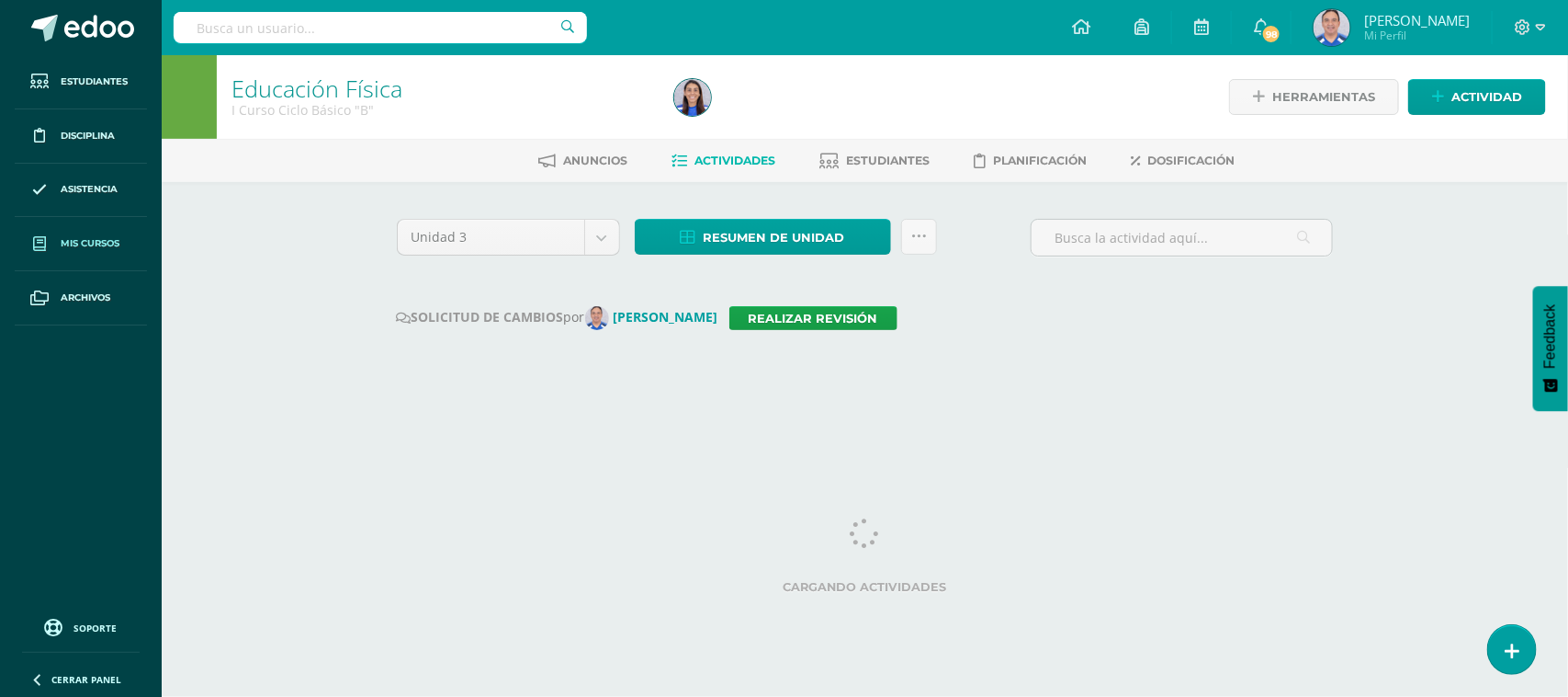
click at [112, 254] on link "Mis cursos" at bounding box center [80, 243] width 132 height 55
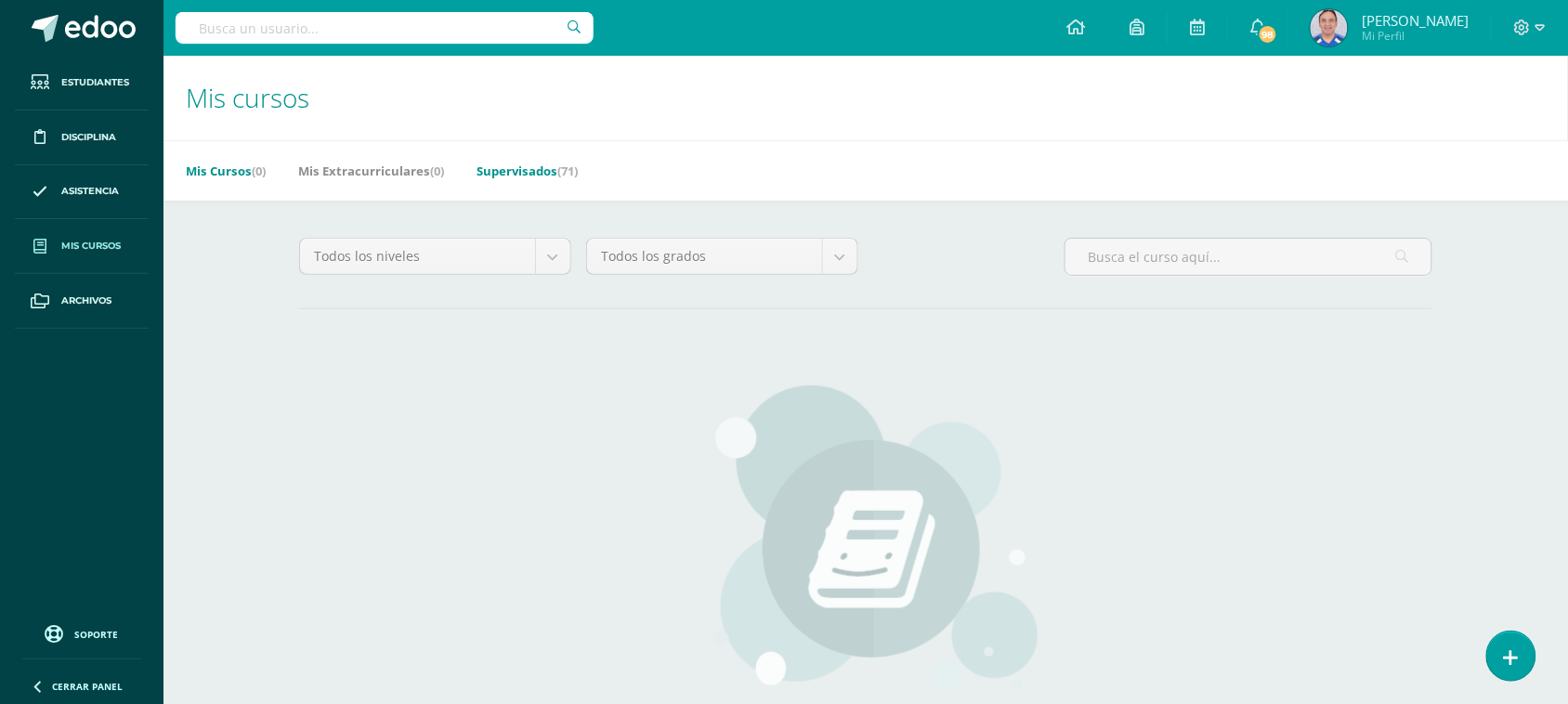
click at [555, 170] on link "Supervisados (71)" at bounding box center [527, 171] width 101 height 30
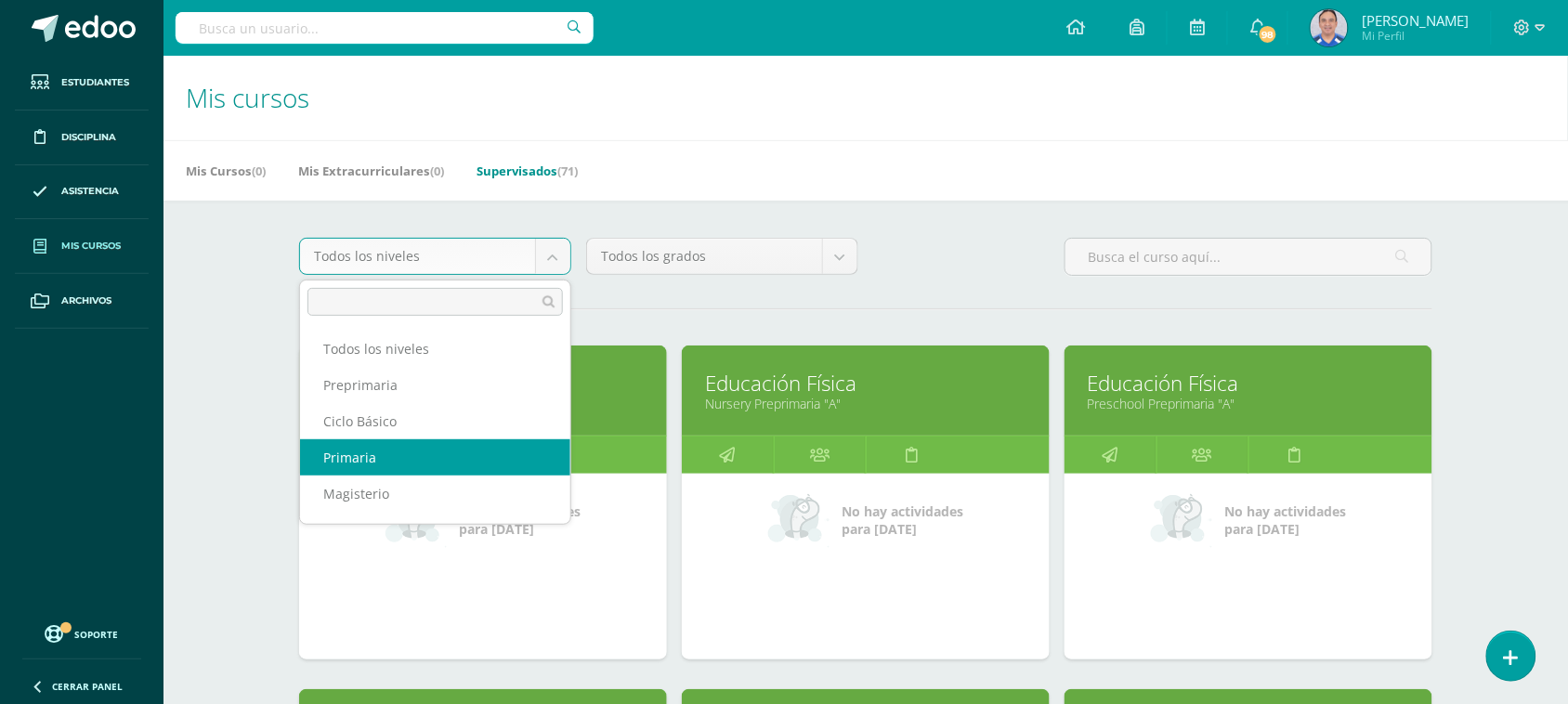
select select "6"
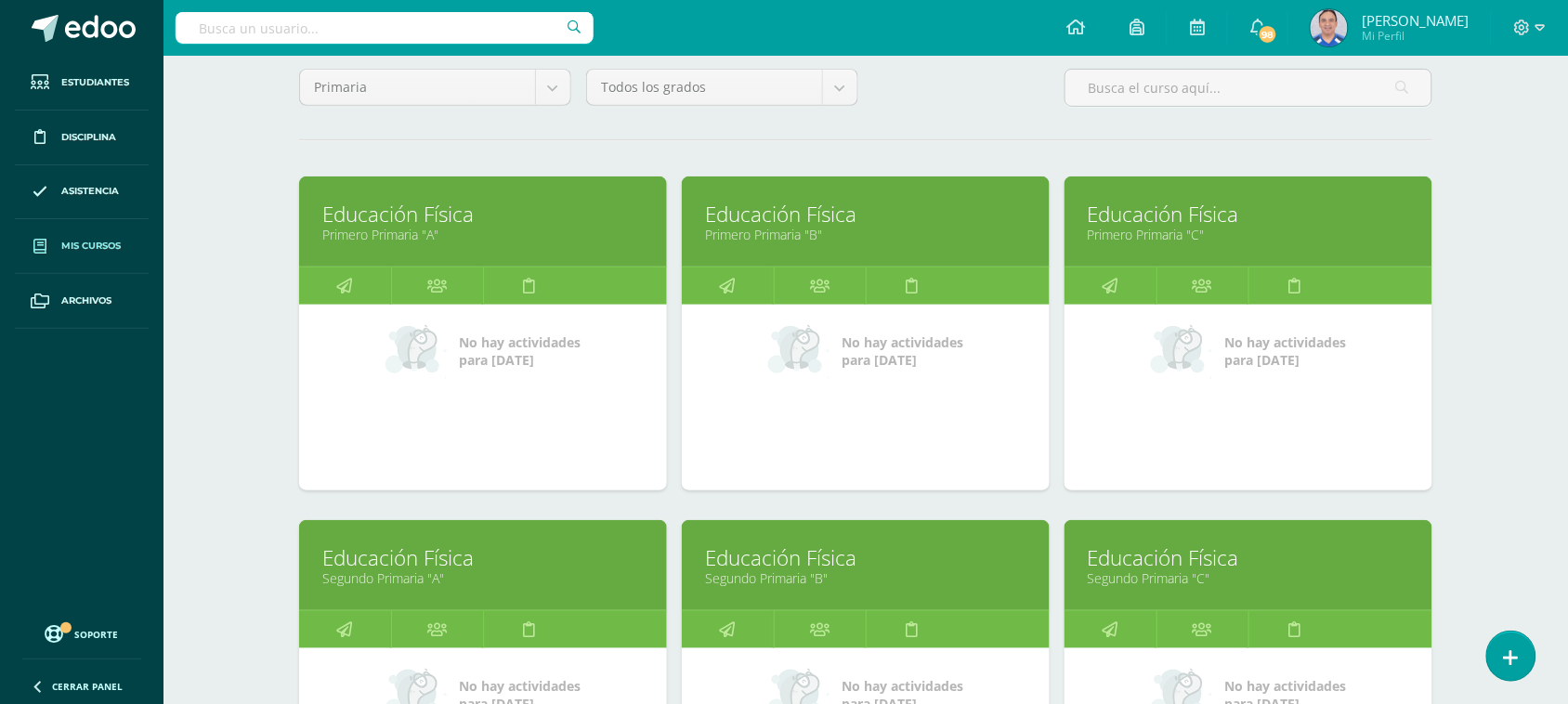
scroll to position [183, 0]
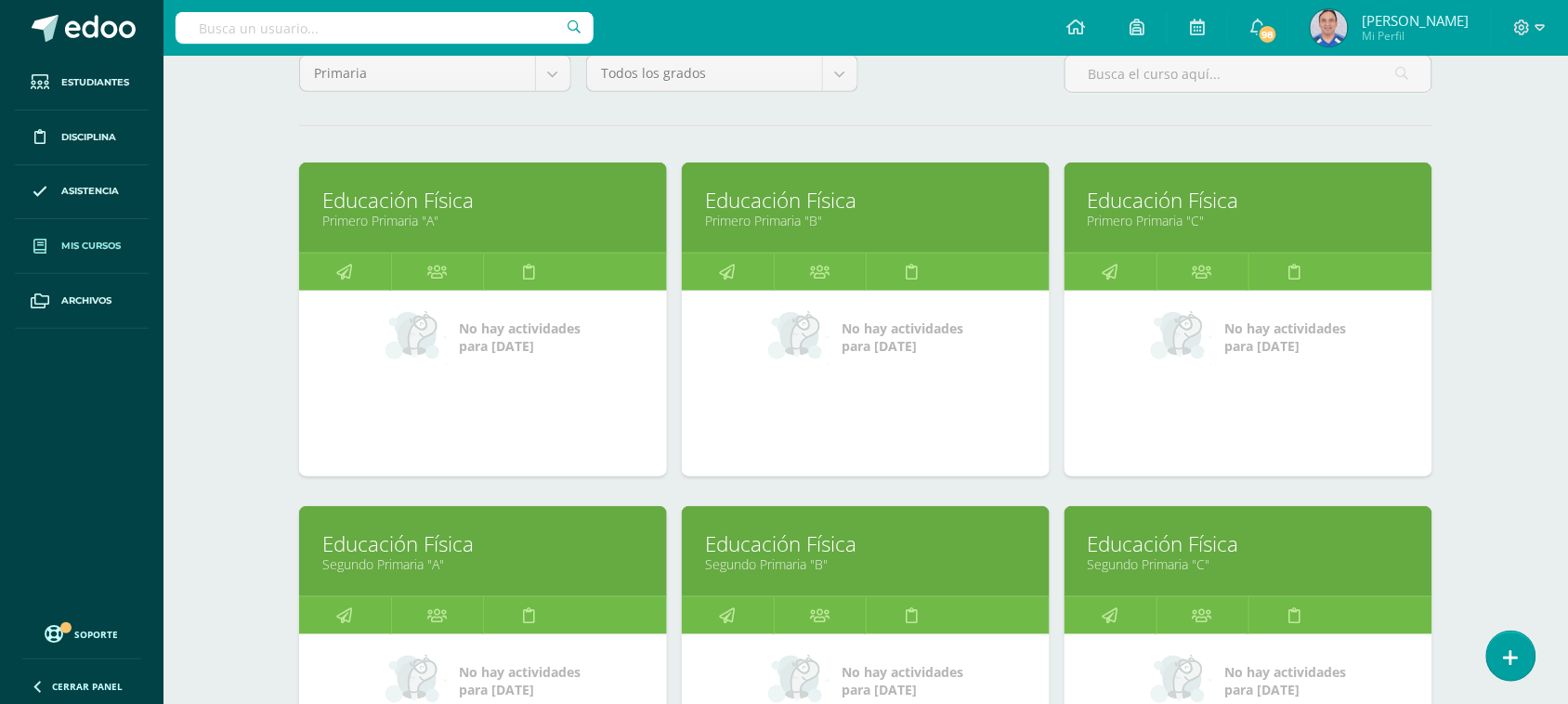
click at [53, 539] on ul "Estudiantes Disciplina Asistencia Mis cursos Archivos" at bounding box center [81, 334] width 164 height 555
click at [376, 265] on link at bounding box center [345, 272] width 92 height 37
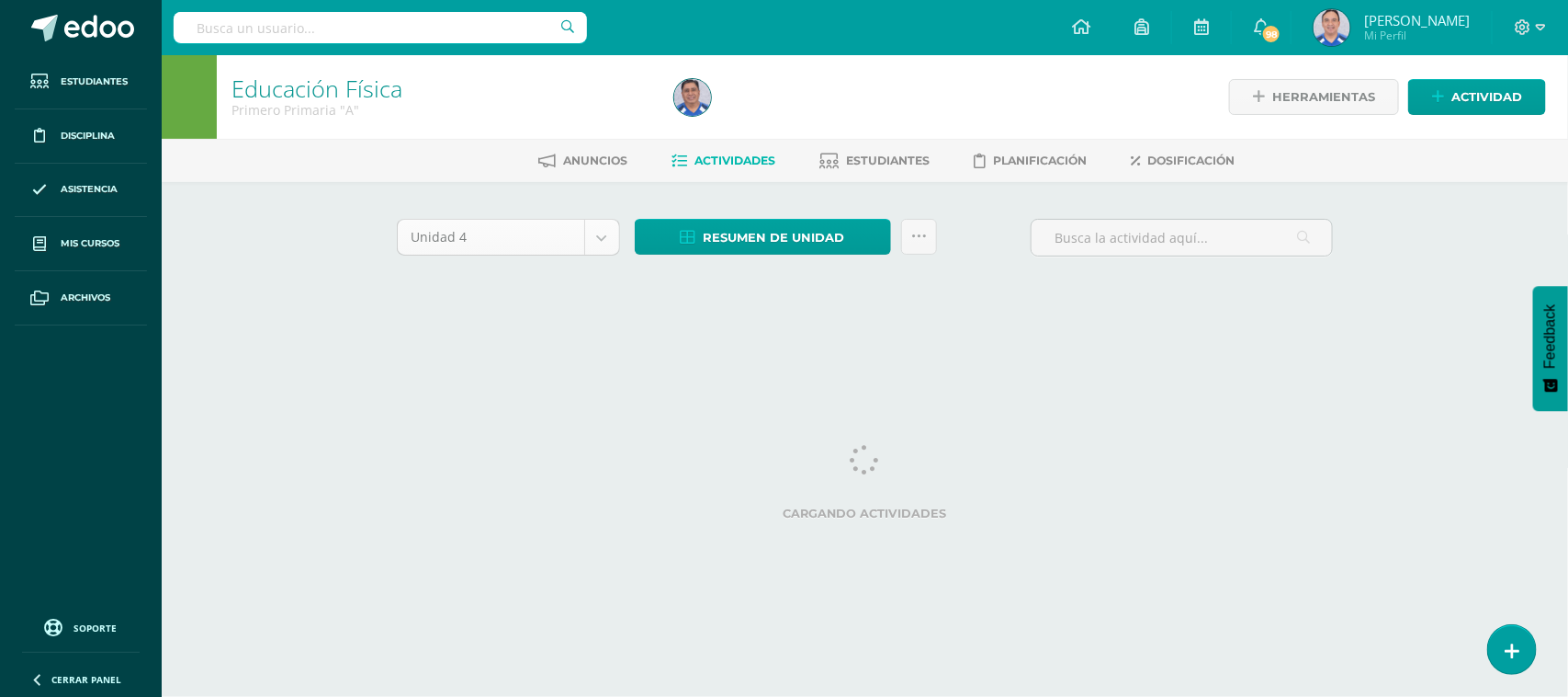
click at [601, 243] on body "Estudiantes Disciplina Asistencia Mis cursos Archivos Soporte Ayuda Reportar un…" at bounding box center [784, 171] width 1568 height 342
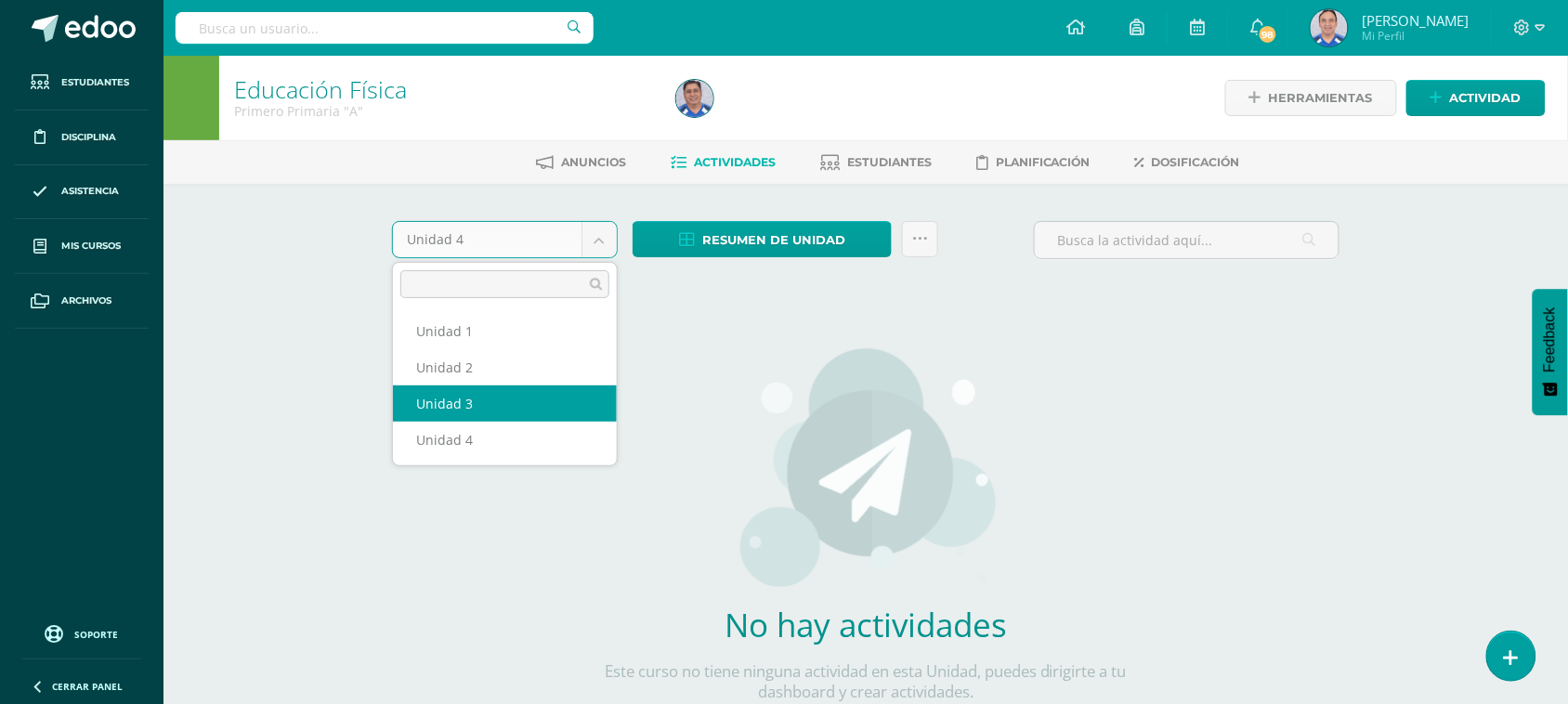
select select "Unidad 3"
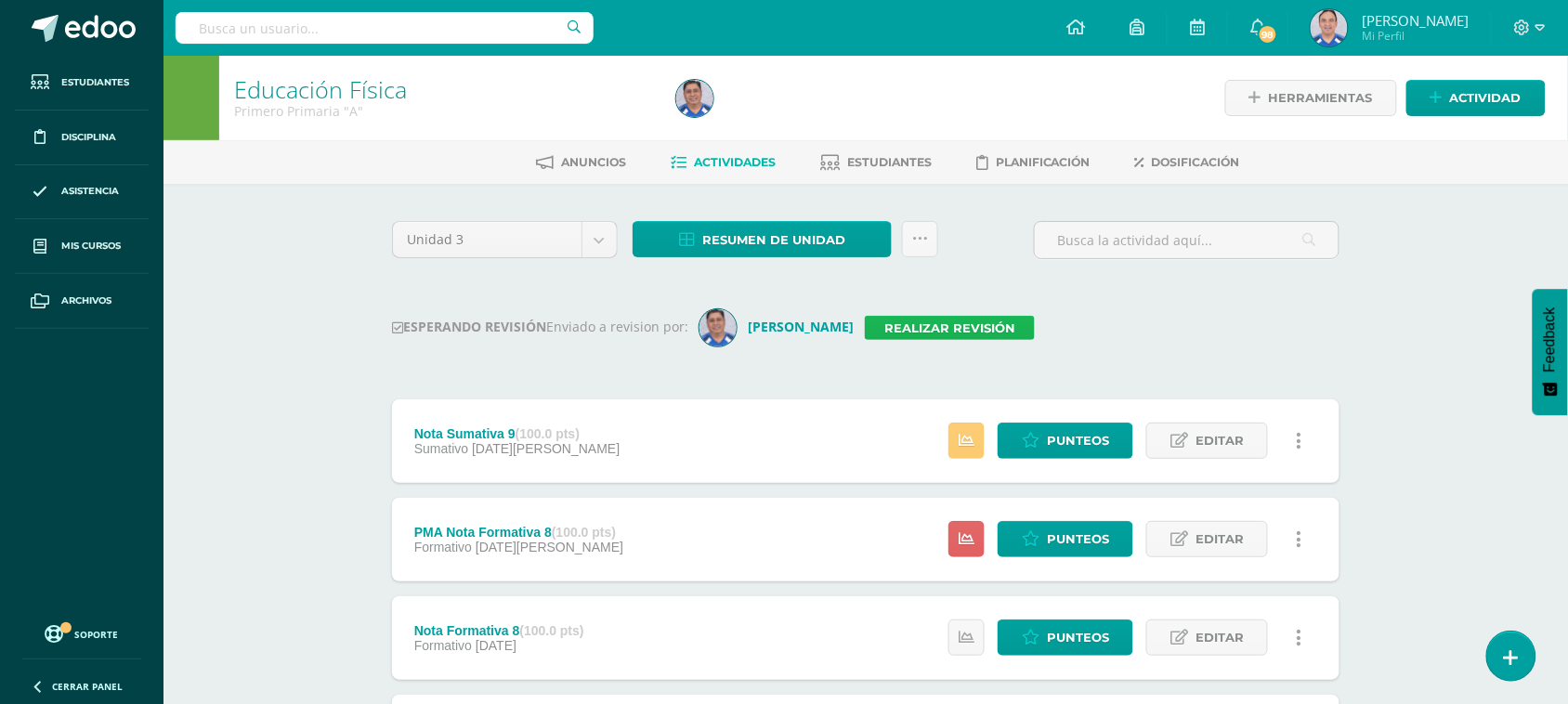
click at [897, 327] on link "Realizar revisión" at bounding box center [951, 328] width 170 height 24
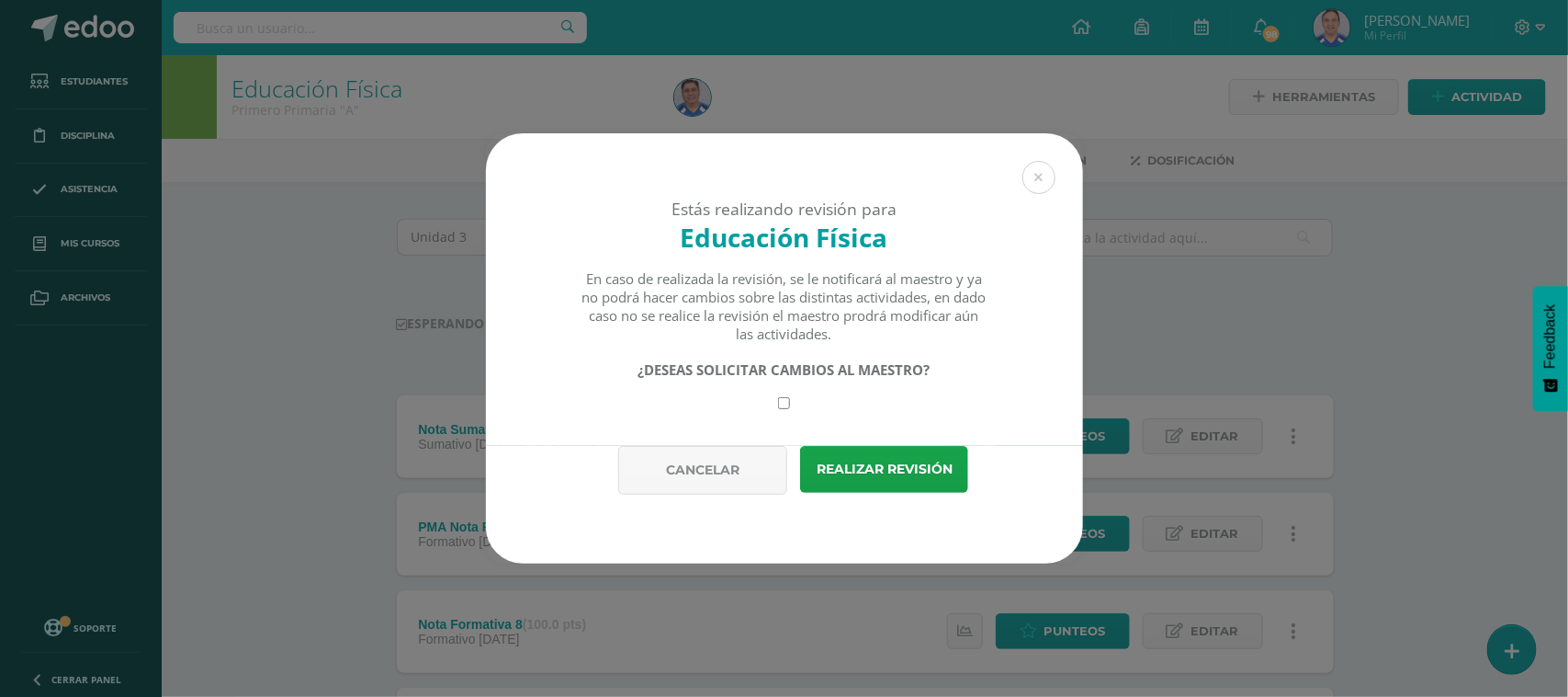
click at [785, 409] on input "checkbox" at bounding box center [784, 403] width 12 height 12
checkbox input "true"
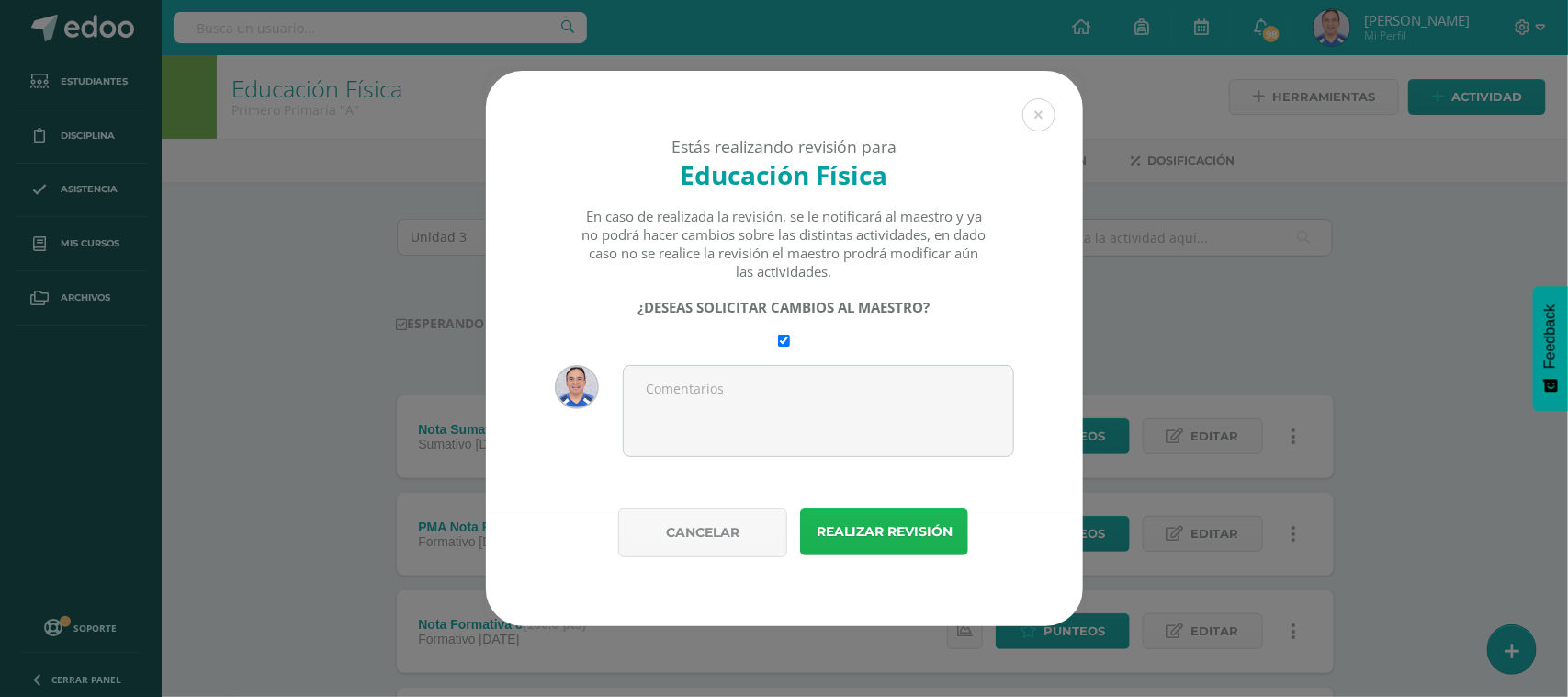
click at [903, 545] on button "Realizar revisión" at bounding box center [884, 531] width 168 height 47
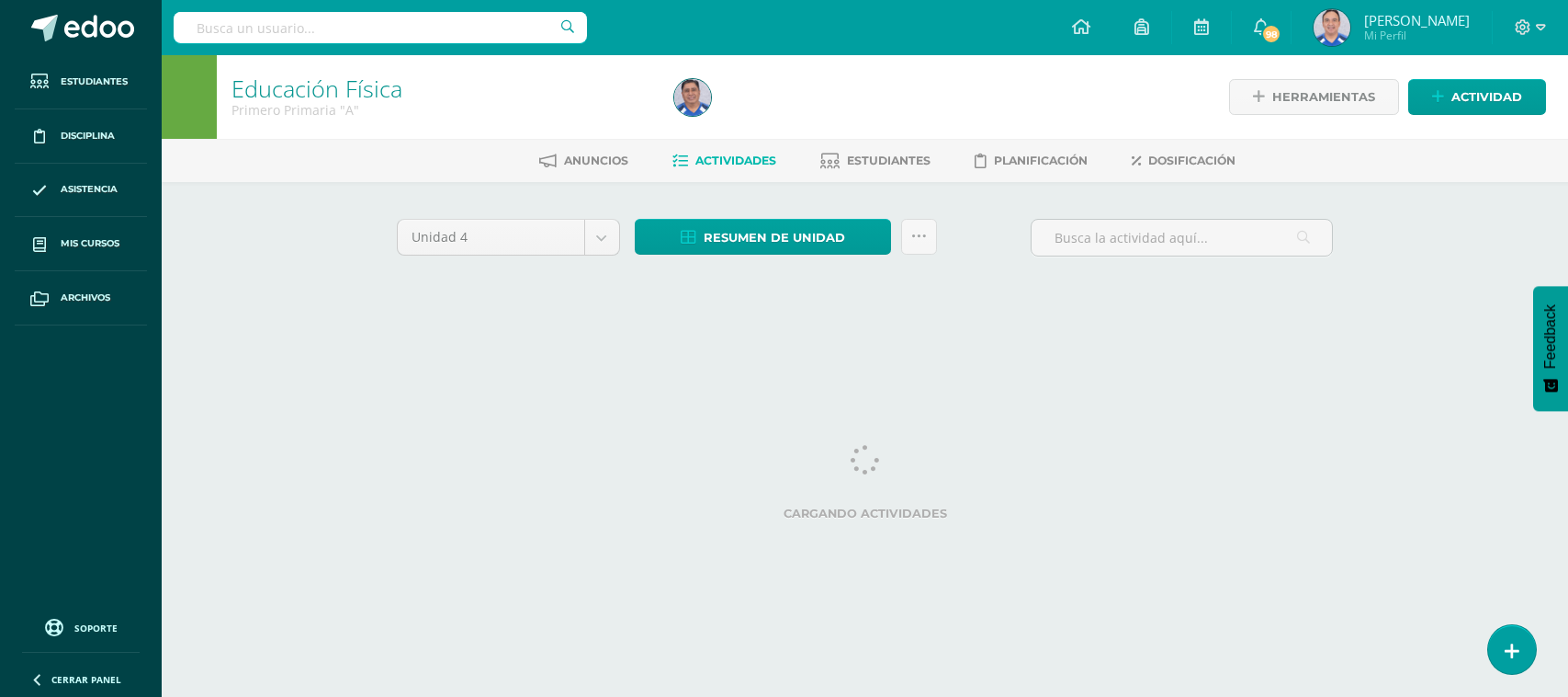
select select "Unidad 3"
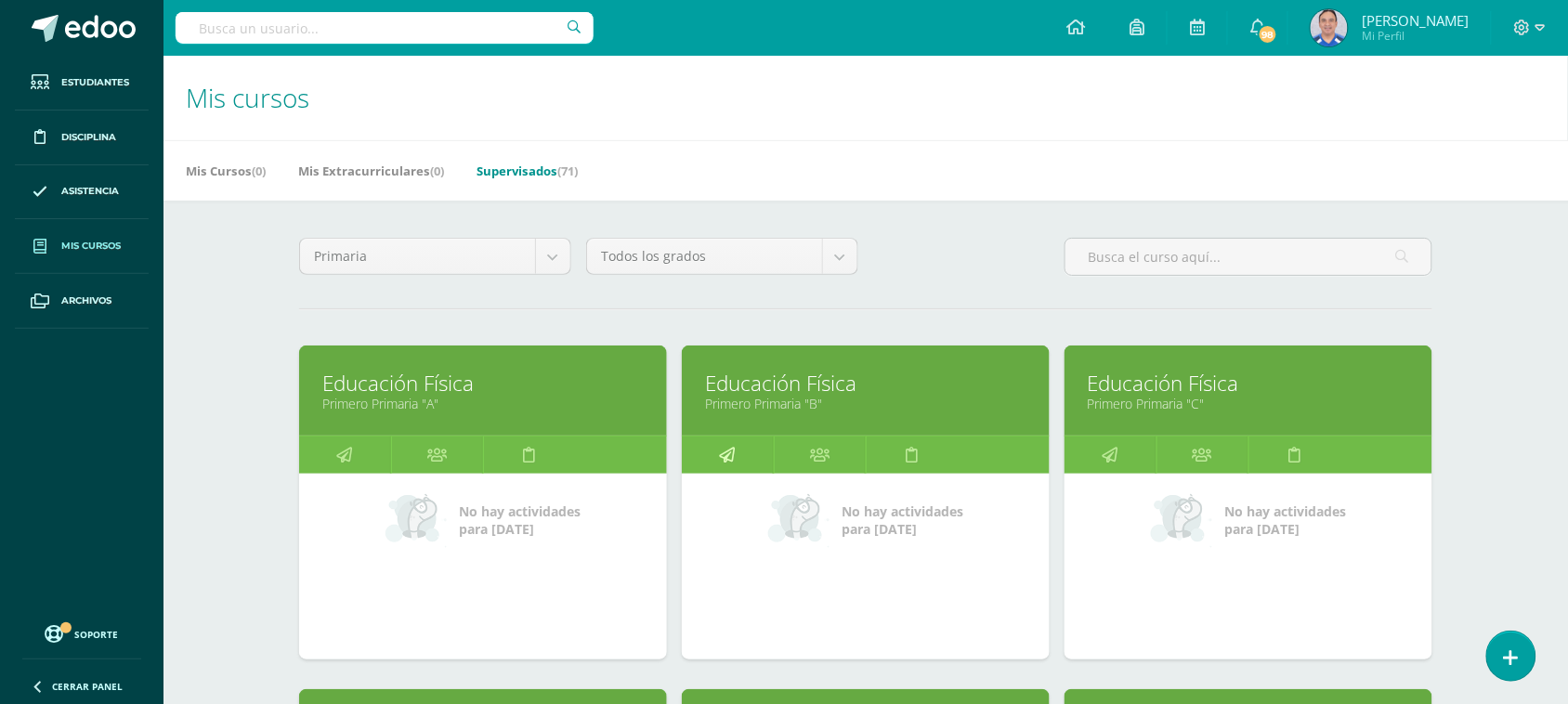
click at [757, 463] on link at bounding box center [728, 455] width 92 height 37
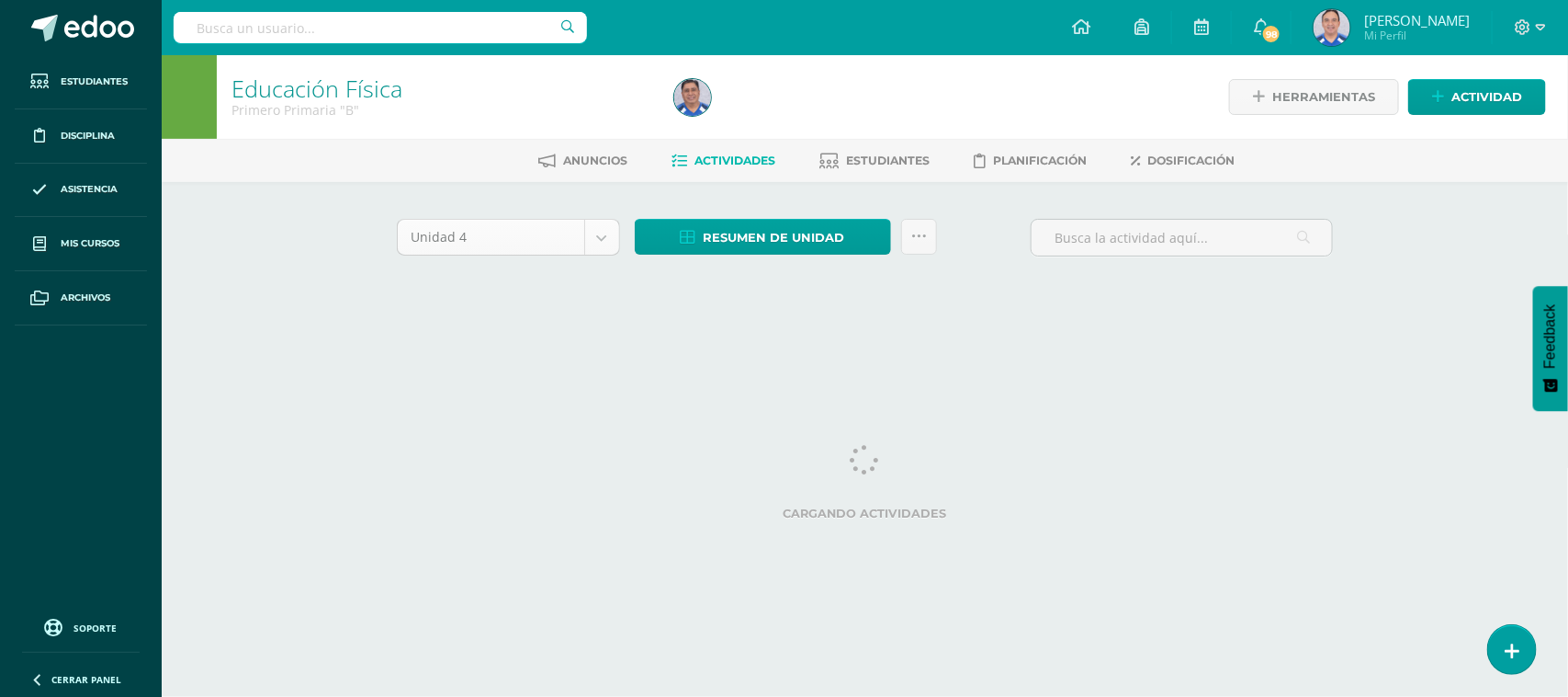
click at [606, 241] on body "Estudiantes Disciplina Asistencia Mis cursos Archivos Soporte Ayuda Reportar un…" at bounding box center [784, 171] width 1568 height 342
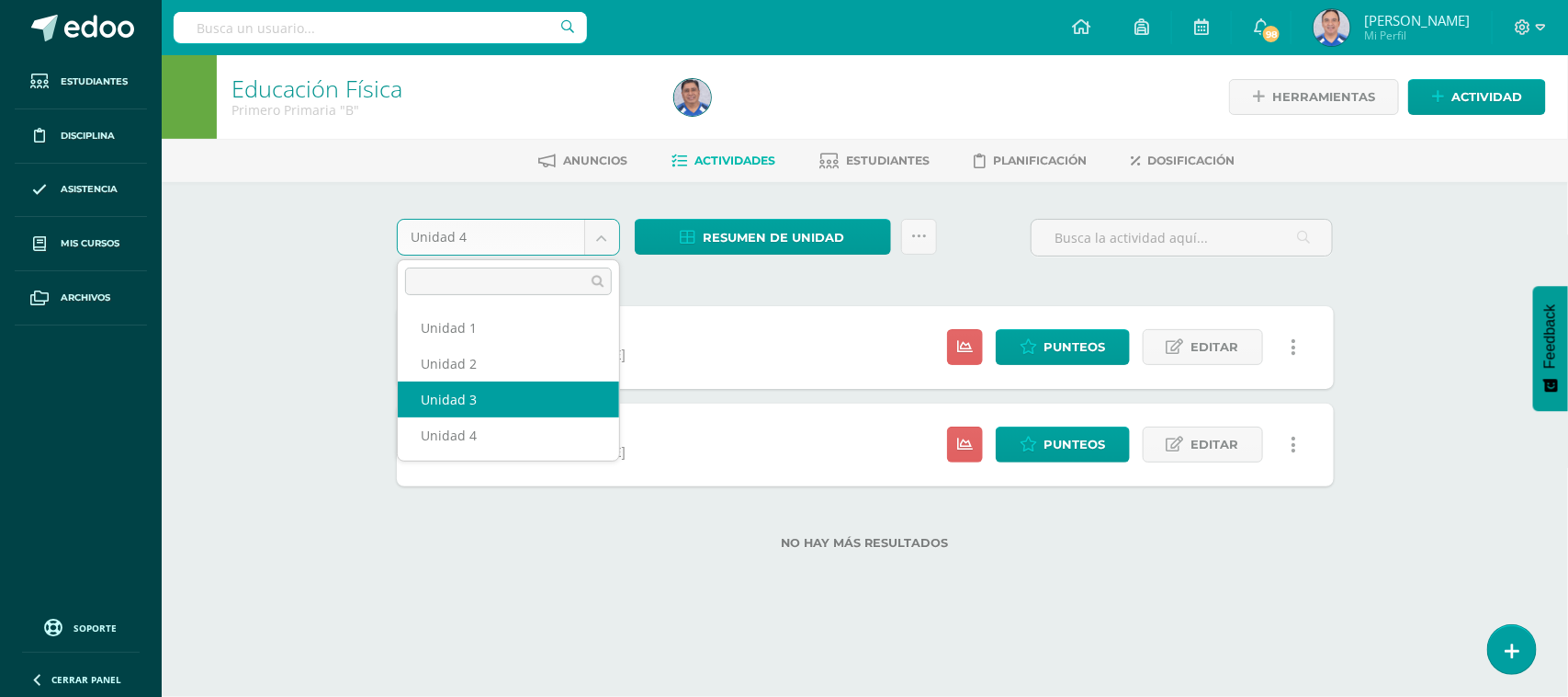
select select "Unidad 3"
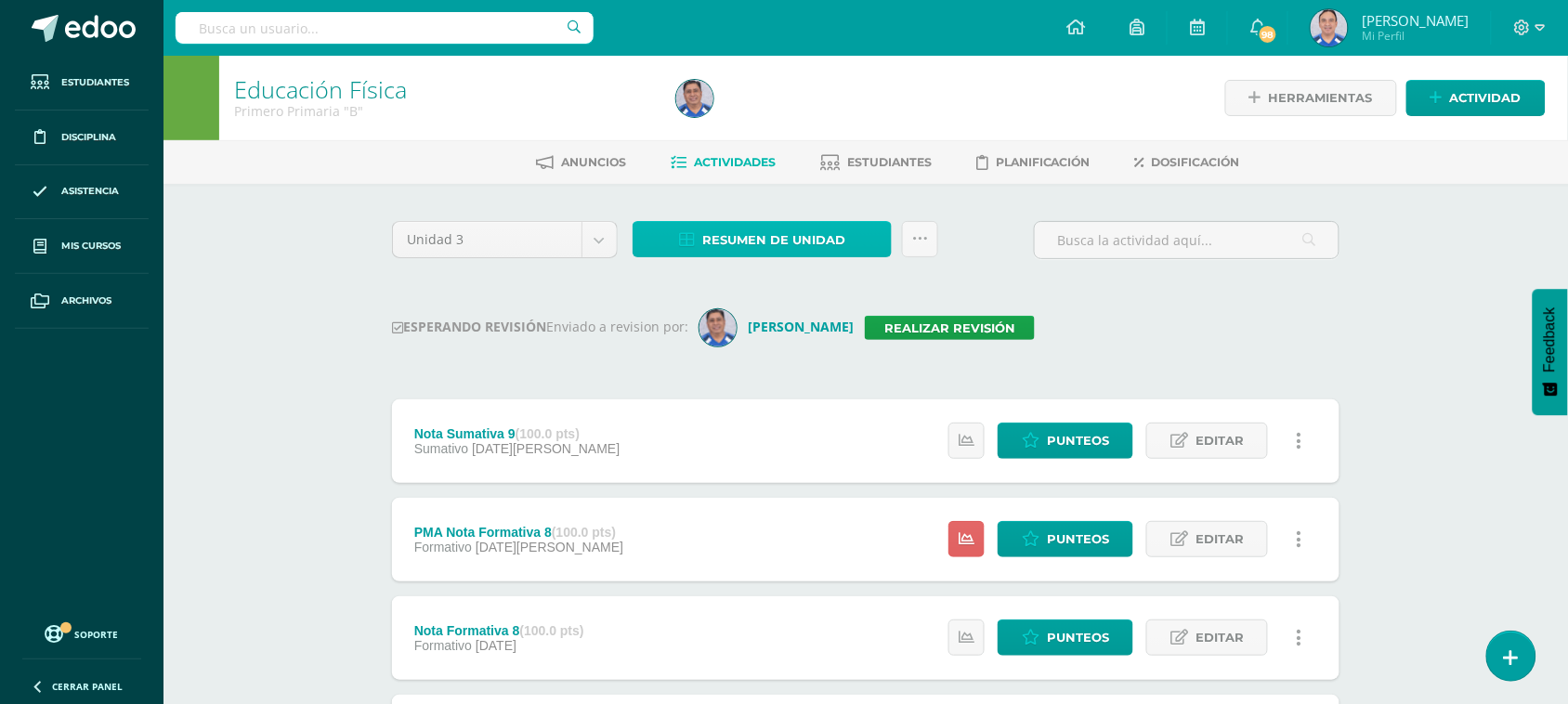
click at [771, 248] on span "Resumen de unidad" at bounding box center [774, 239] width 143 height 35
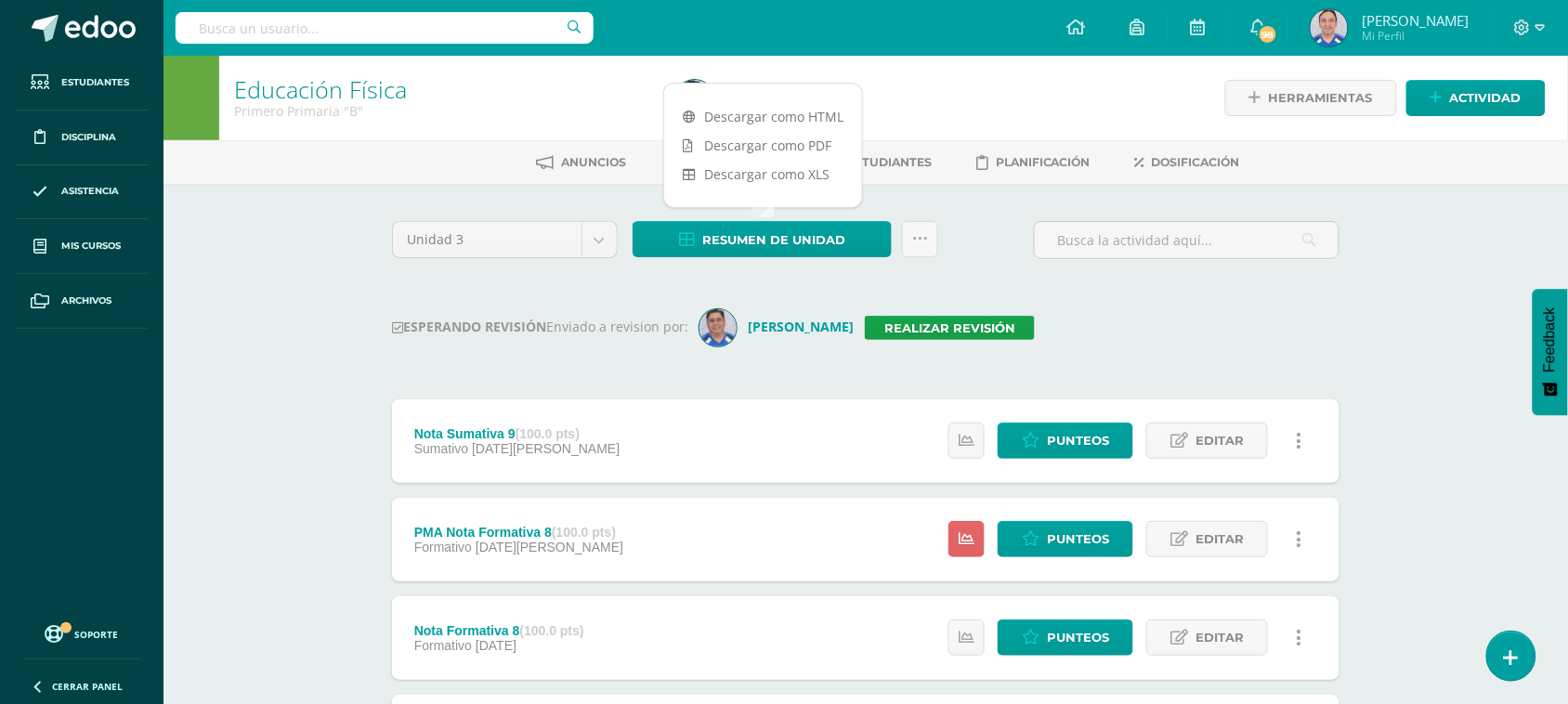
click at [1167, 327] on div "ESPERANDO REVISIÓN Enviado a revision por: Alvaro Yoc Realizar revisión" at bounding box center [865, 328] width 948 height 37
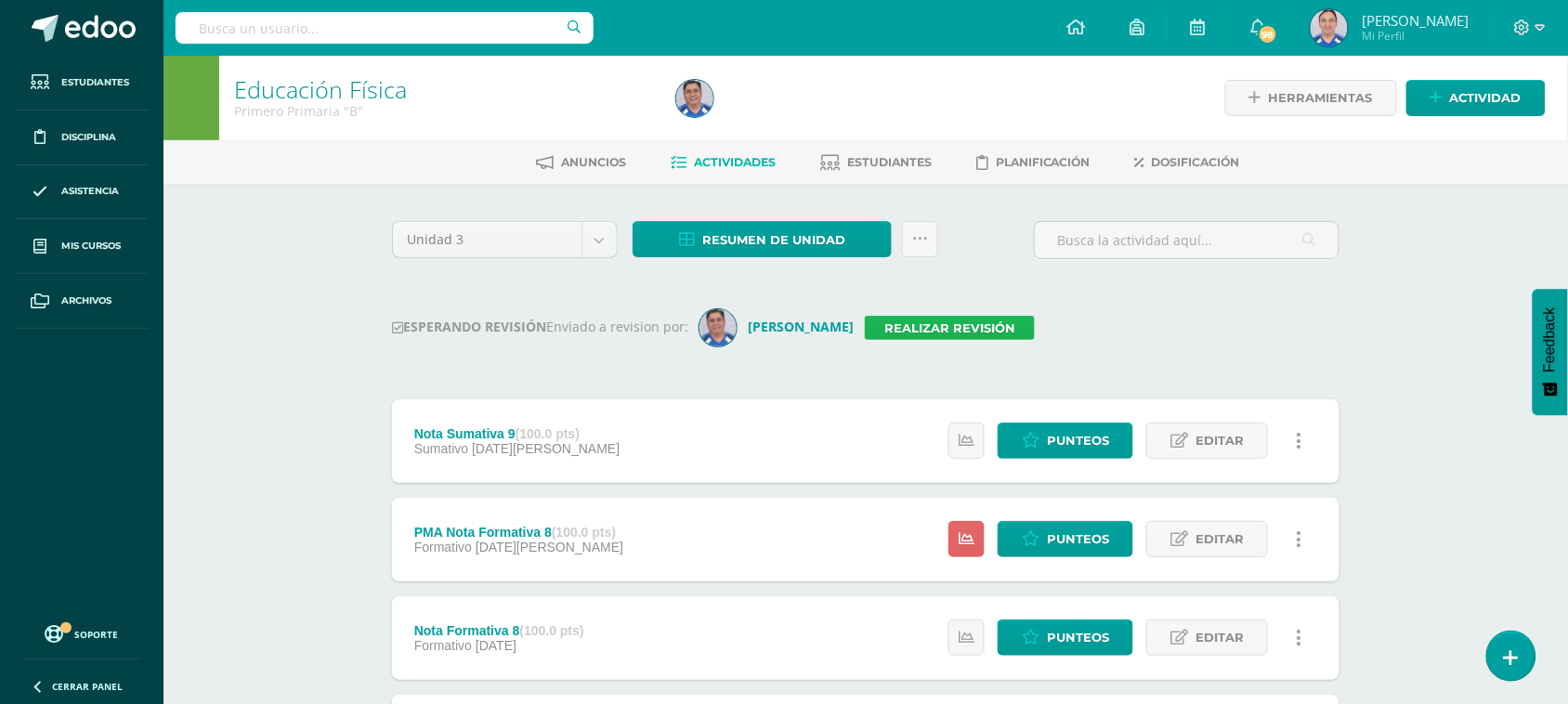
click at [950, 332] on link "Realizar revisión" at bounding box center [951, 328] width 170 height 24
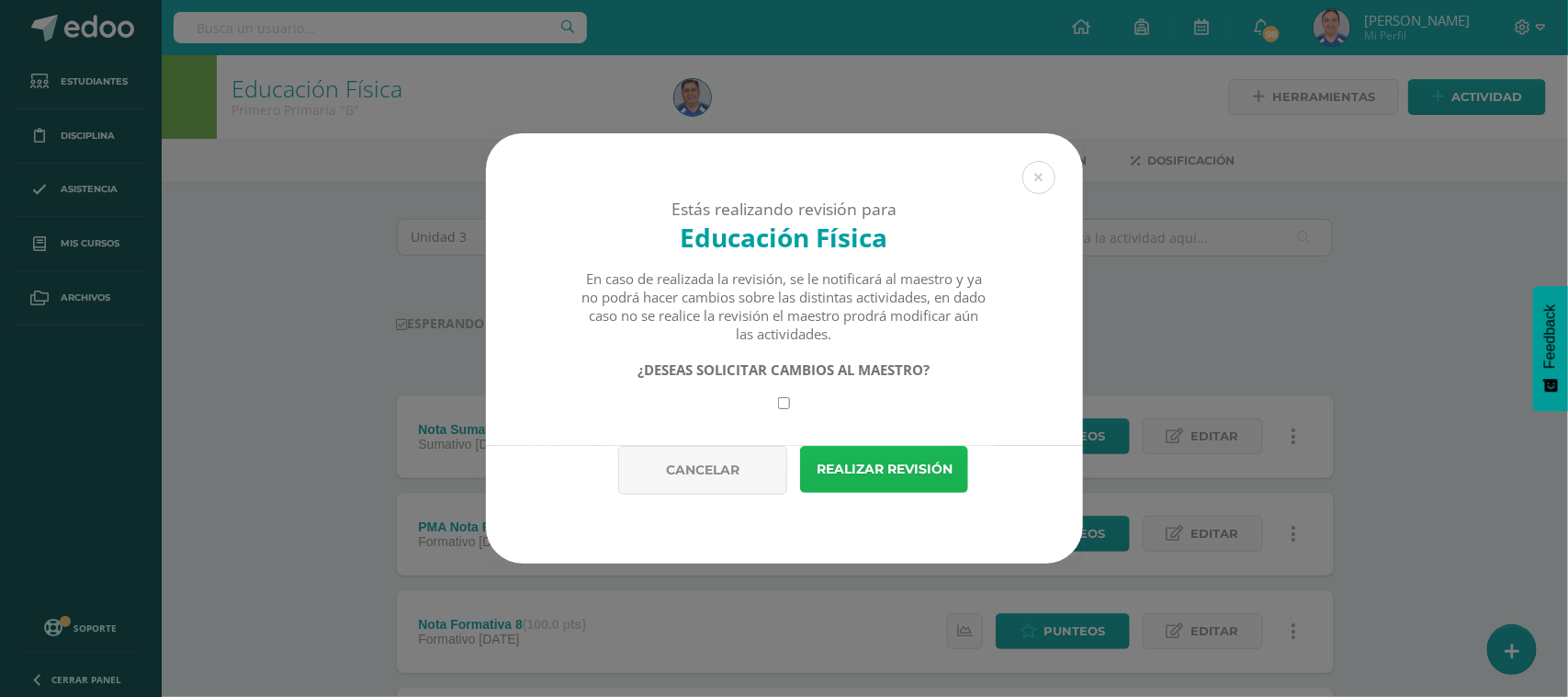
click at [905, 471] on button "Realizar revisión" at bounding box center [884, 469] width 168 height 47
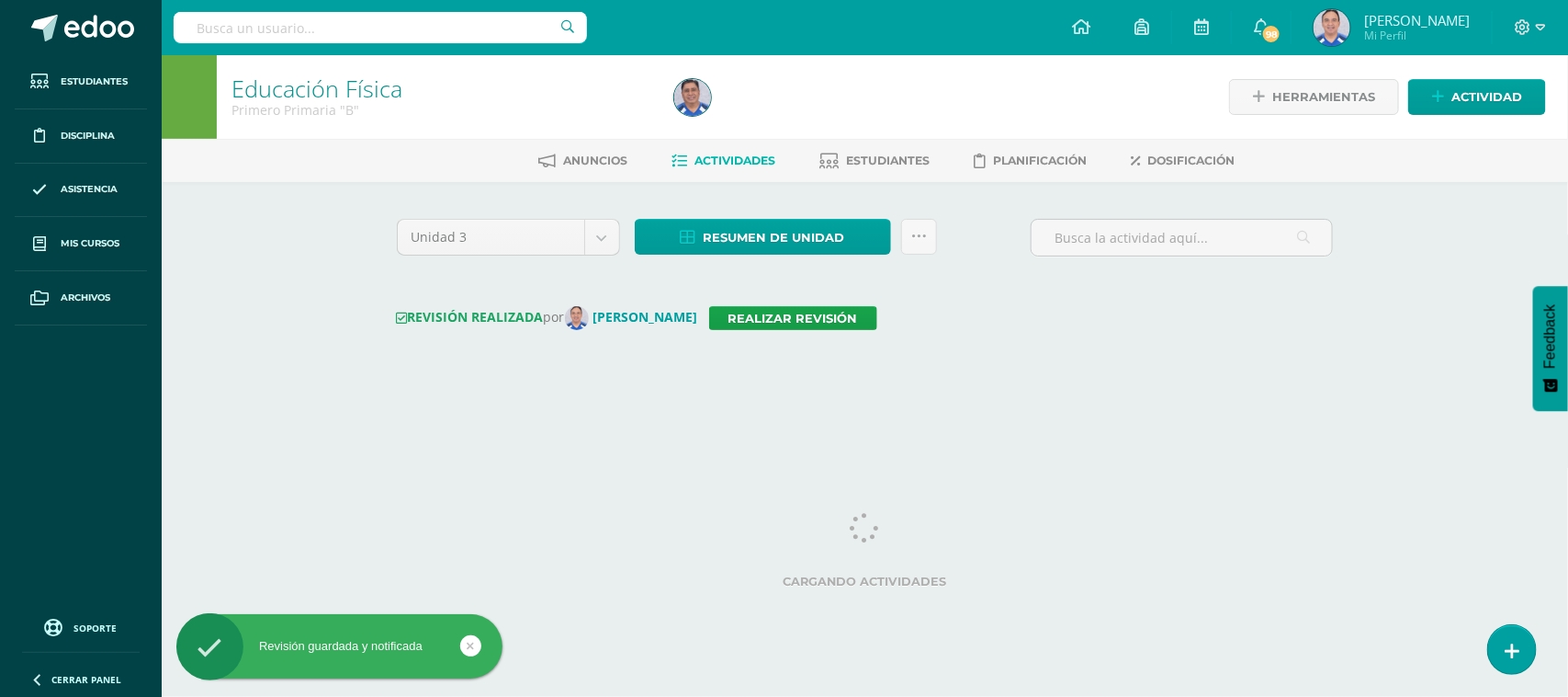
click at [603, 186] on div "Unidad 3 Unidad 1 Unidad 2 Unidad 3 Unidad 4 Resumen de unidad Descargar como H…" at bounding box center [865, 296] width 1010 height 229
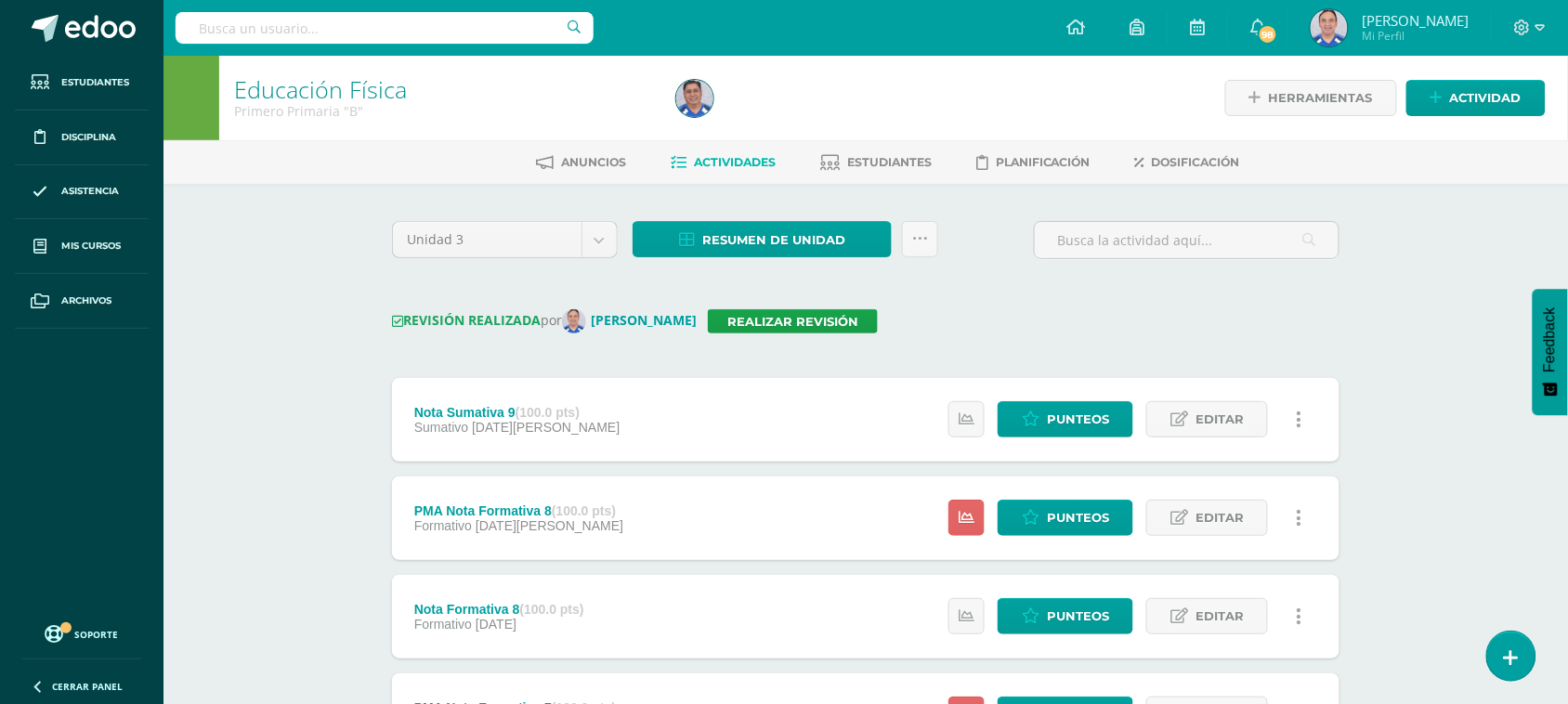
click at [193, 15] on input "text" at bounding box center [385, 28] width 418 height 32
type input "Primero primaria C"
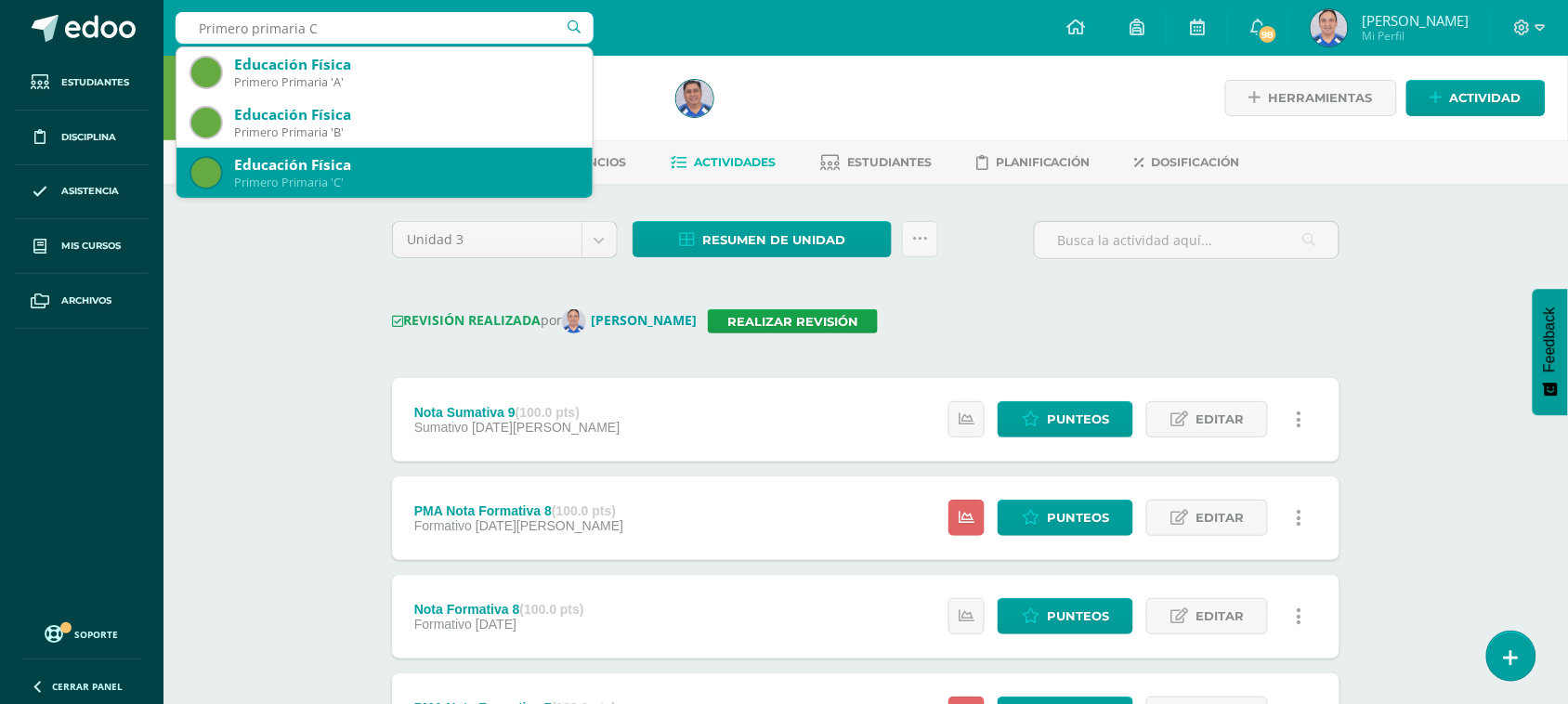
click at [296, 165] on div "Educación Física" at bounding box center [405, 165] width 343 height 20
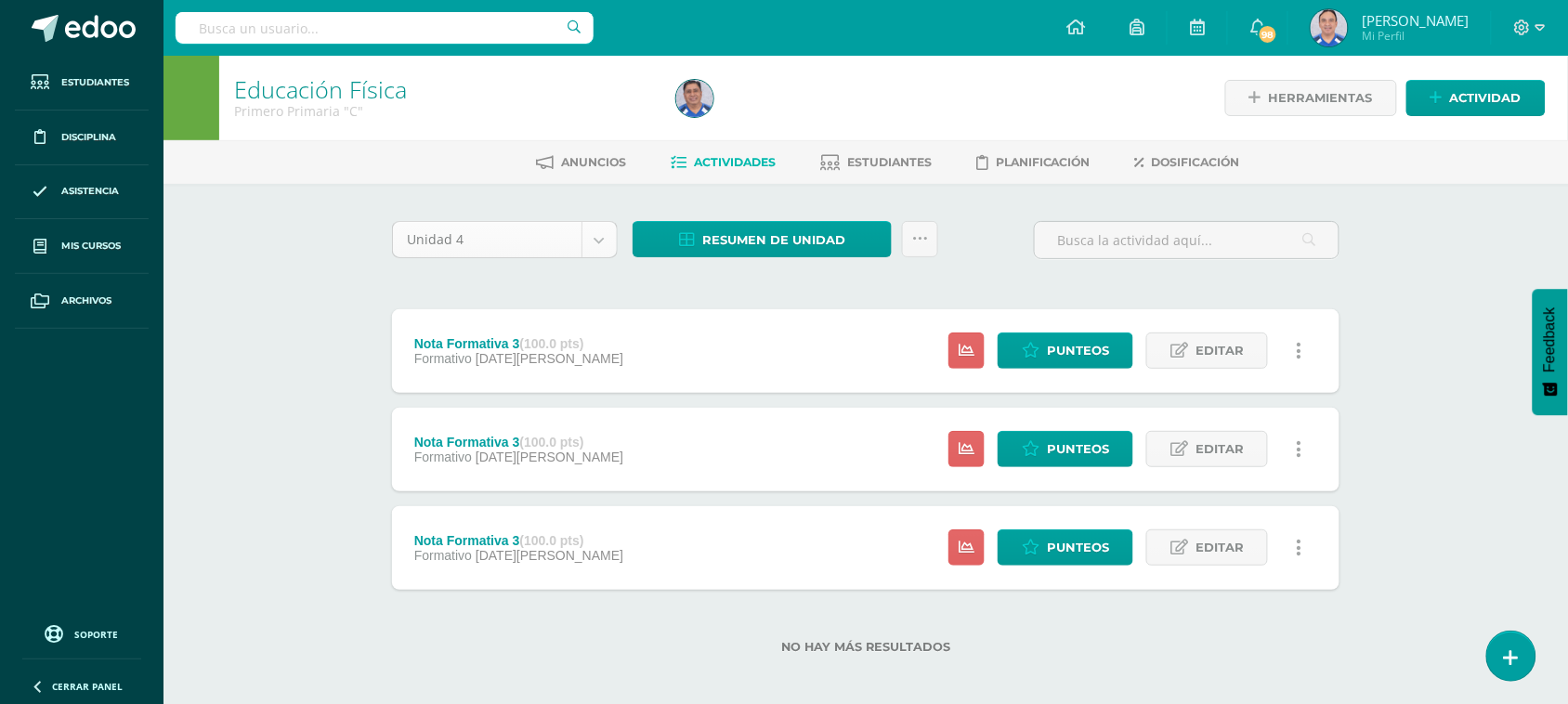
click at [609, 238] on body "Estudiantes Disciplina Asistencia Mis cursos Archivos Soporte Ayuda Reportar un…" at bounding box center [784, 356] width 1568 height 713
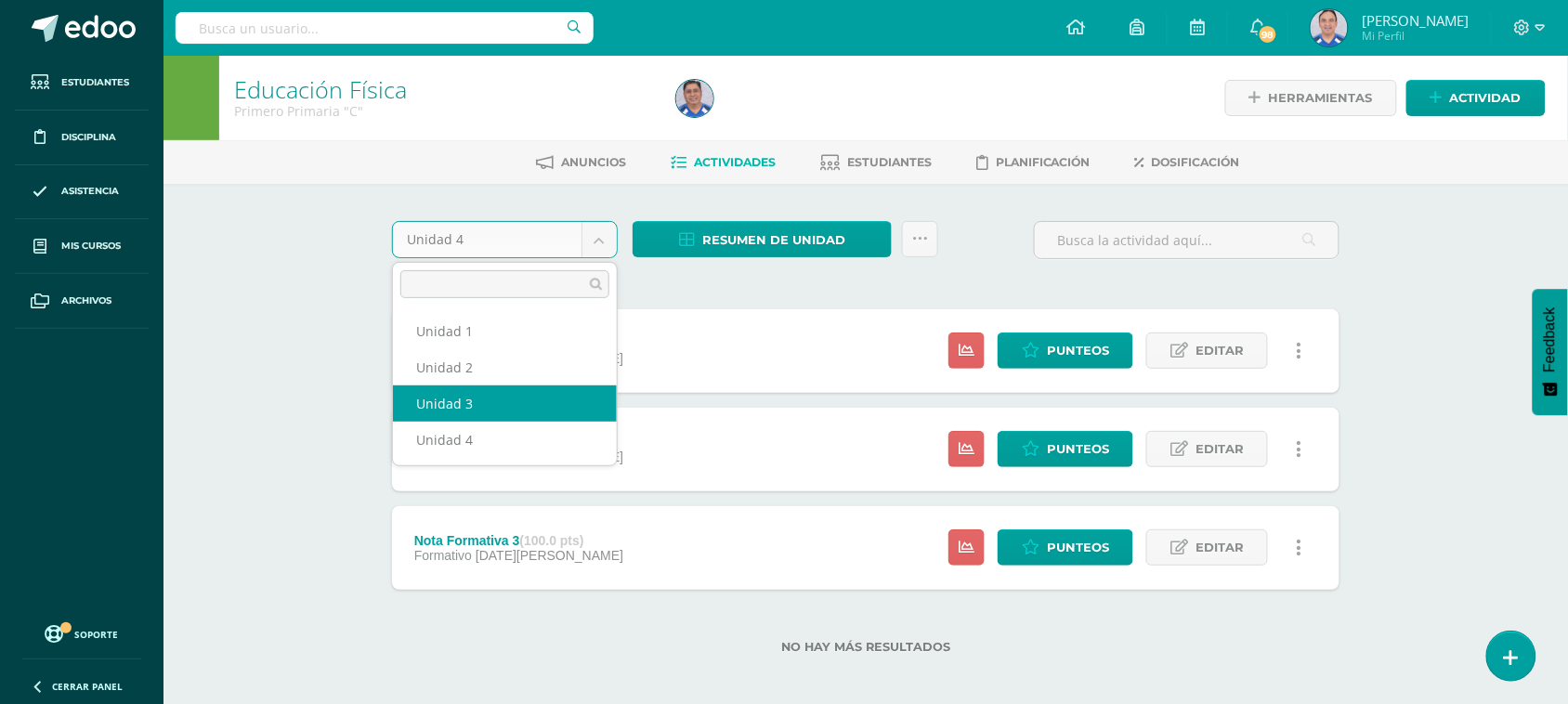
select select "Unidad 3"
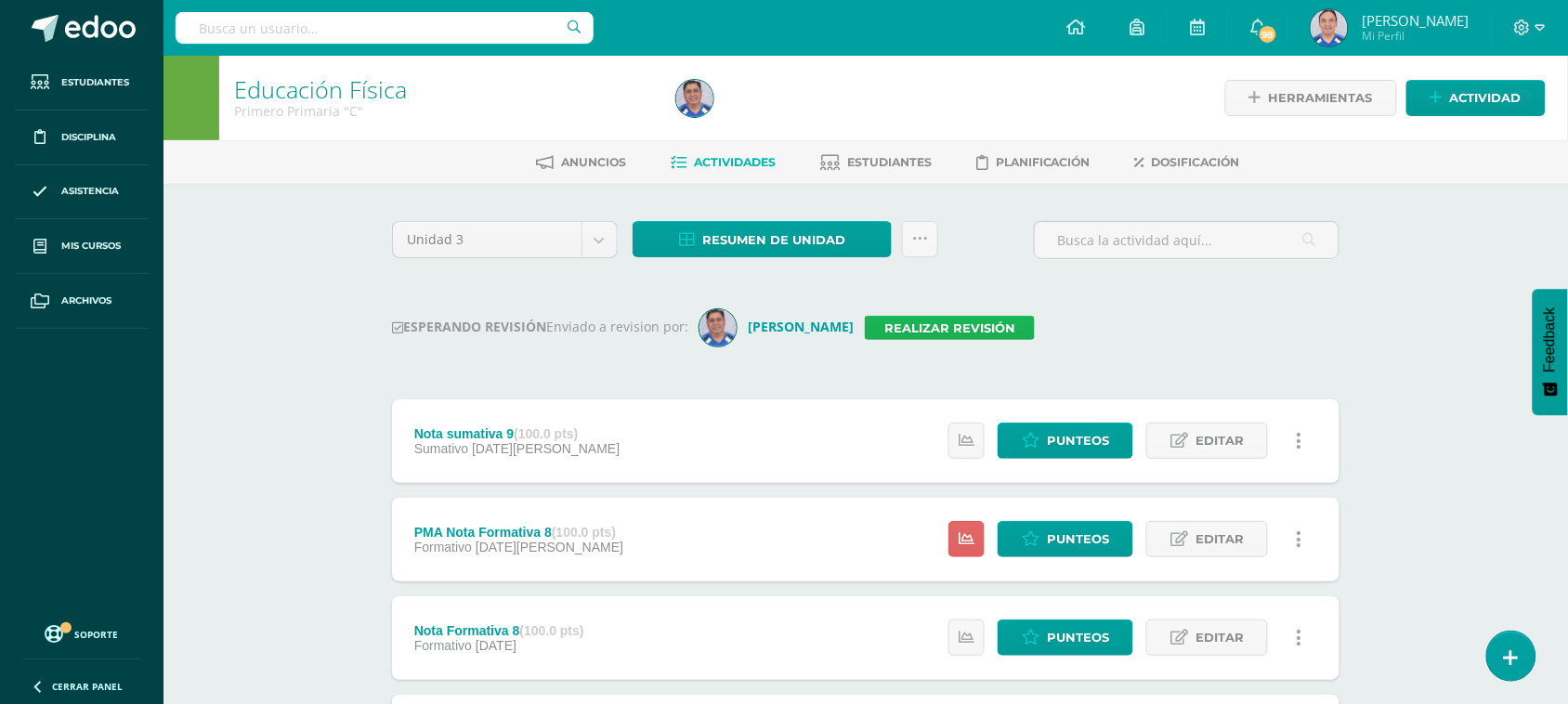
click at [880, 328] on link "Realizar revisión" at bounding box center [951, 328] width 170 height 24
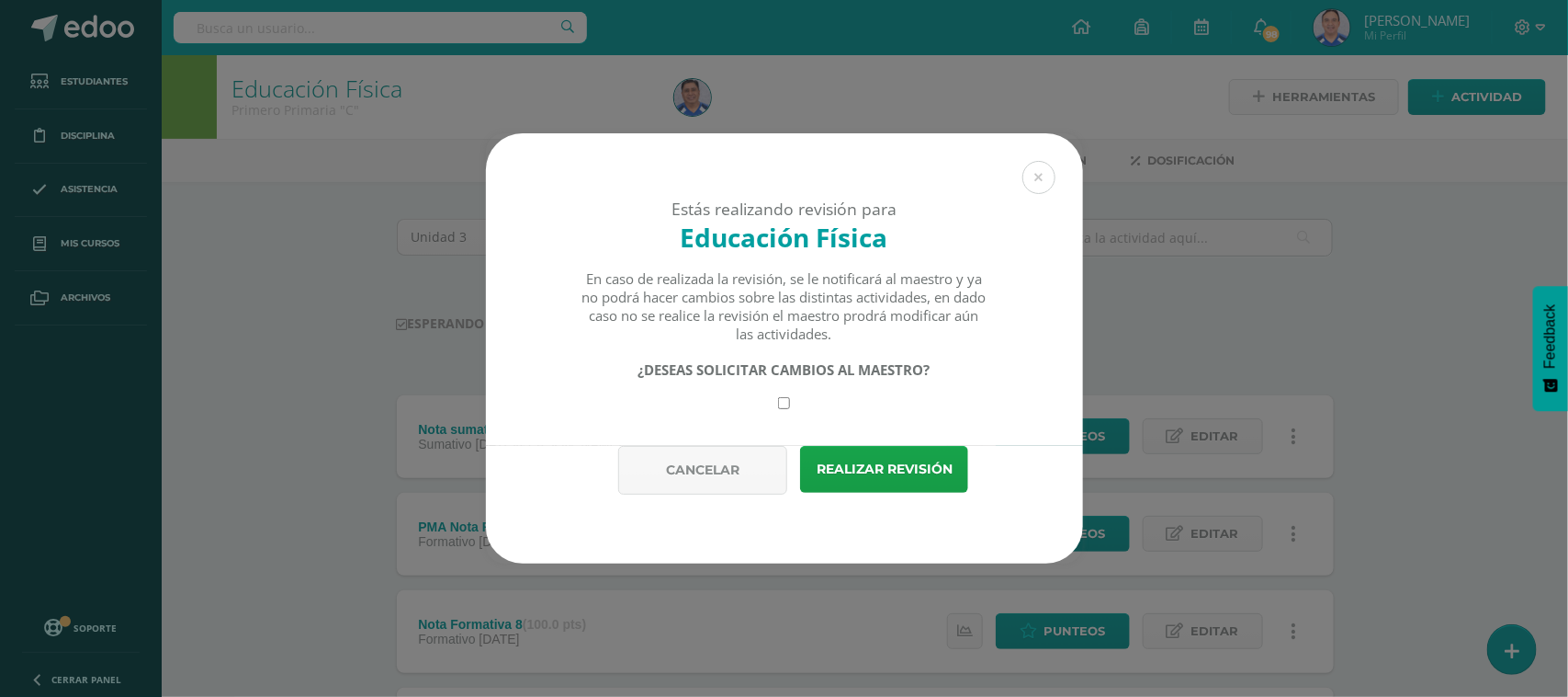
click at [784, 409] on input "checkbox" at bounding box center [784, 403] width 12 height 12
checkbox input "true"
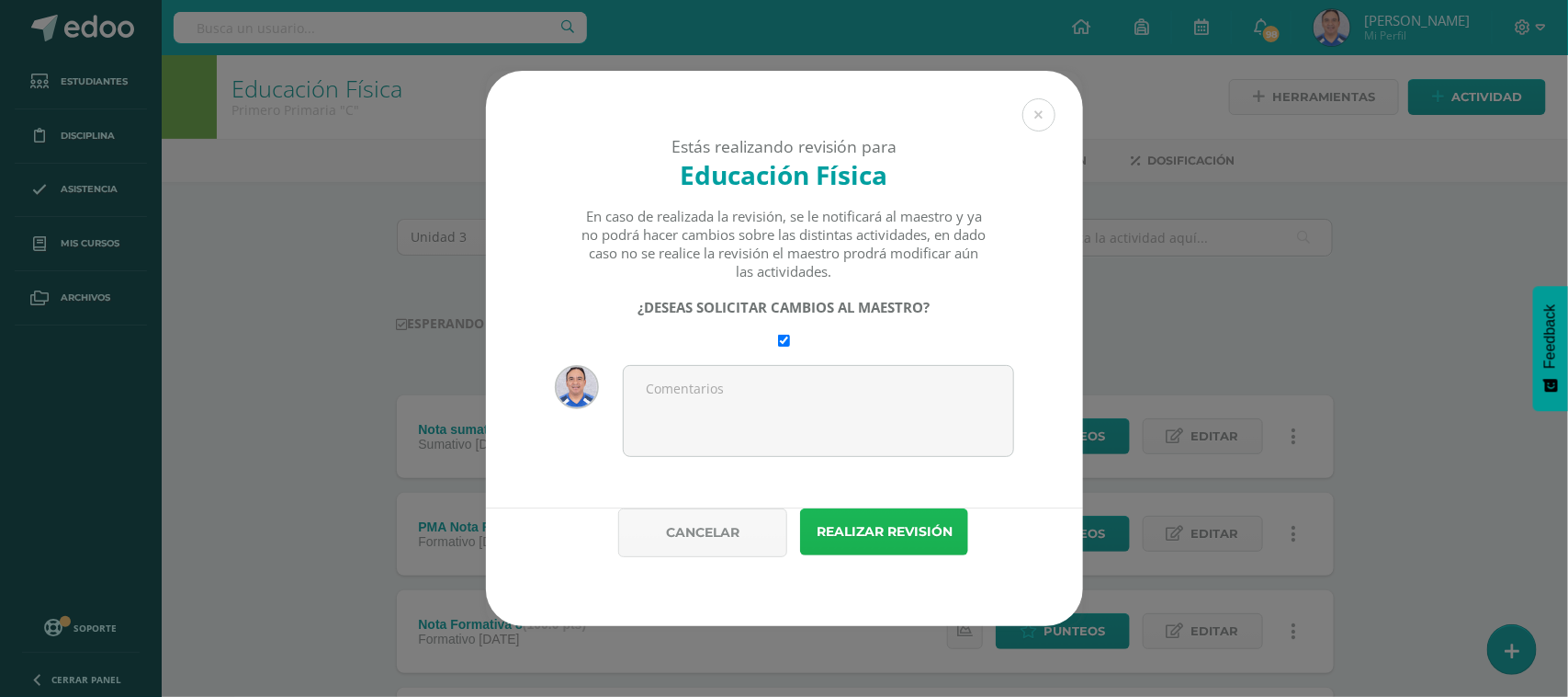
click at [878, 542] on button "Realizar revisión" at bounding box center [884, 531] width 168 height 47
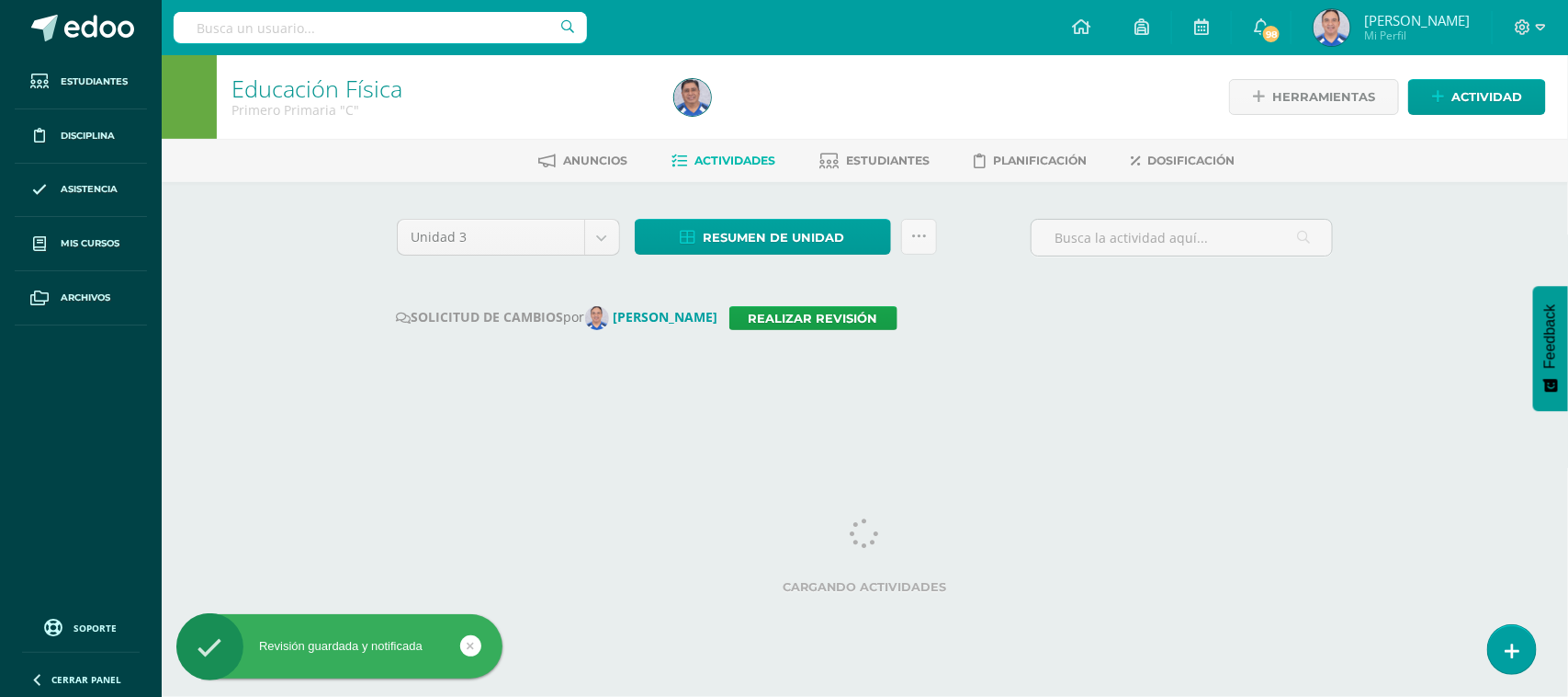
click at [442, 32] on input "text" at bounding box center [380, 28] width 414 height 31
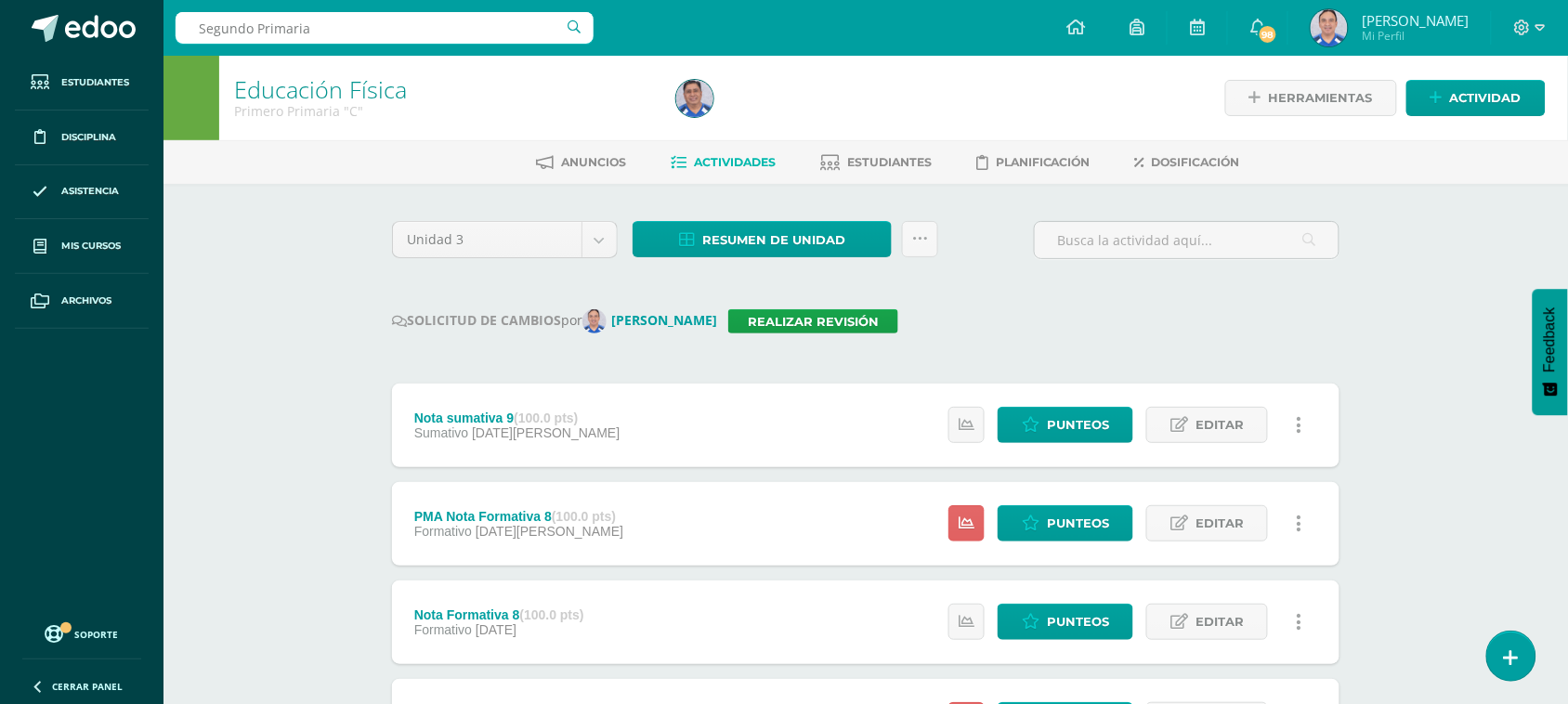
type input "Segundo Primaria"
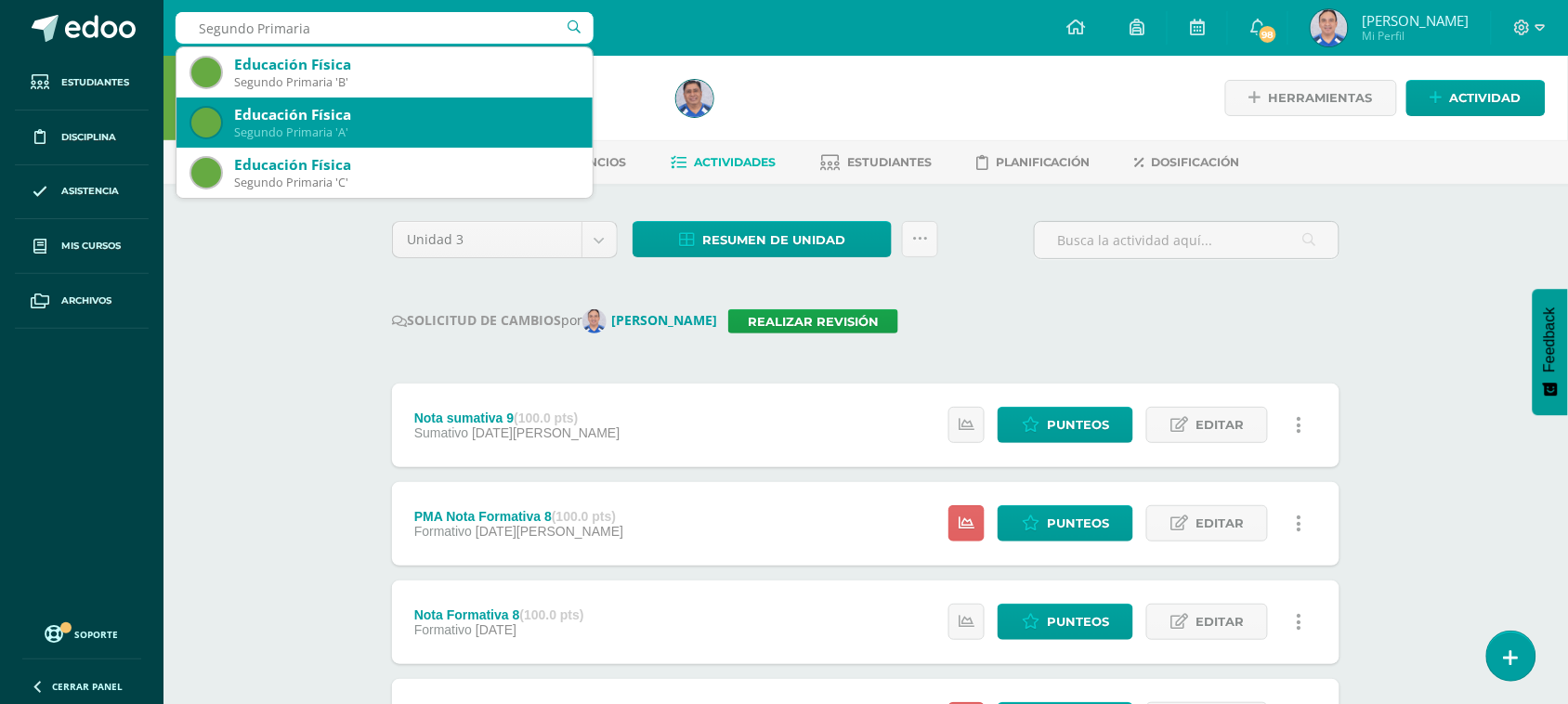
click at [412, 132] on div "Segundo Primaria 'A'" at bounding box center [405, 132] width 343 height 16
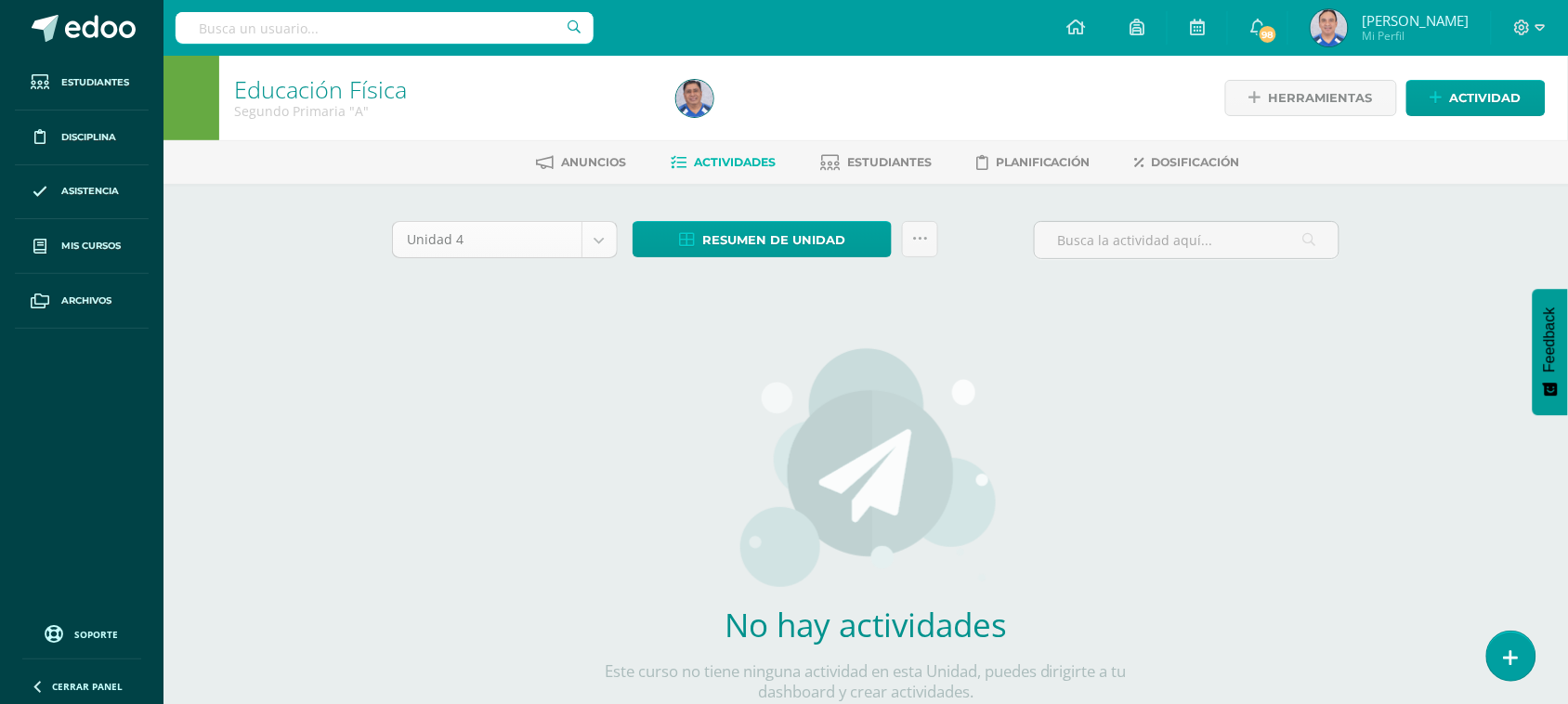
click at [596, 244] on body "Estudiantes Disciplina Asistencia Mis cursos Archivos Soporte Ayuda Reportar un…" at bounding box center [784, 398] width 1568 height 797
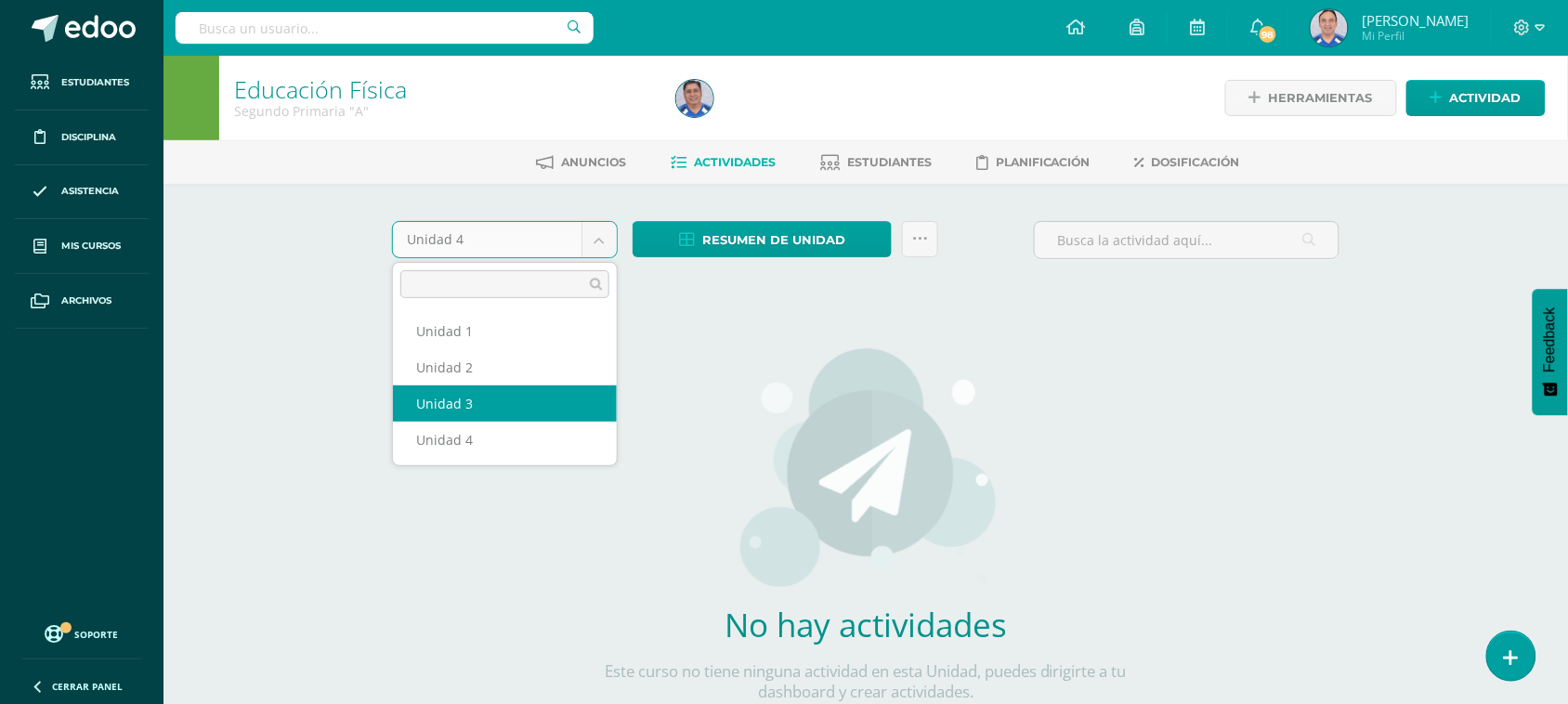
select select "Unidad 3"
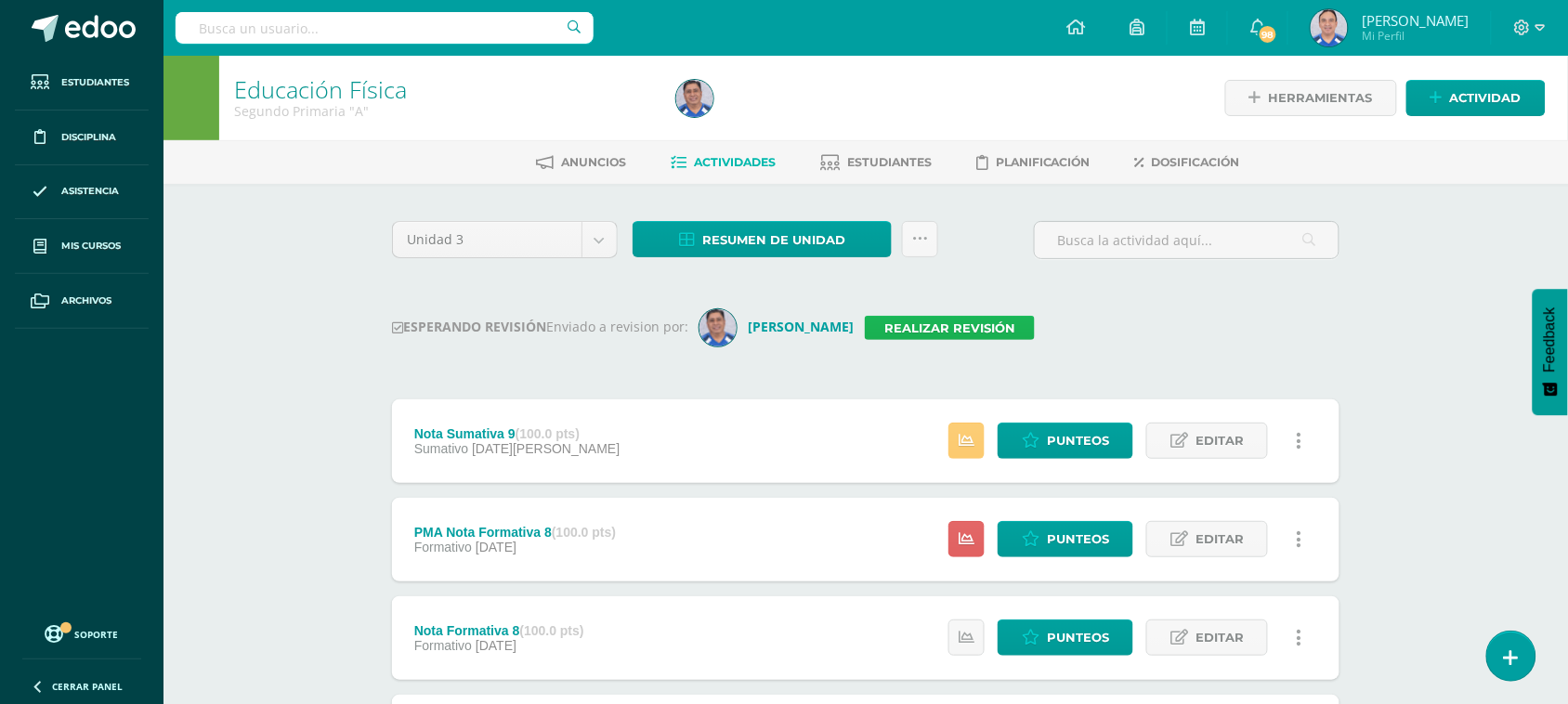
click at [883, 323] on link "Realizar revisión" at bounding box center [951, 328] width 170 height 24
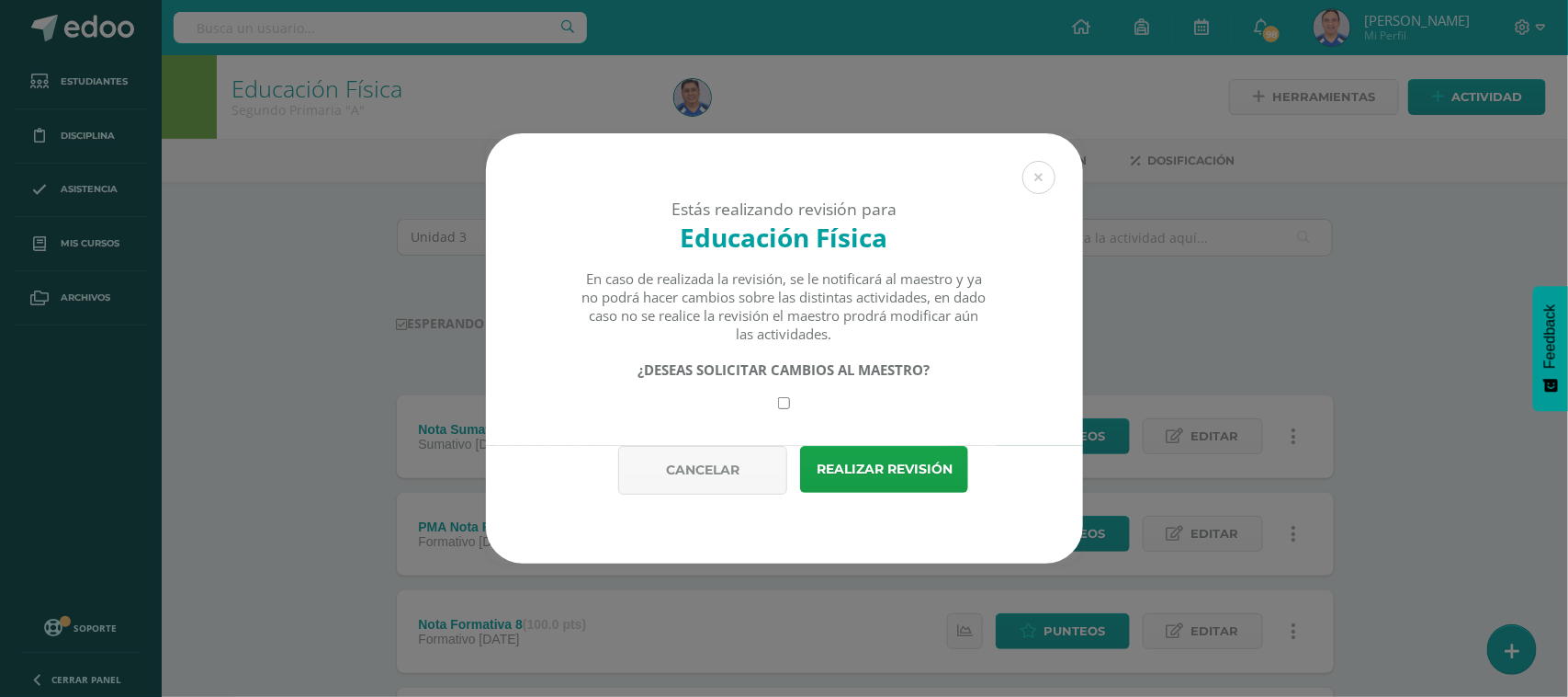
click at [781, 409] on input "checkbox" at bounding box center [784, 403] width 12 height 12
checkbox input "true"
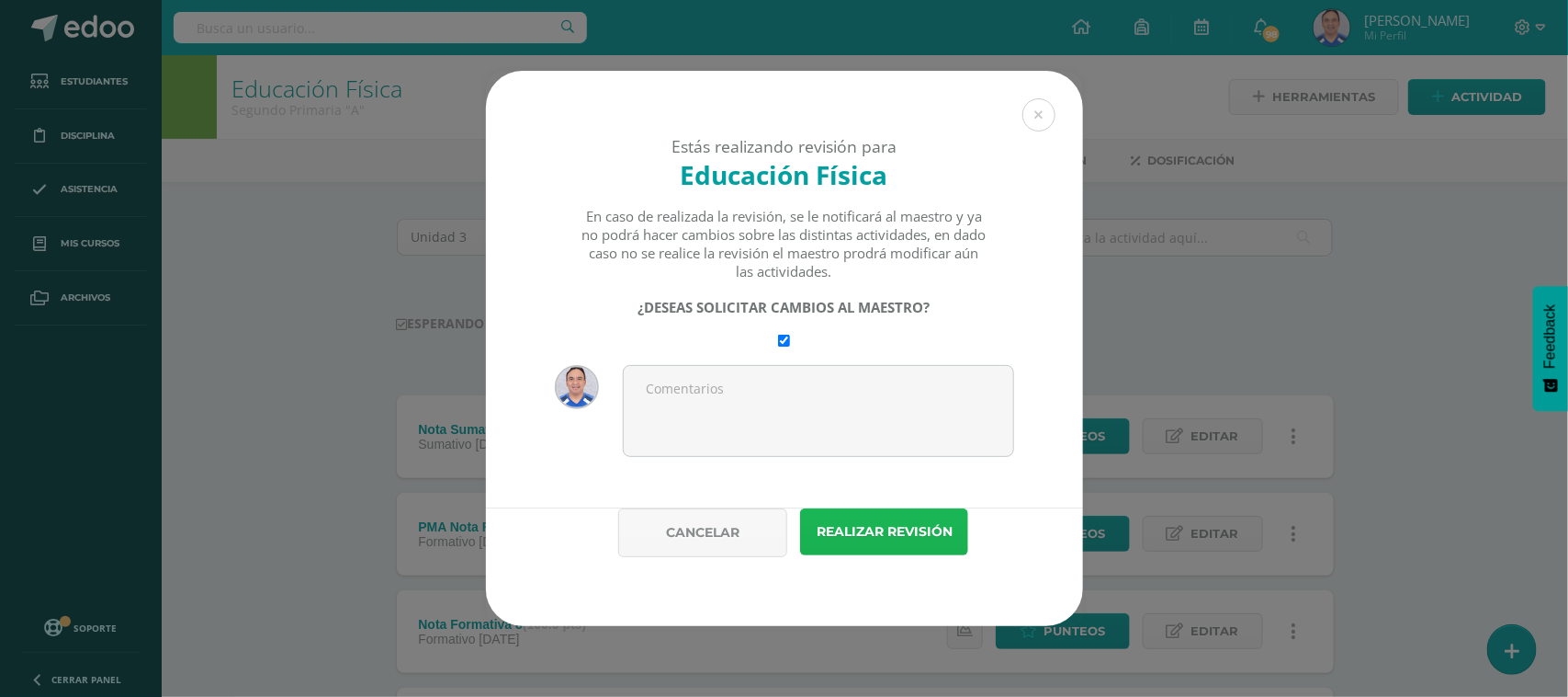
click at [884, 552] on button "Realizar revisión" at bounding box center [884, 531] width 168 height 47
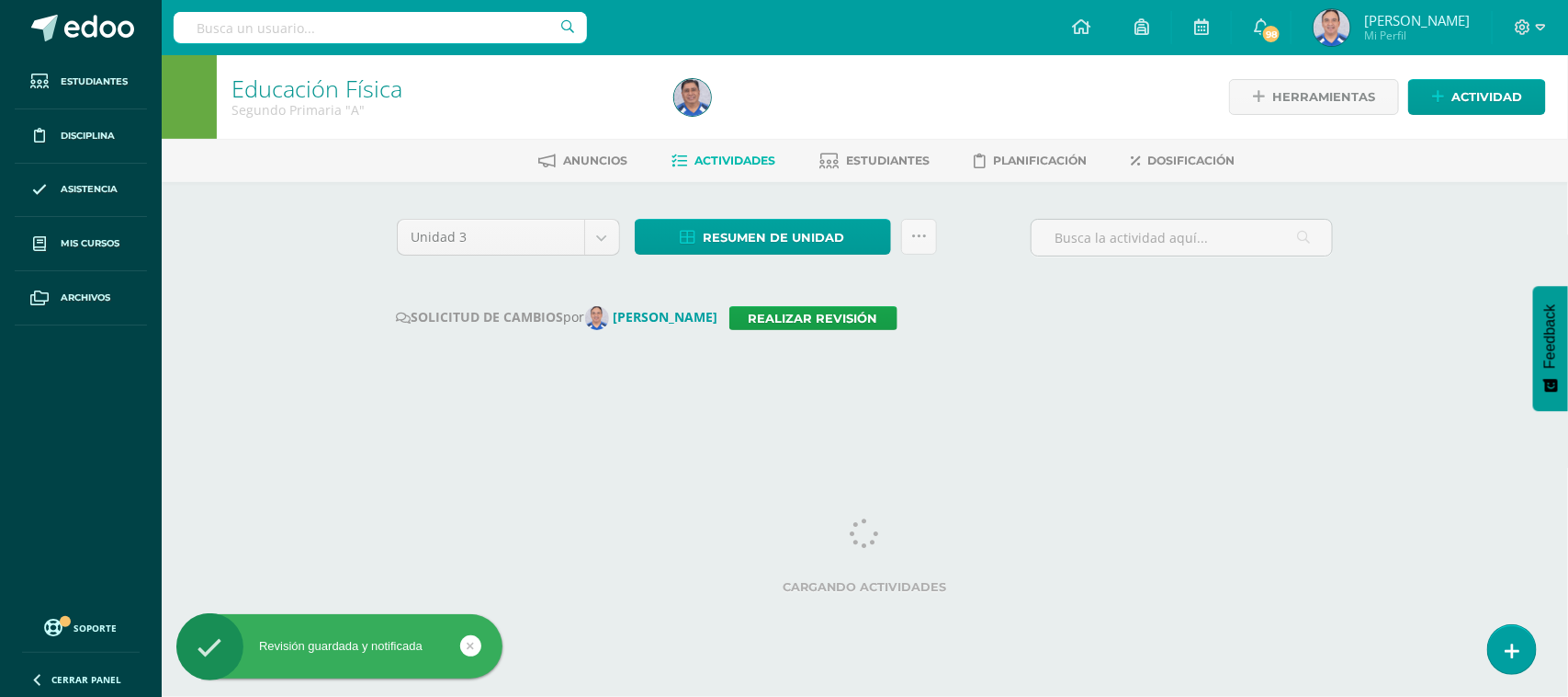
click at [304, 39] on input "text" at bounding box center [380, 28] width 414 height 31
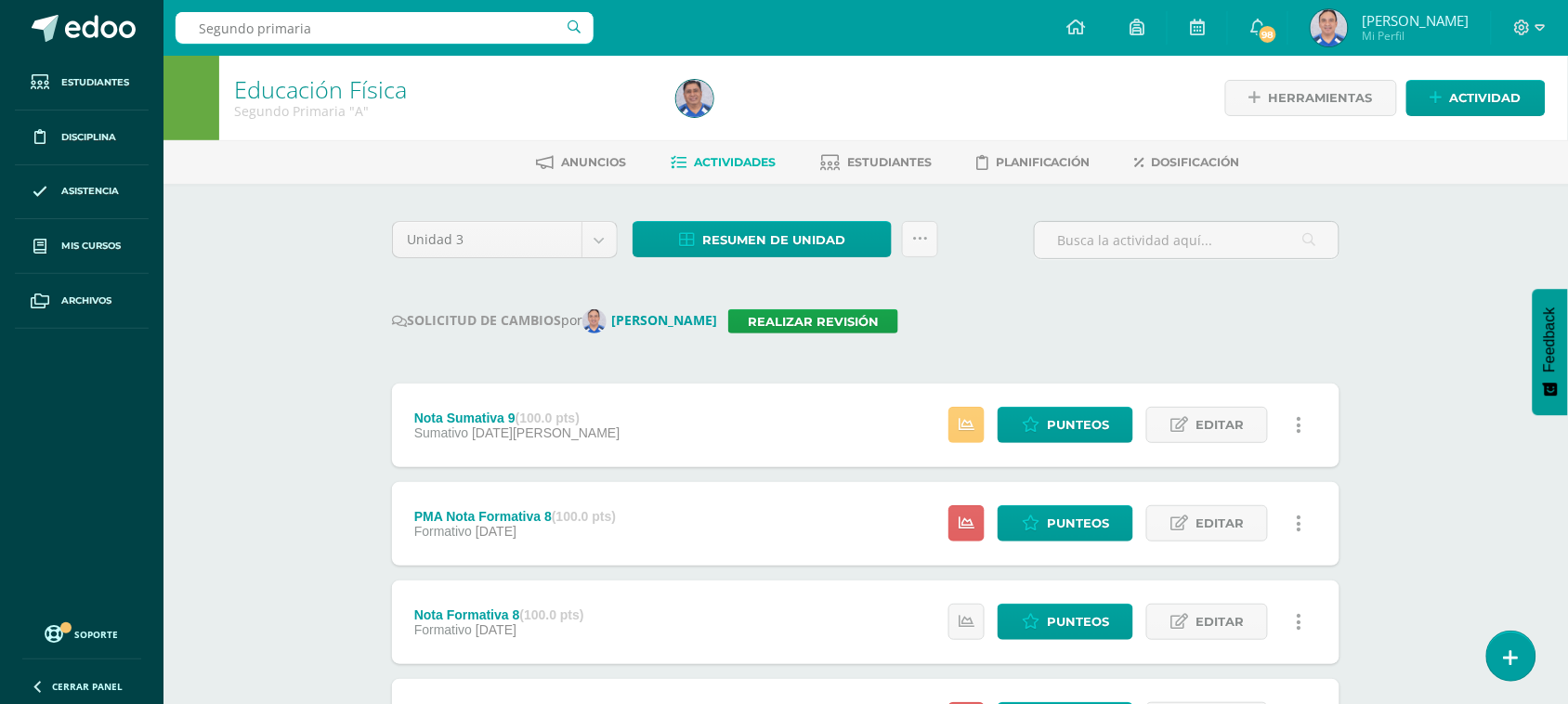
type input "Segundo primaria"
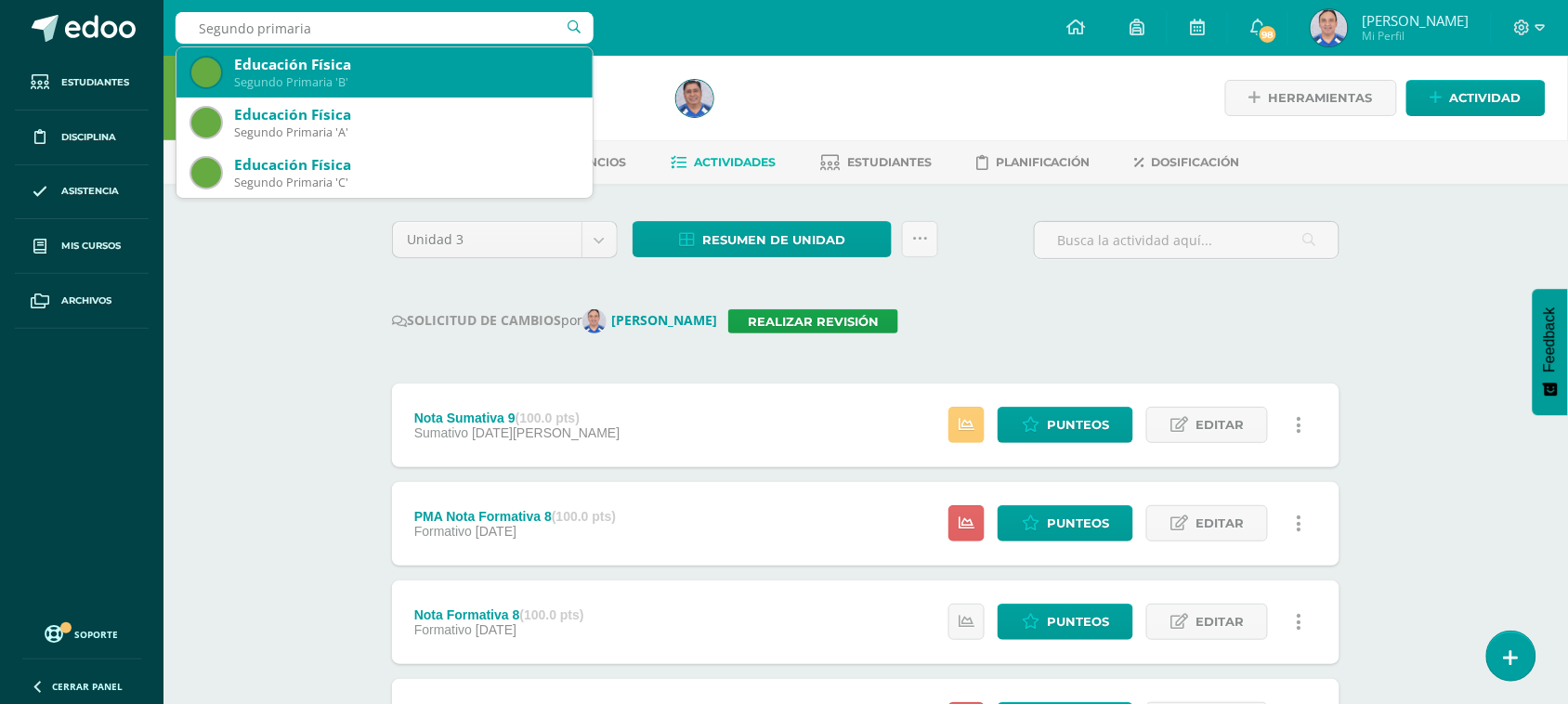
click at [396, 89] on div "Segundo Primaria 'B'" at bounding box center [405, 81] width 343 height 16
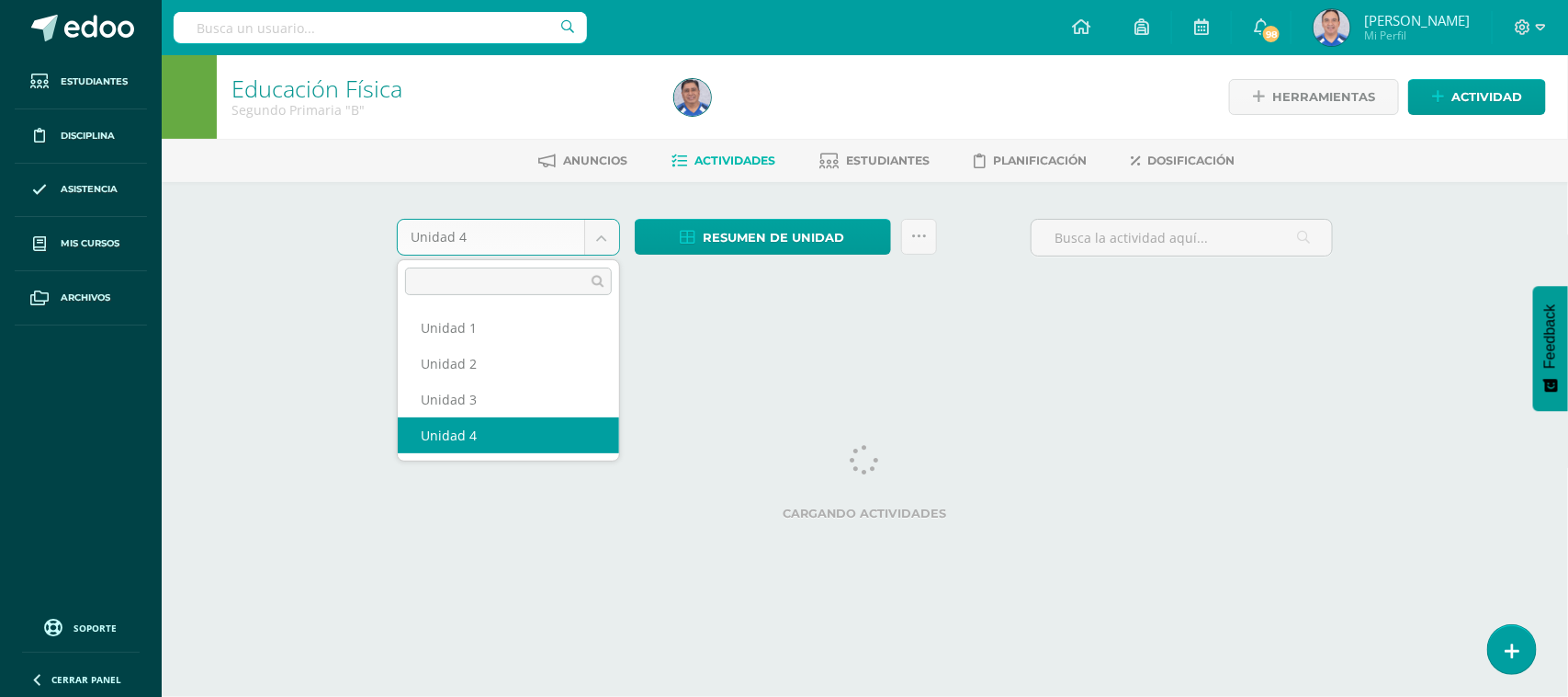
click at [599, 231] on body "Estudiantes Disciplina Asistencia Mis cursos Archivos Soporte Ayuda Reportar un…" at bounding box center [784, 171] width 1568 height 342
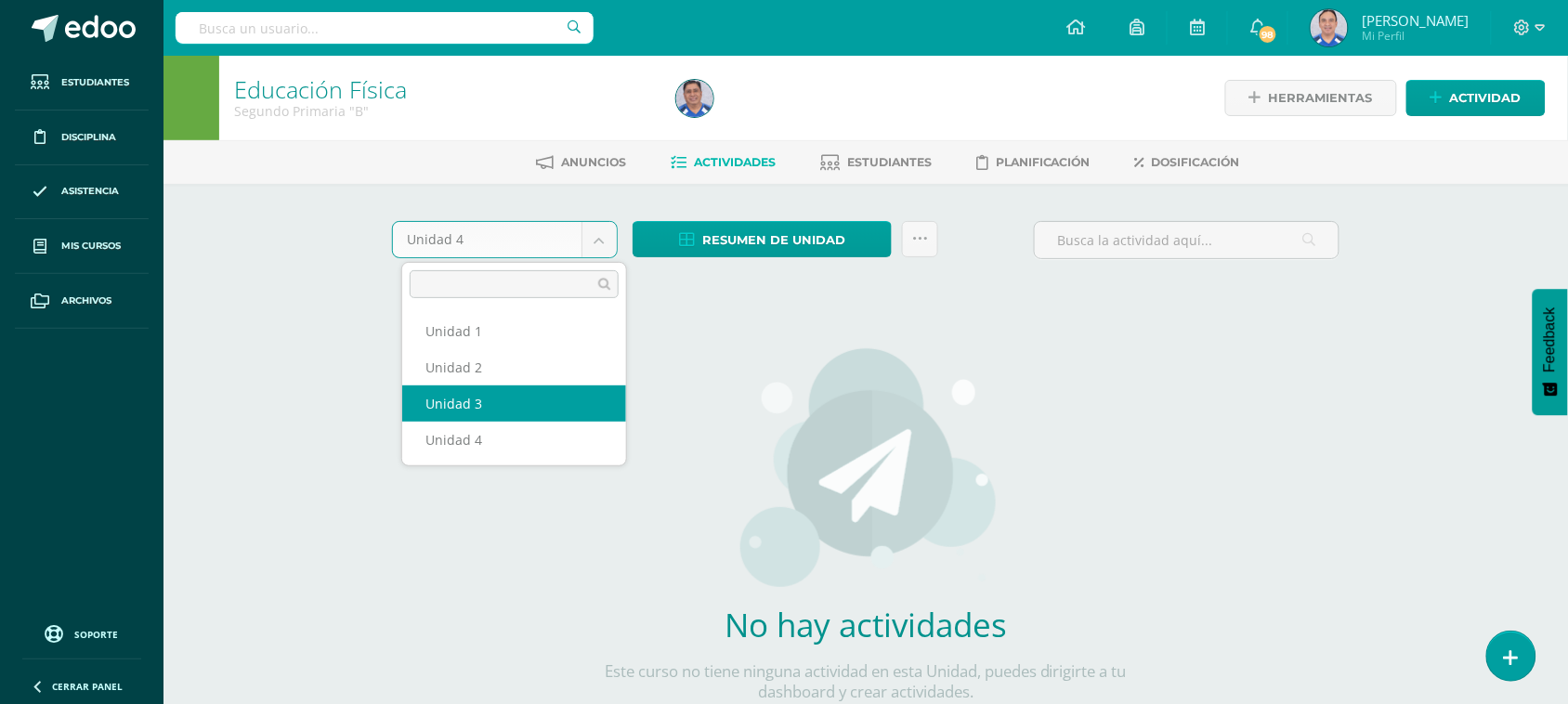
select select "Unidad 3"
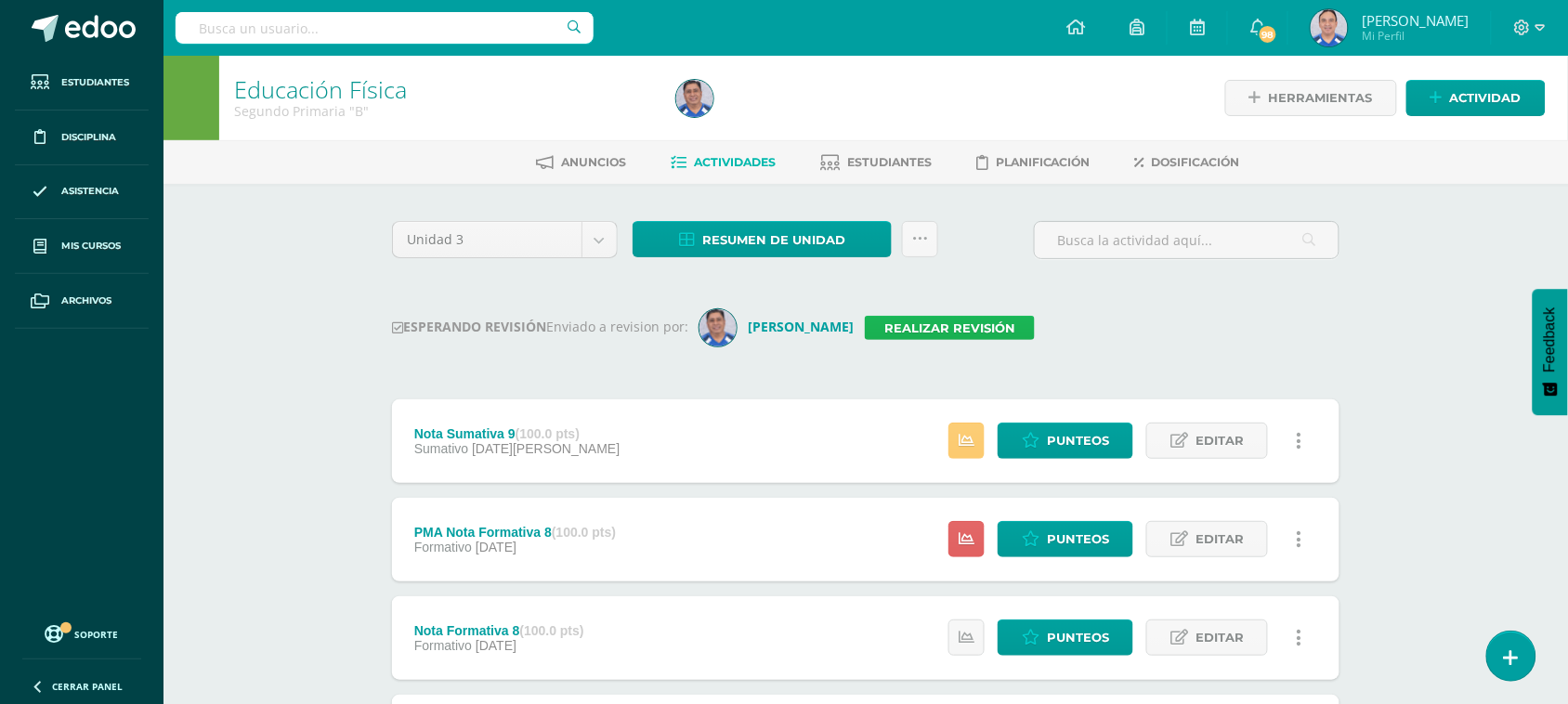
click at [902, 323] on link "Realizar revisión" at bounding box center [951, 328] width 170 height 24
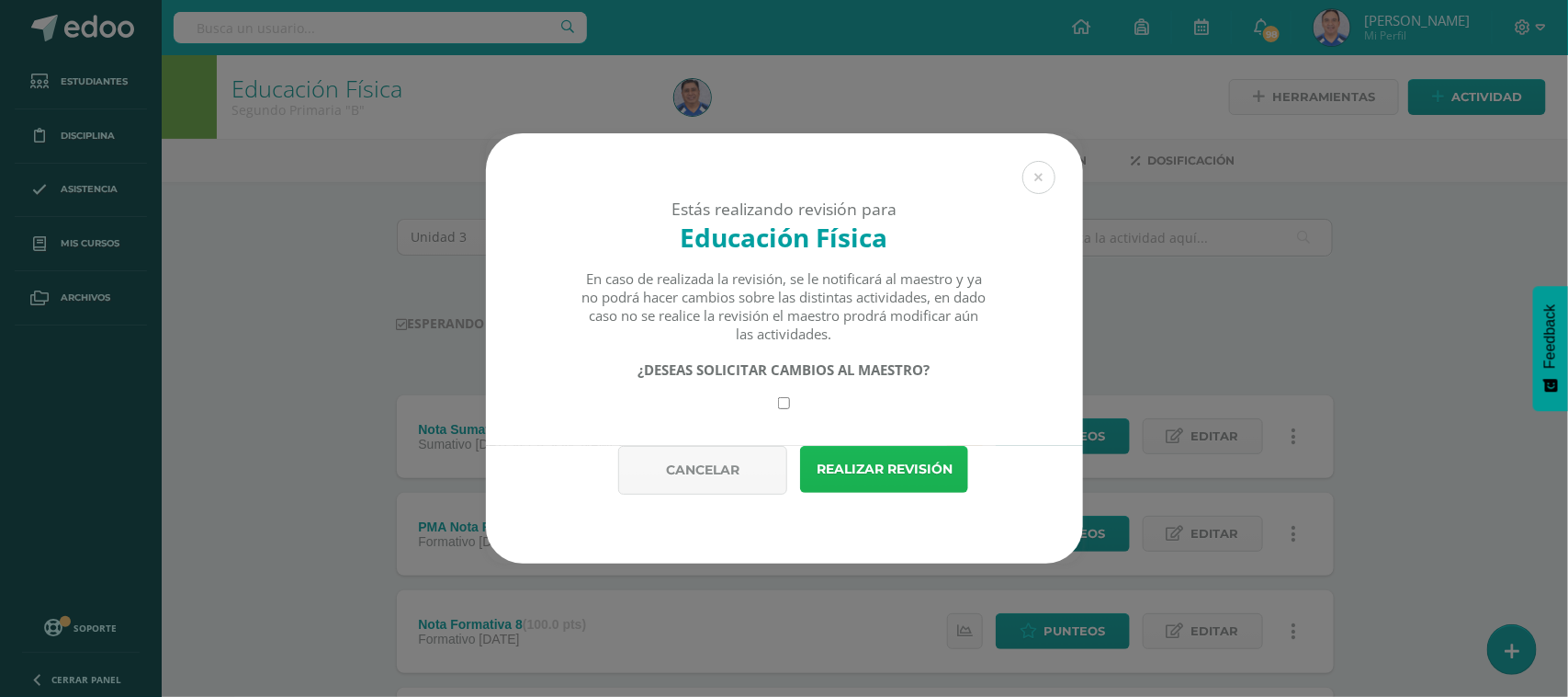
click at [925, 476] on button "Realizar revisión" at bounding box center [884, 469] width 168 height 47
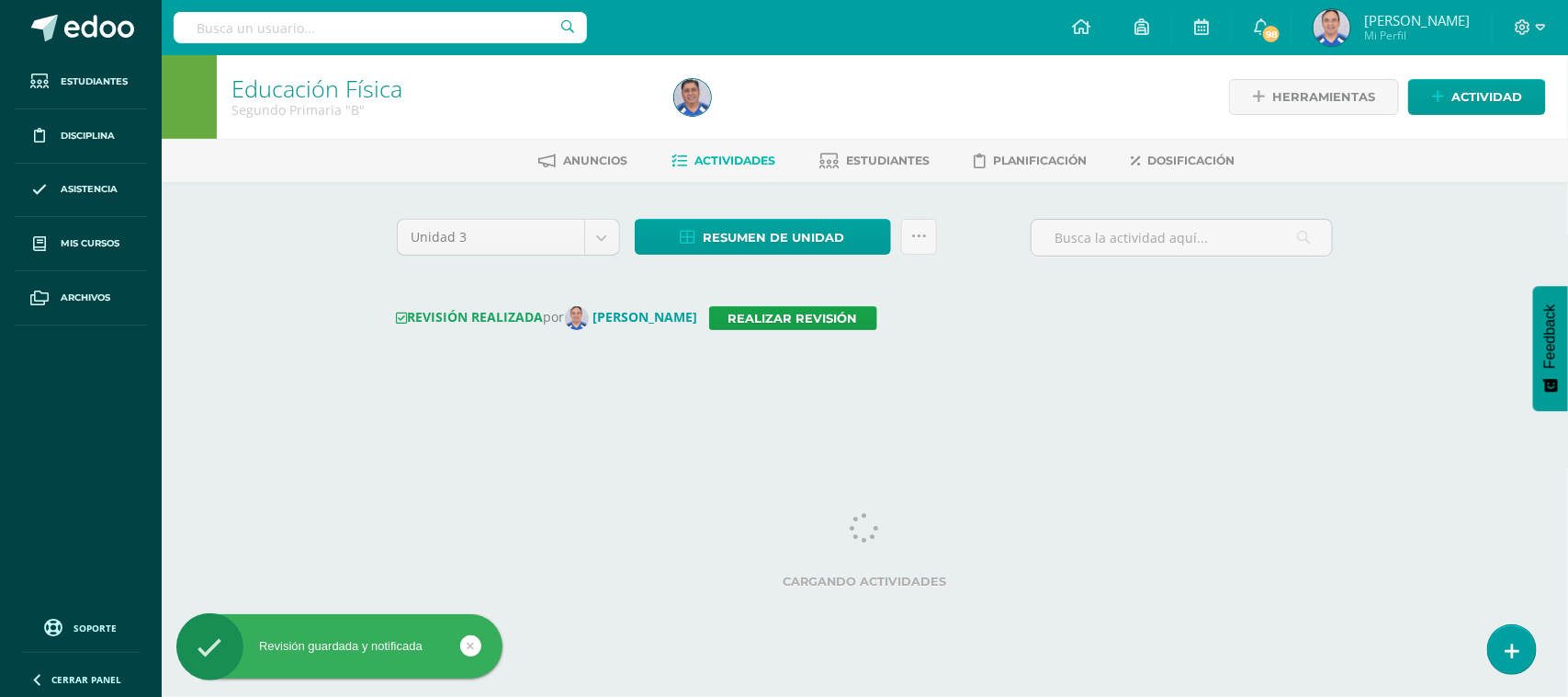
click at [305, 31] on input "text" at bounding box center [380, 28] width 414 height 31
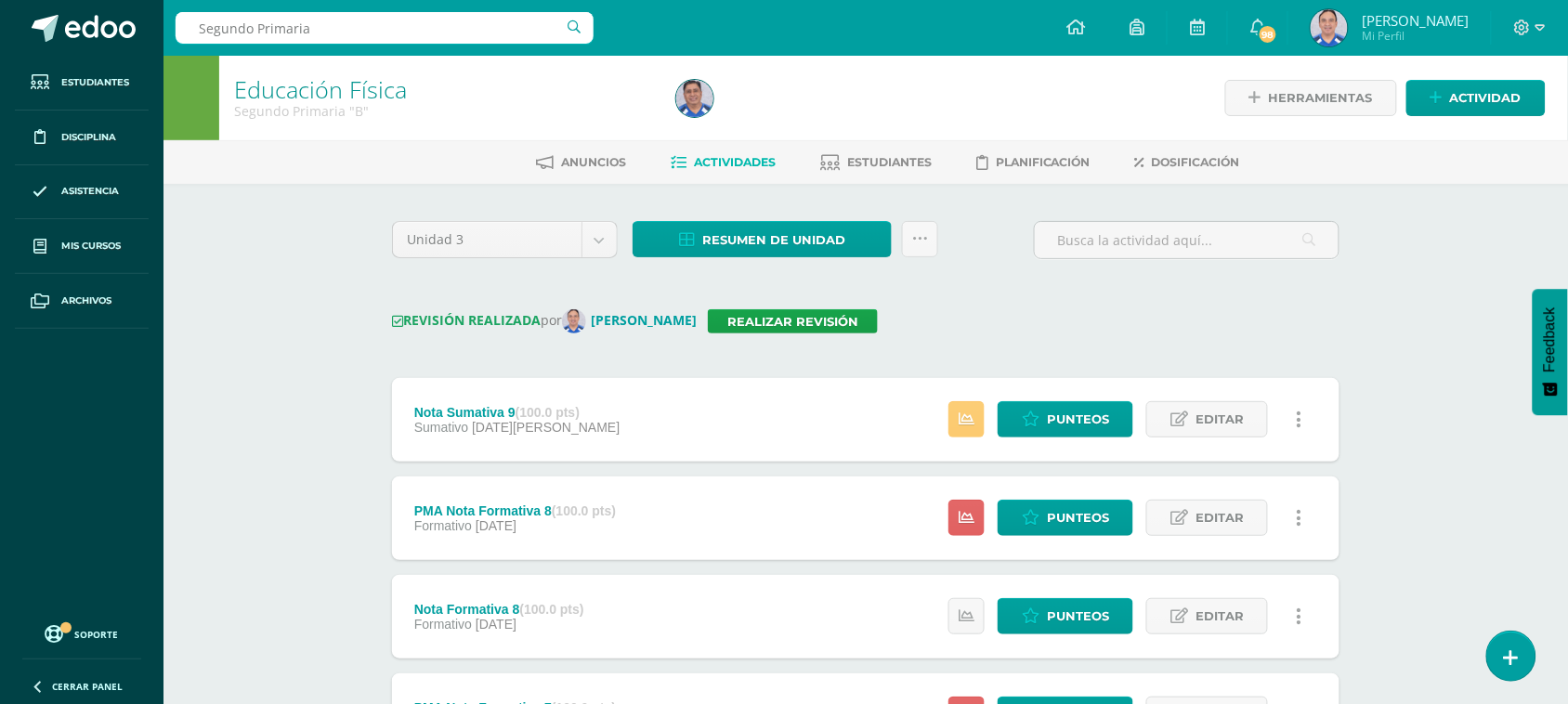
type input "Segundo Primaria"
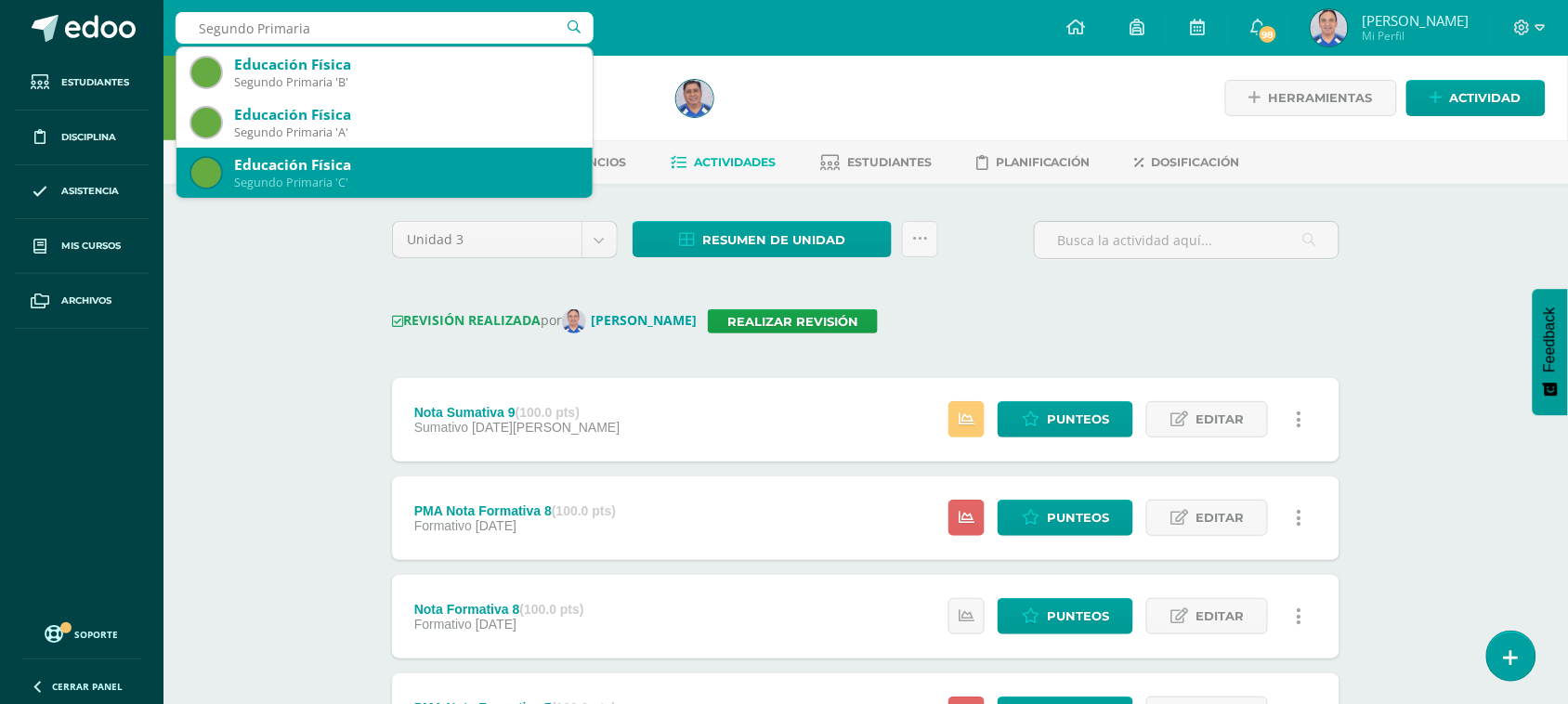
click at [370, 164] on div "Educación Física" at bounding box center [405, 165] width 343 height 20
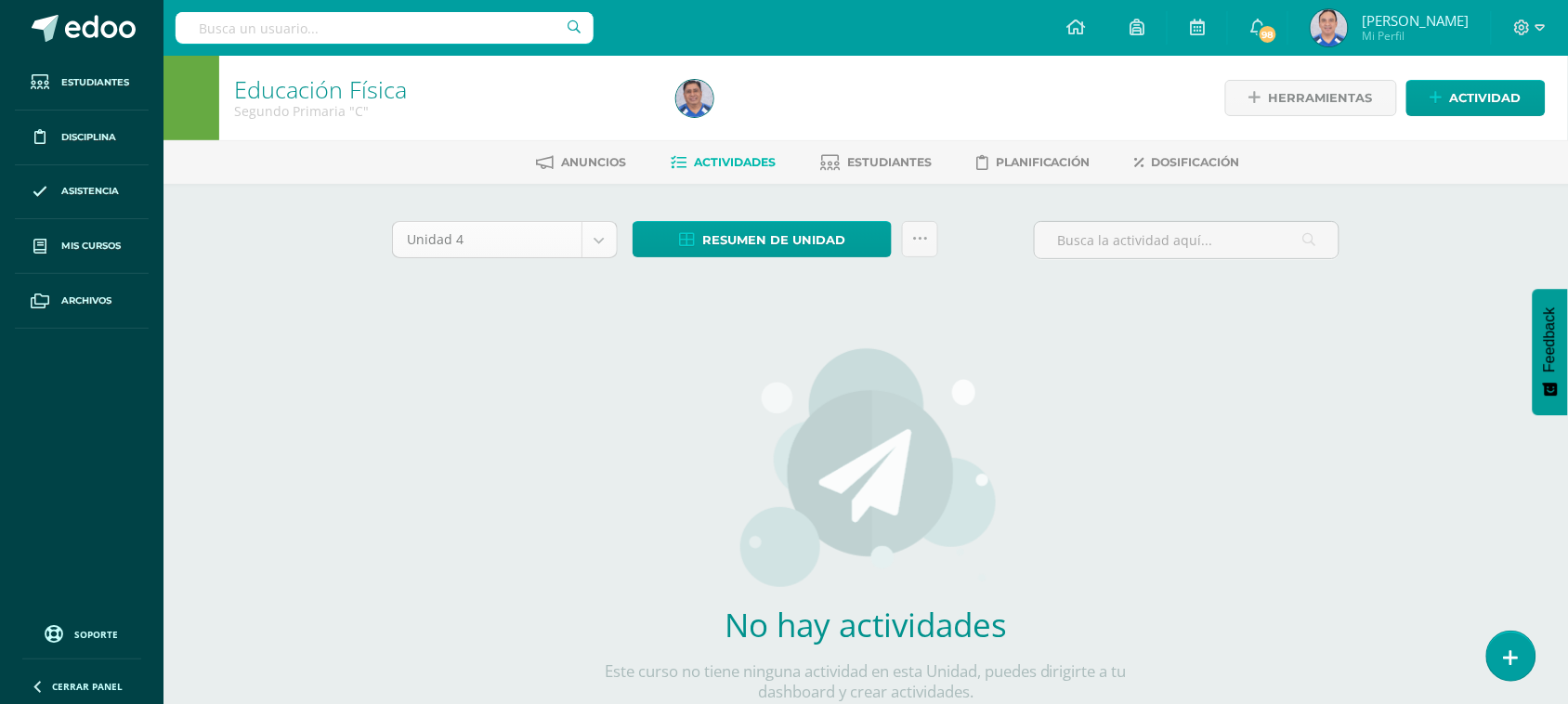
click at [605, 247] on body "Estudiantes Disciplina Asistencia Mis cursos Archivos Soporte Ayuda Reportar un…" at bounding box center [784, 398] width 1568 height 797
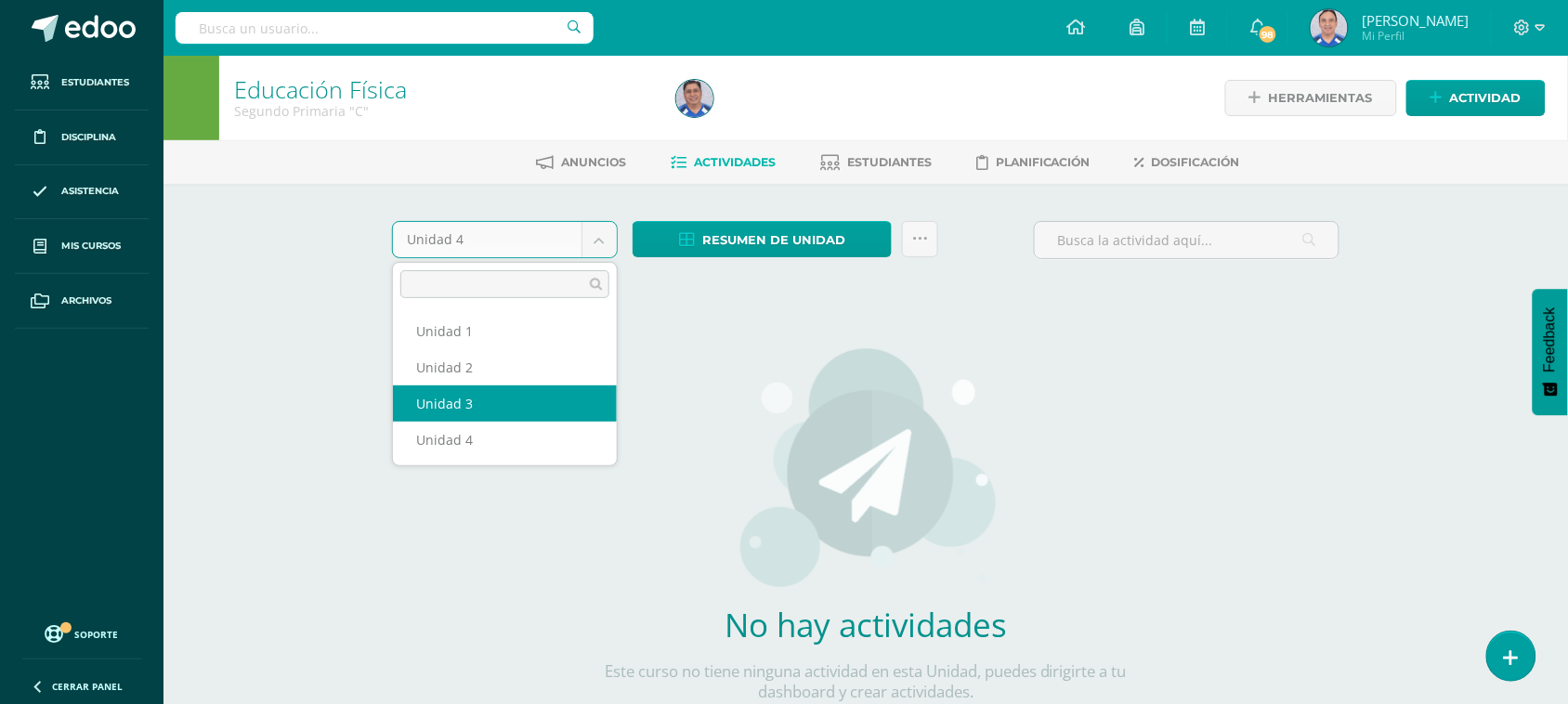
select select "Unidad 3"
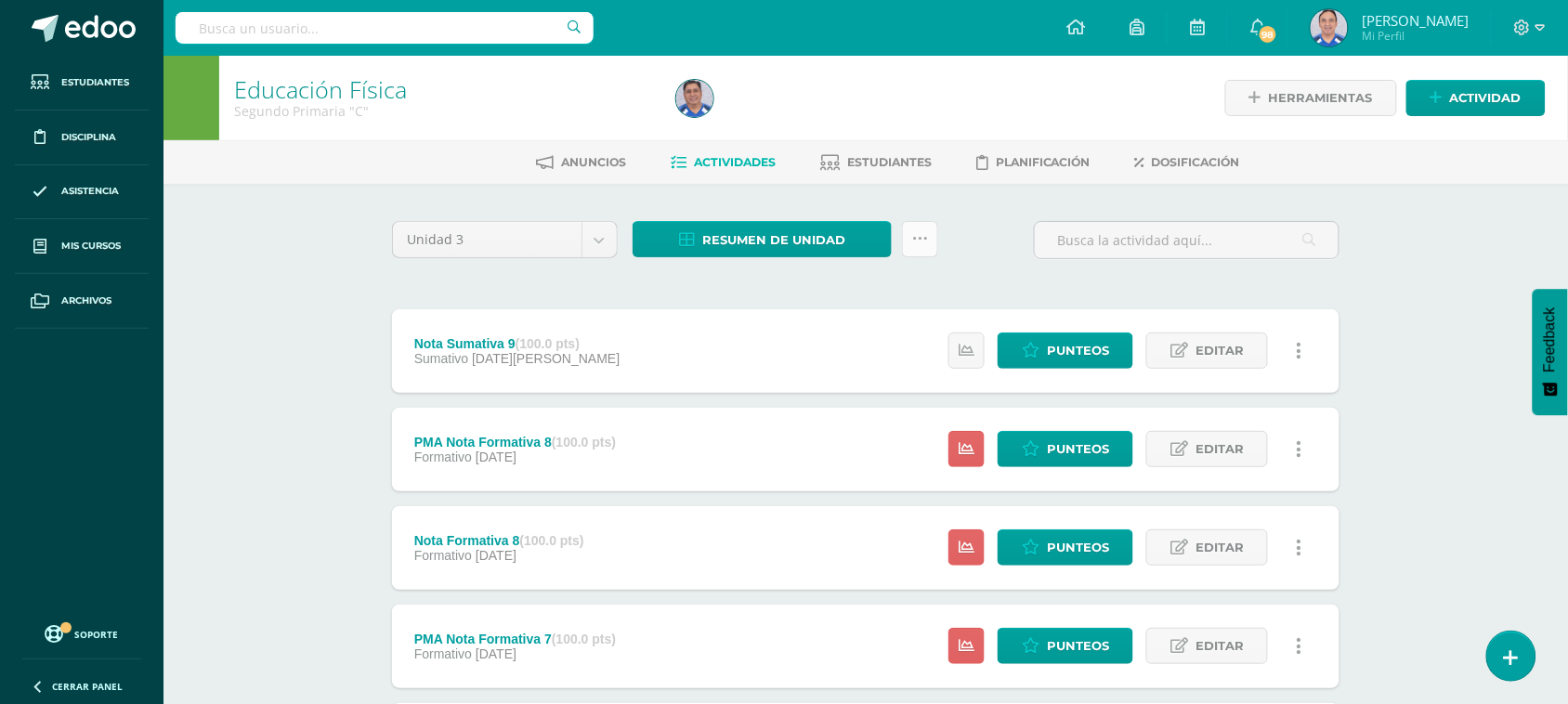
click at [918, 239] on icon at bounding box center [920, 238] width 16 height 16
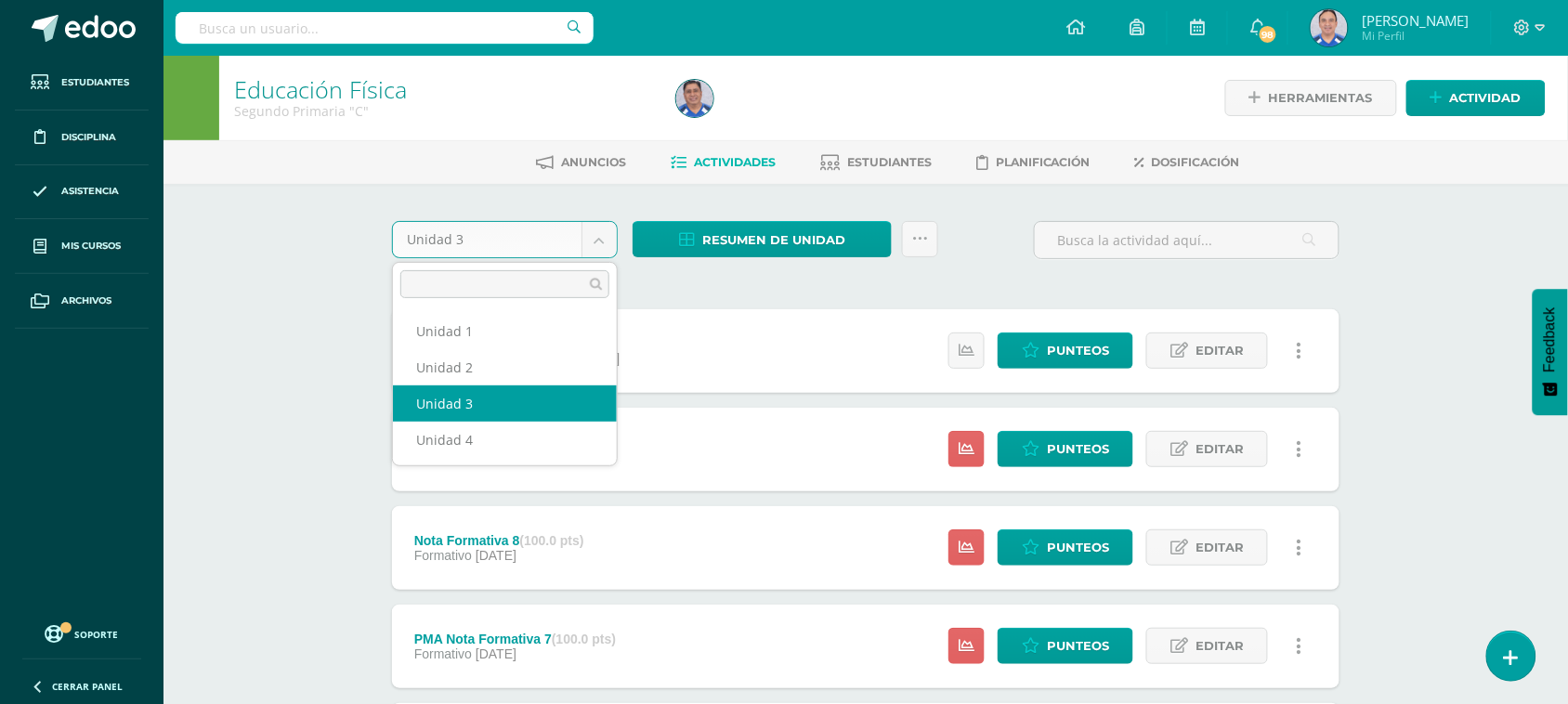
click at [597, 242] on body "Estudiantes Disciplina Asistencia Mis cursos Archivos Soporte Ayuda Reportar un…" at bounding box center [784, 697] width 1568 height 1396
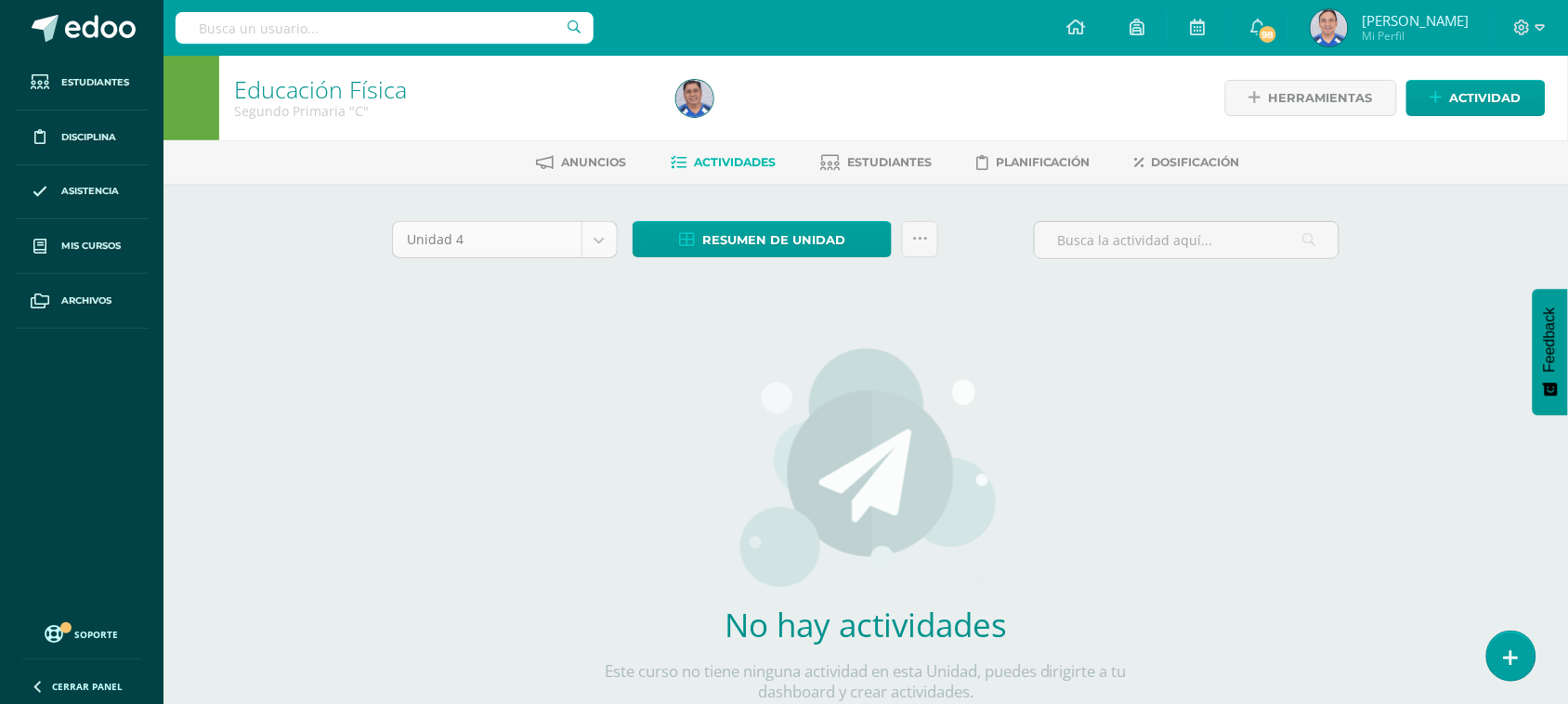
click at [600, 238] on body "Estudiantes Disciplina Asistencia Mis cursos Archivos Soporte Ayuda Reportar un…" at bounding box center [784, 398] width 1568 height 797
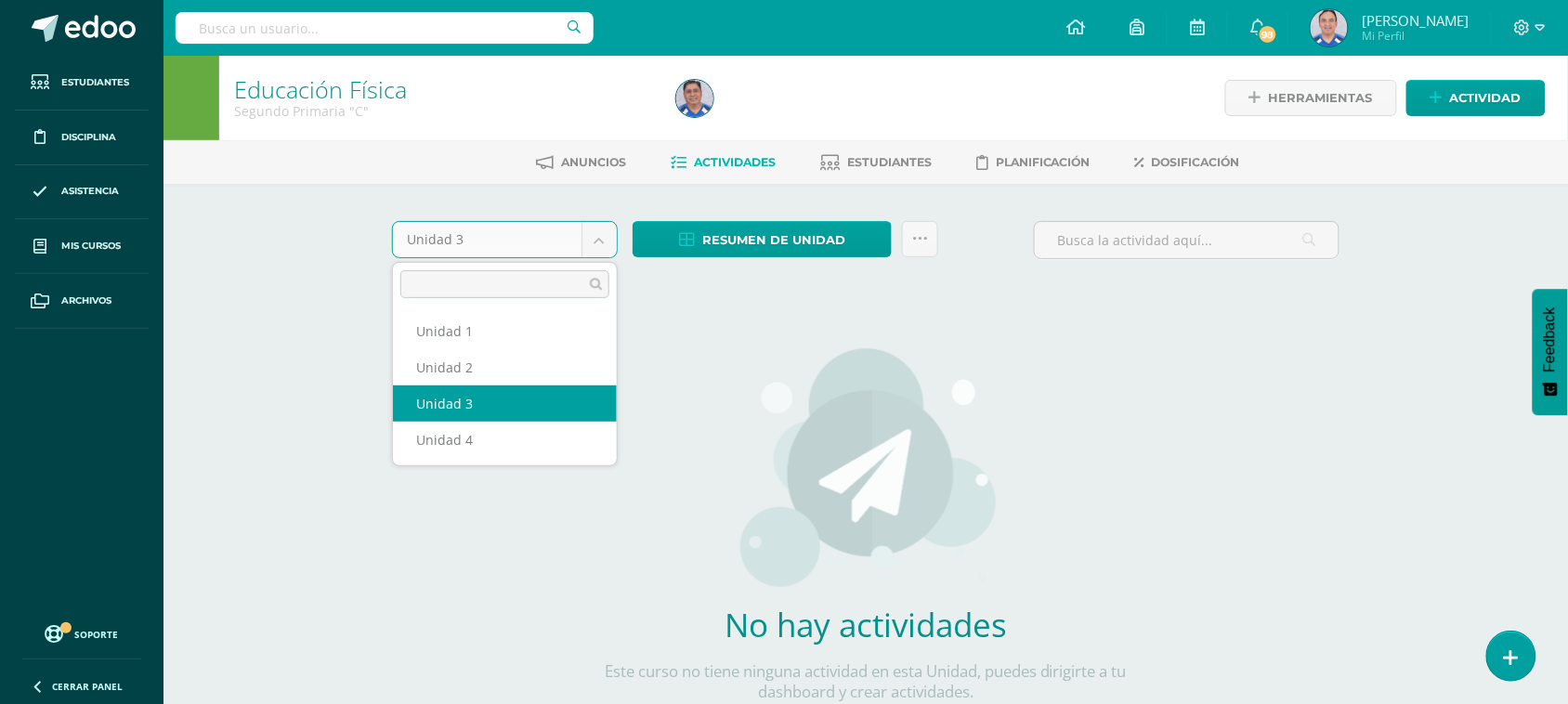
click at [597, 228] on body "Estudiantes Disciplina Asistencia Mis cursos Archivos Soporte Ayuda Reportar un…" at bounding box center [784, 398] width 1568 height 797
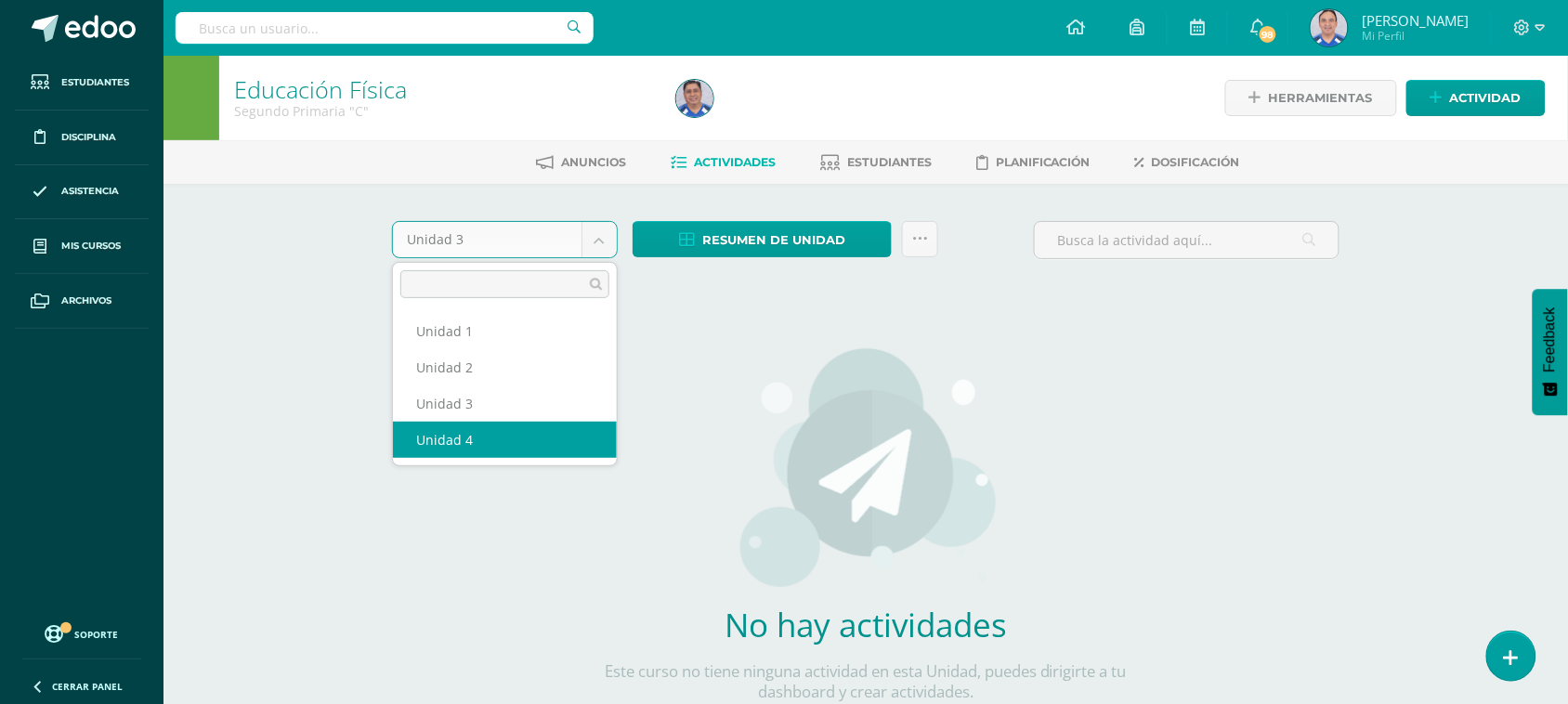
select select "Unidad 4"
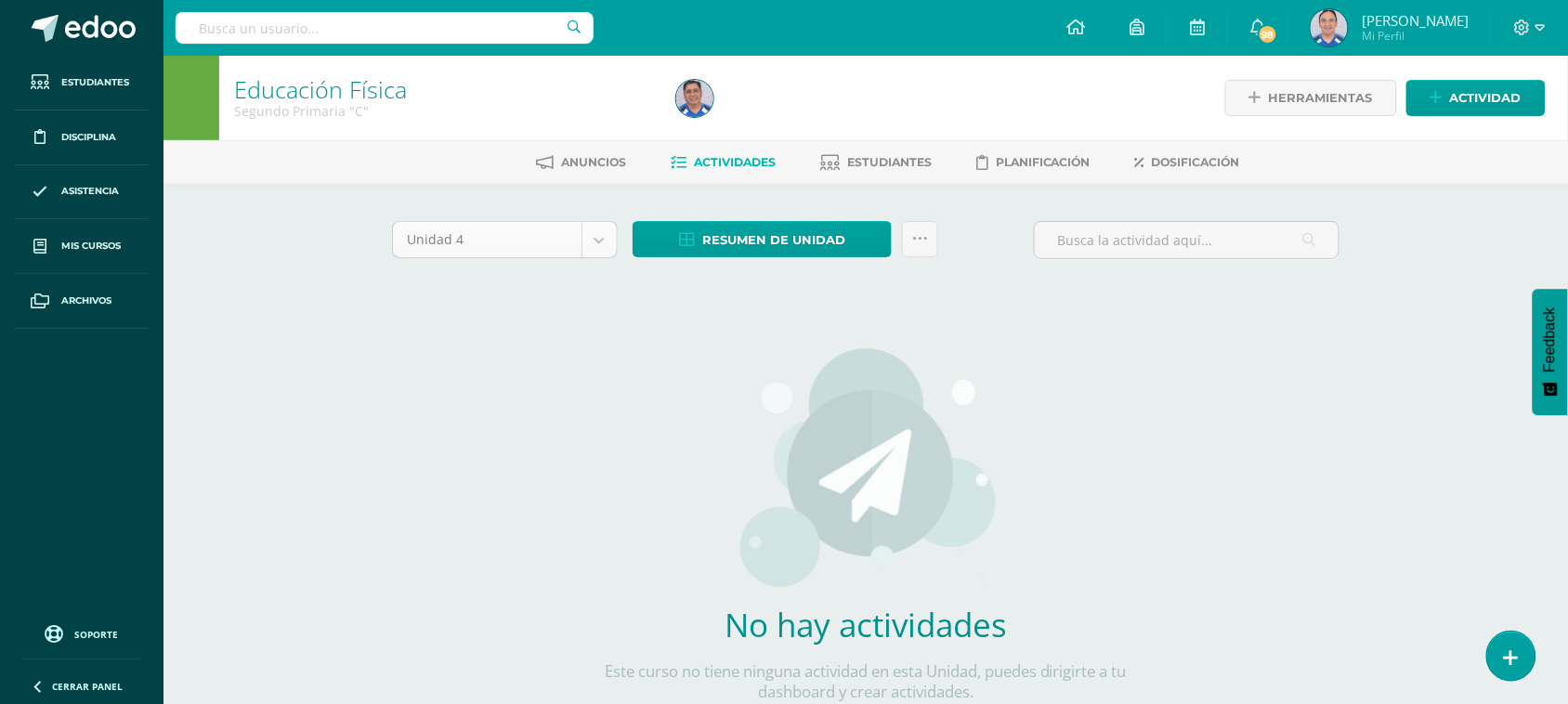
click at [600, 244] on body "Estudiantes Disciplina Asistencia Mis cursos Archivos Soporte Ayuda Reportar un…" at bounding box center [784, 398] width 1568 height 797
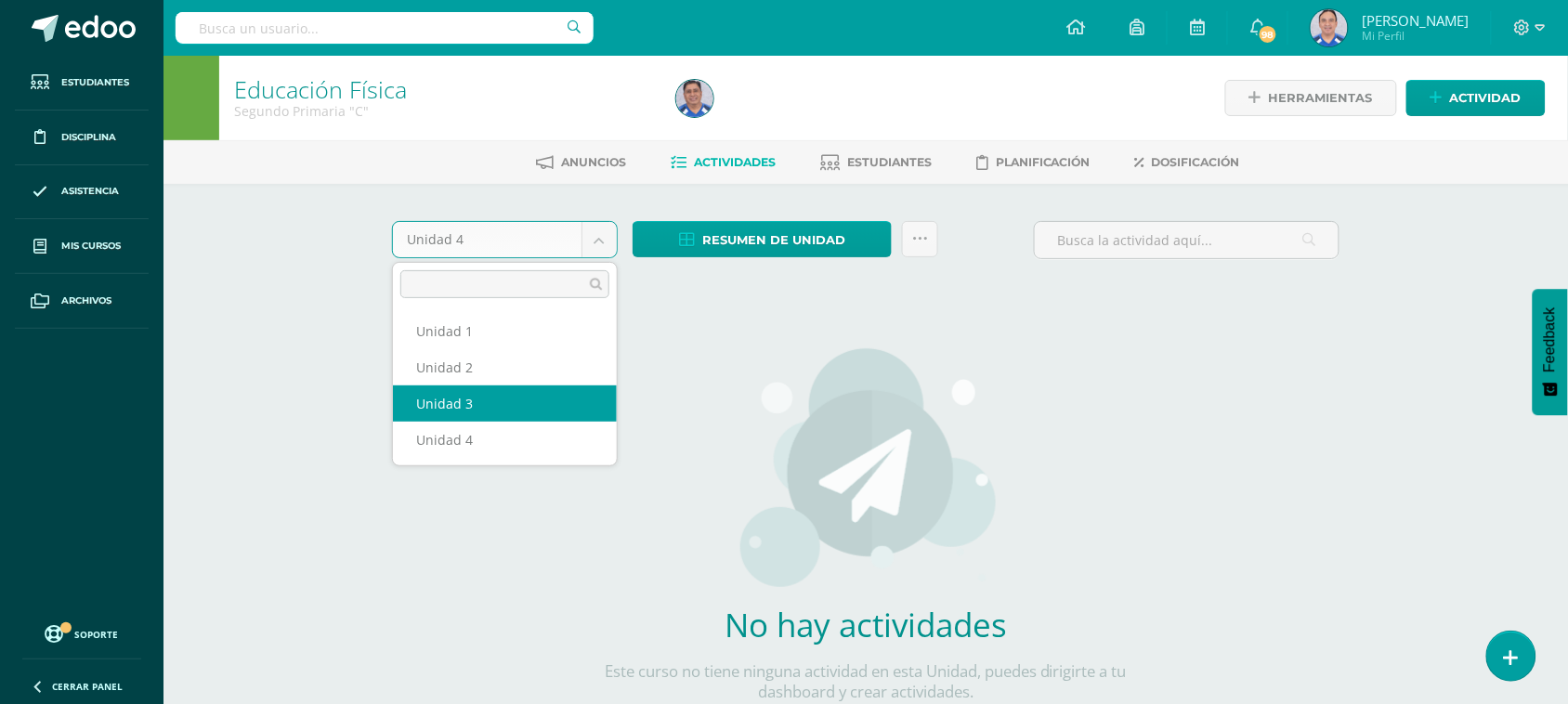
select select "Unidad 3"
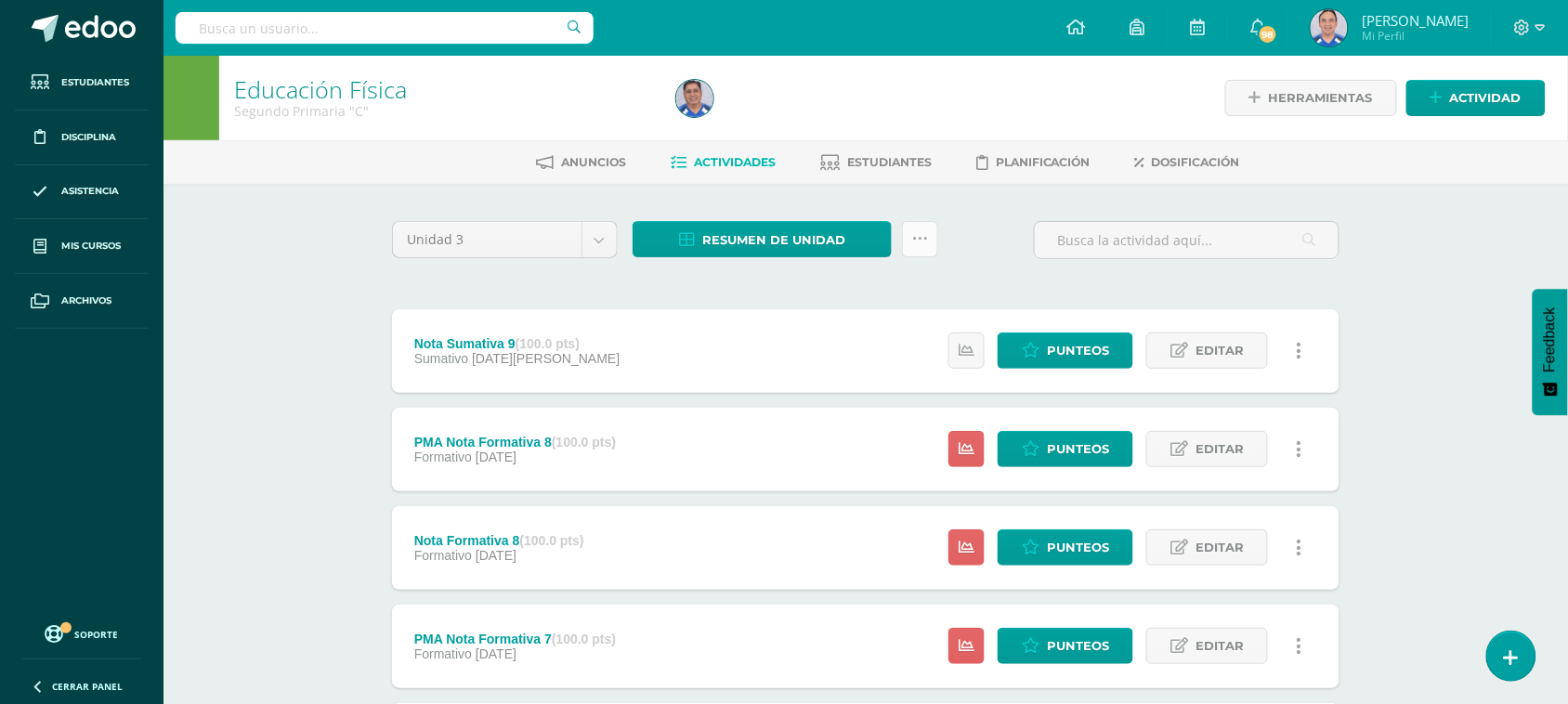
click at [920, 237] on icon at bounding box center [920, 238] width 16 height 16
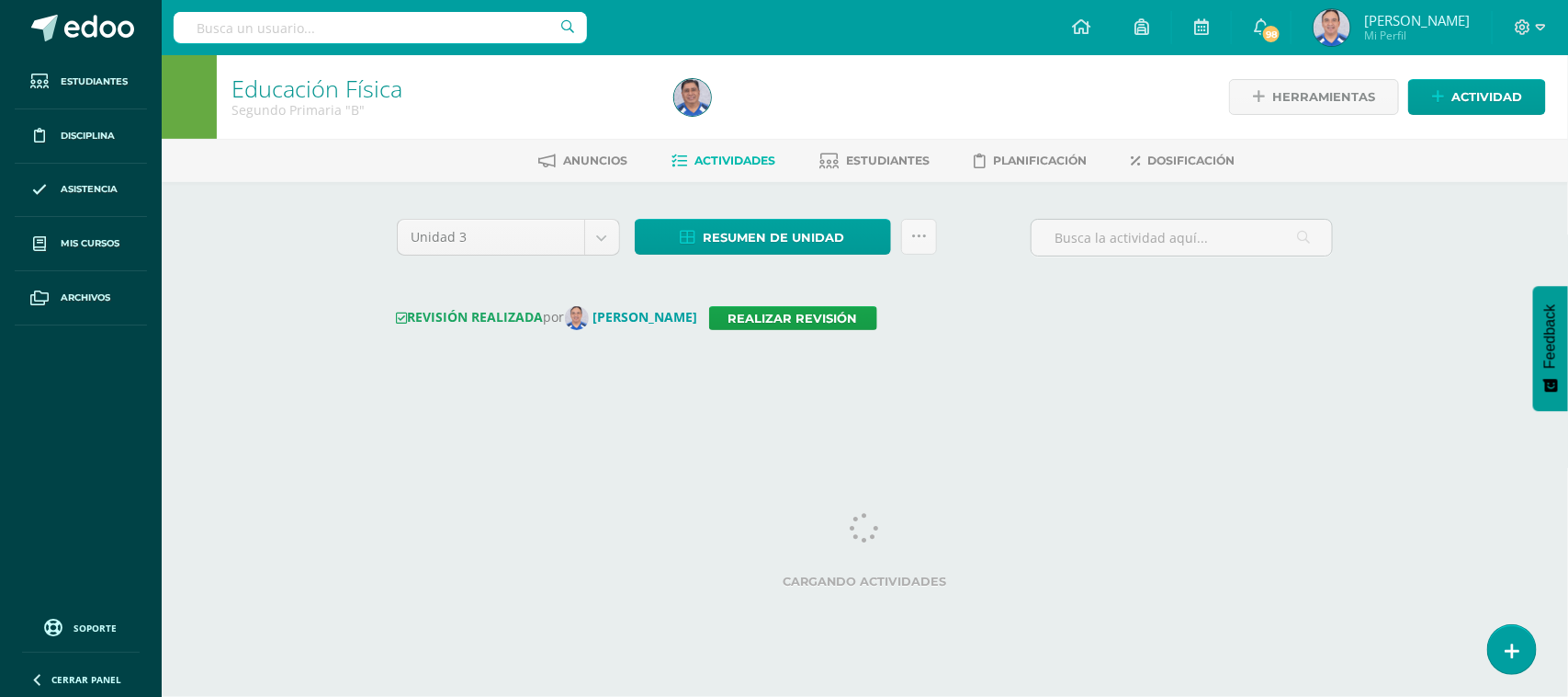
click at [290, 31] on input "text" at bounding box center [380, 28] width 414 height 31
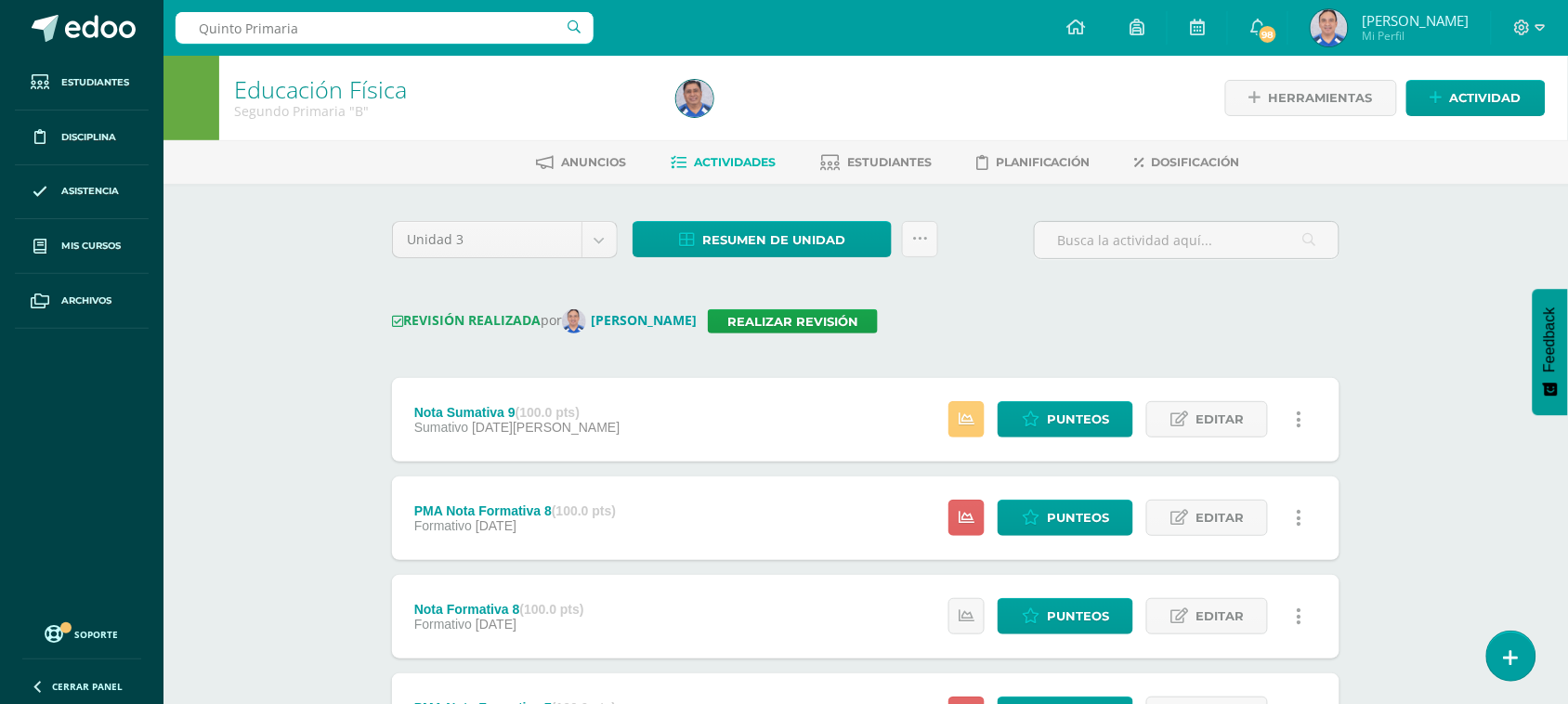
type input "Quinto Primaria"
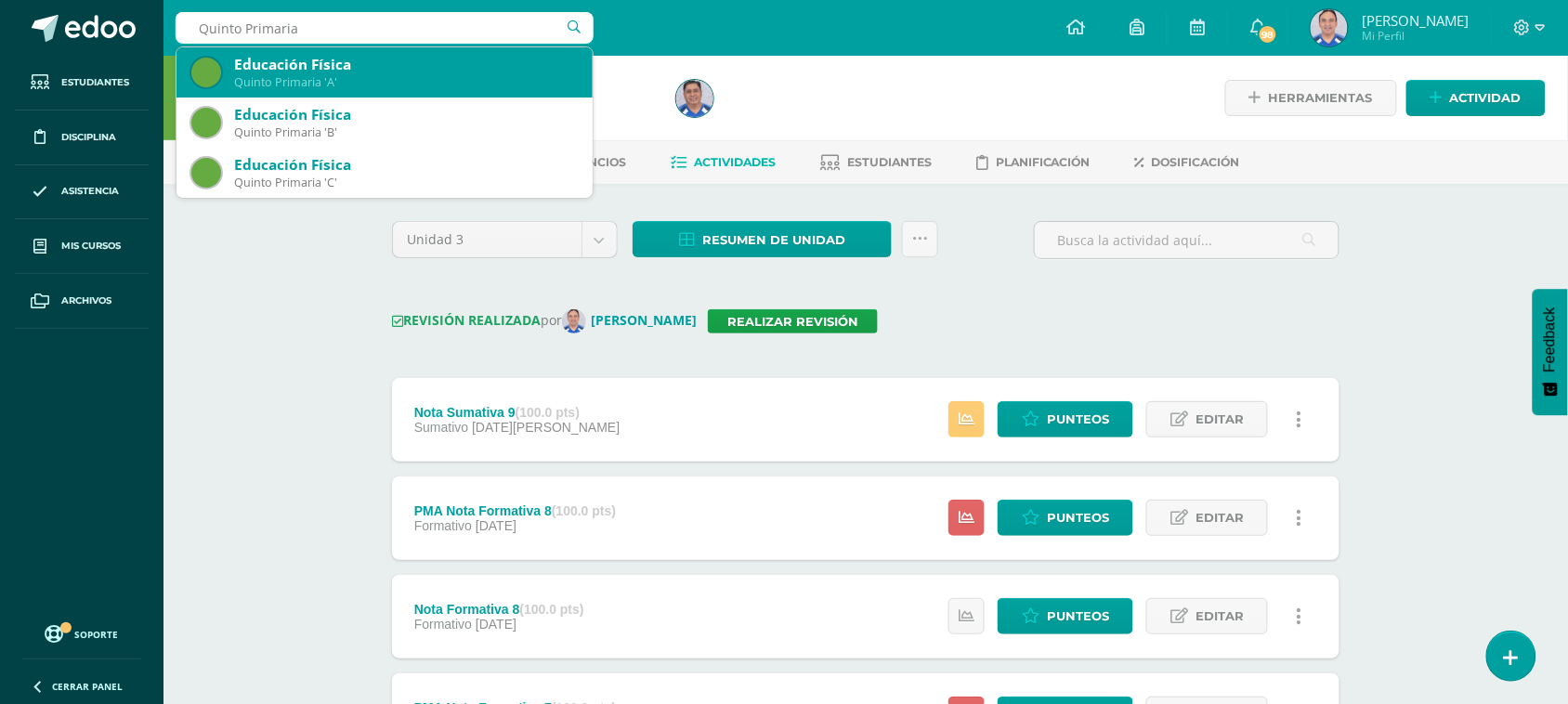
click at [369, 67] on div "Educación Física" at bounding box center [405, 65] width 343 height 20
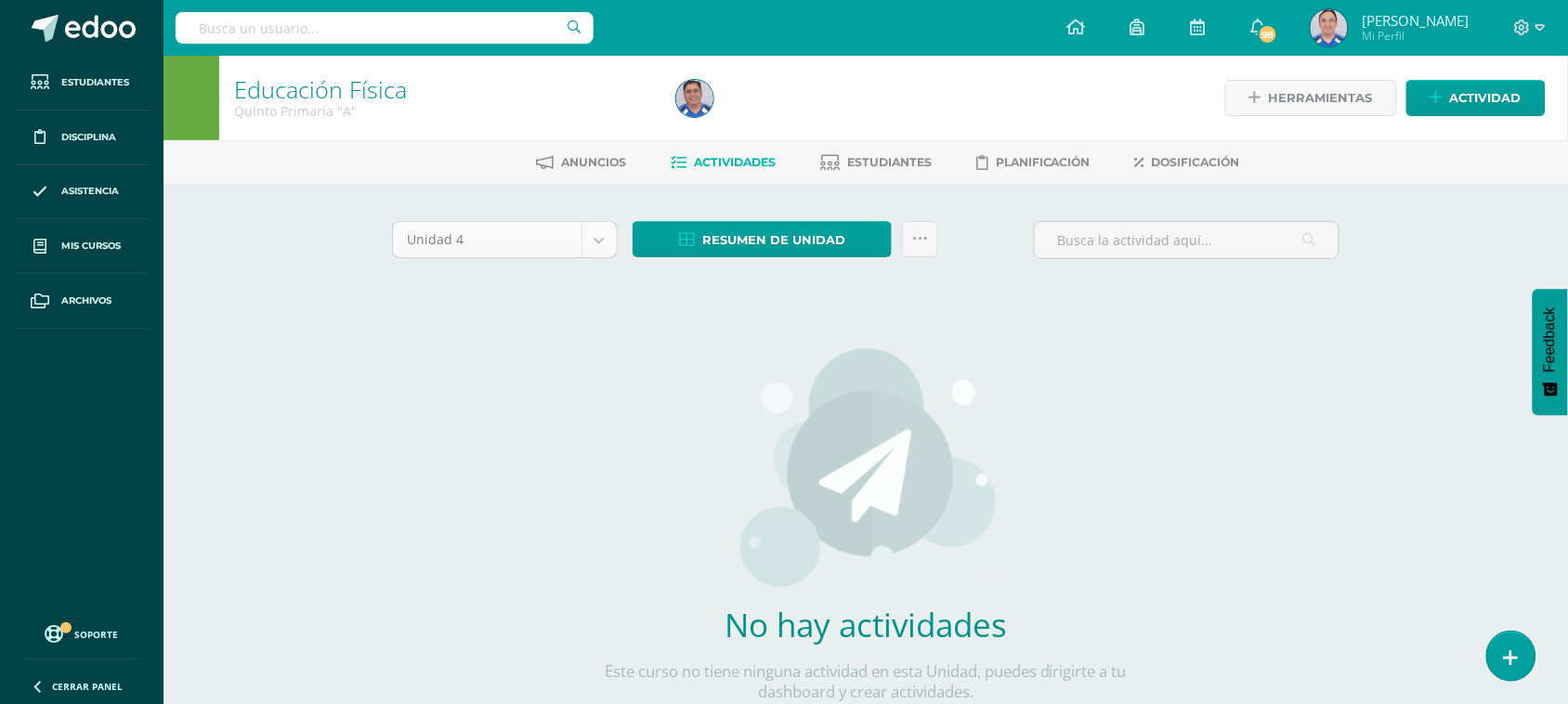
click at [604, 241] on body "Estudiantes Disciplina Asistencia Mis cursos Archivos Soporte Ayuda Reportar un…" at bounding box center [784, 398] width 1568 height 797
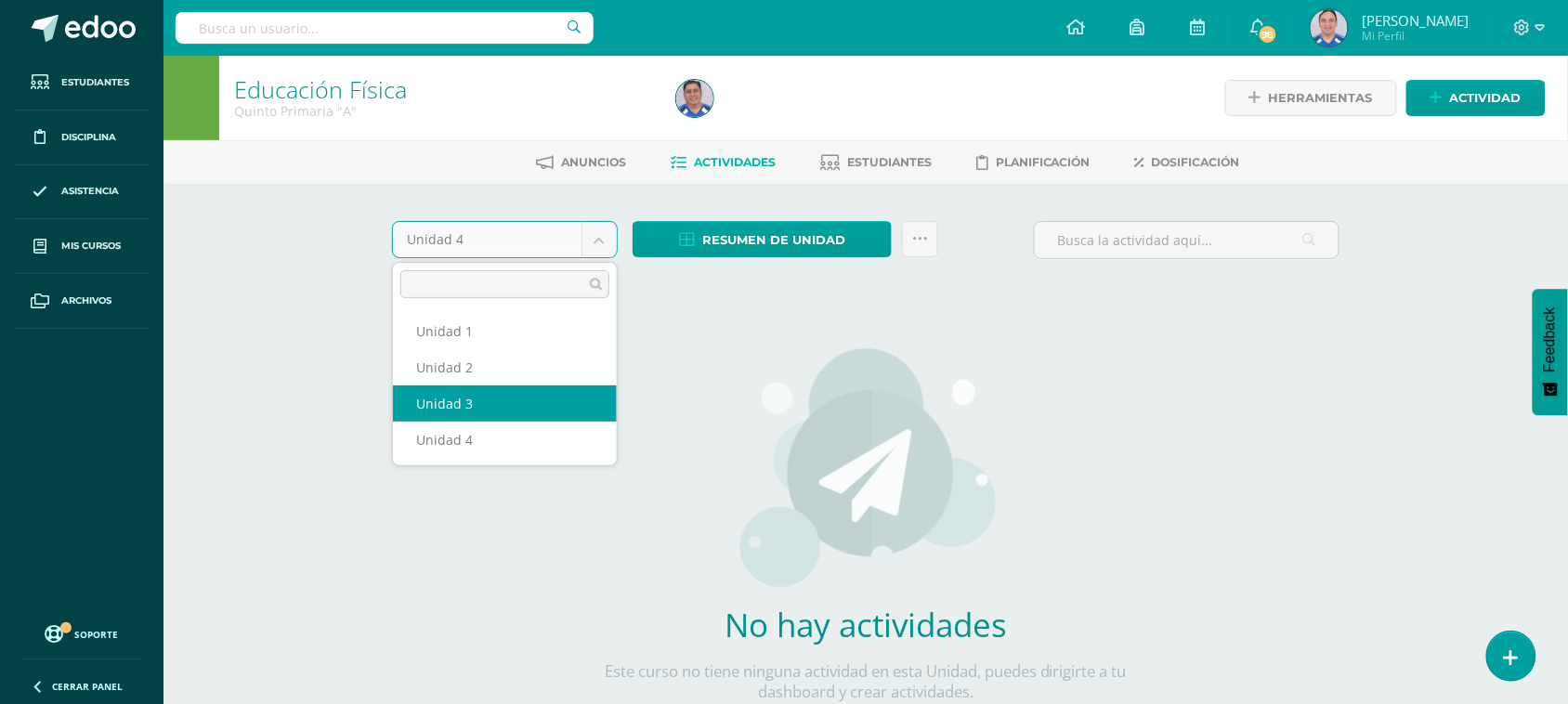
select select "Unidad 3"
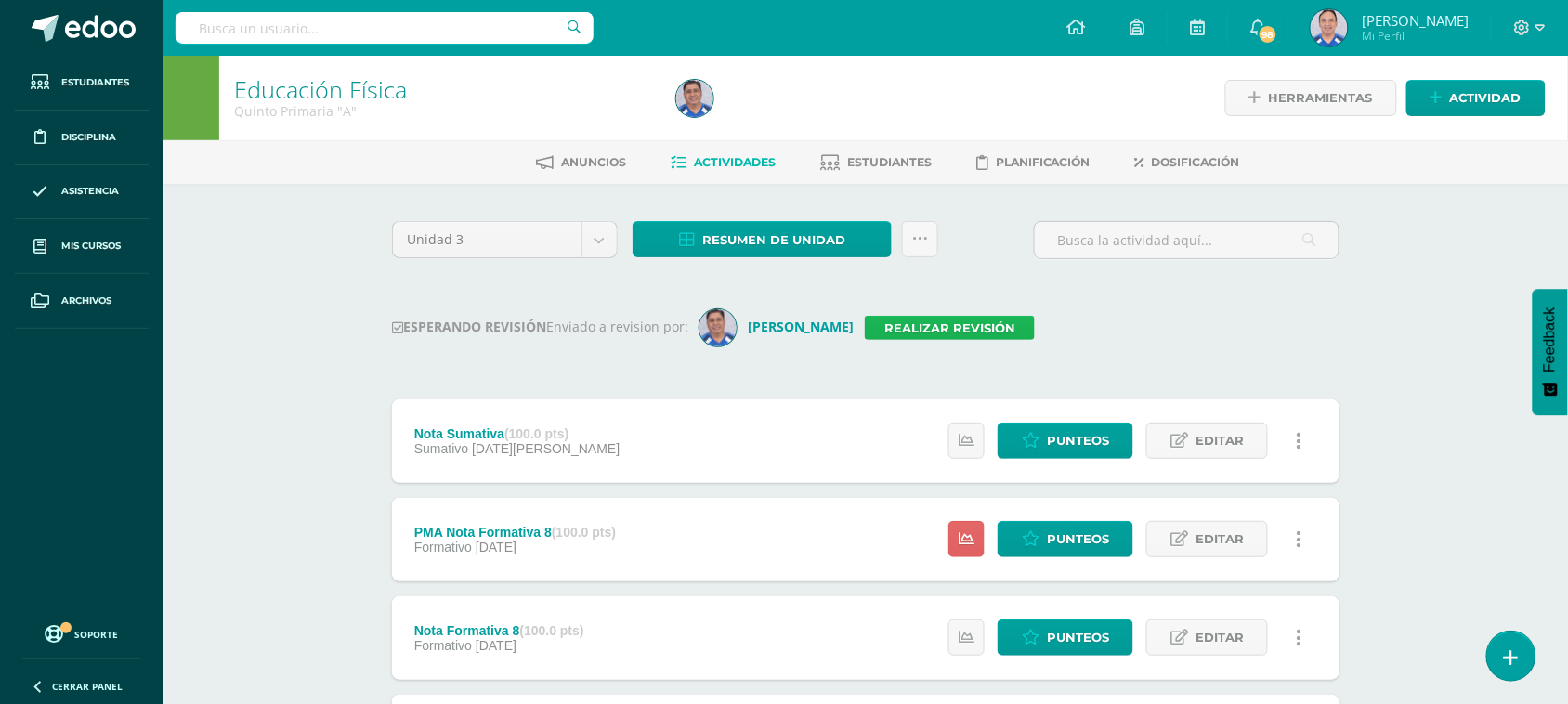
click at [967, 331] on link "Realizar revisión" at bounding box center [951, 328] width 170 height 24
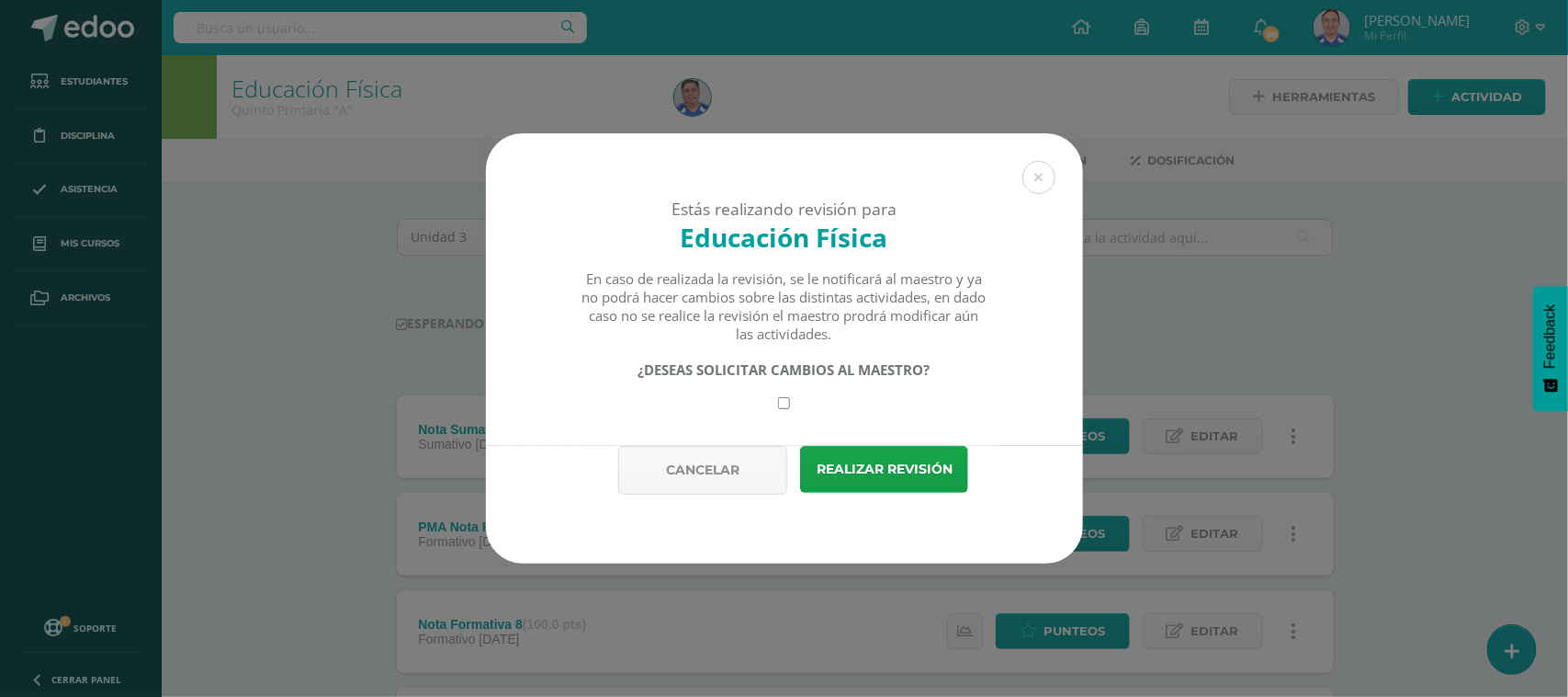
click at [785, 406] on input "checkbox" at bounding box center [784, 403] width 12 height 12
checkbox input "true"
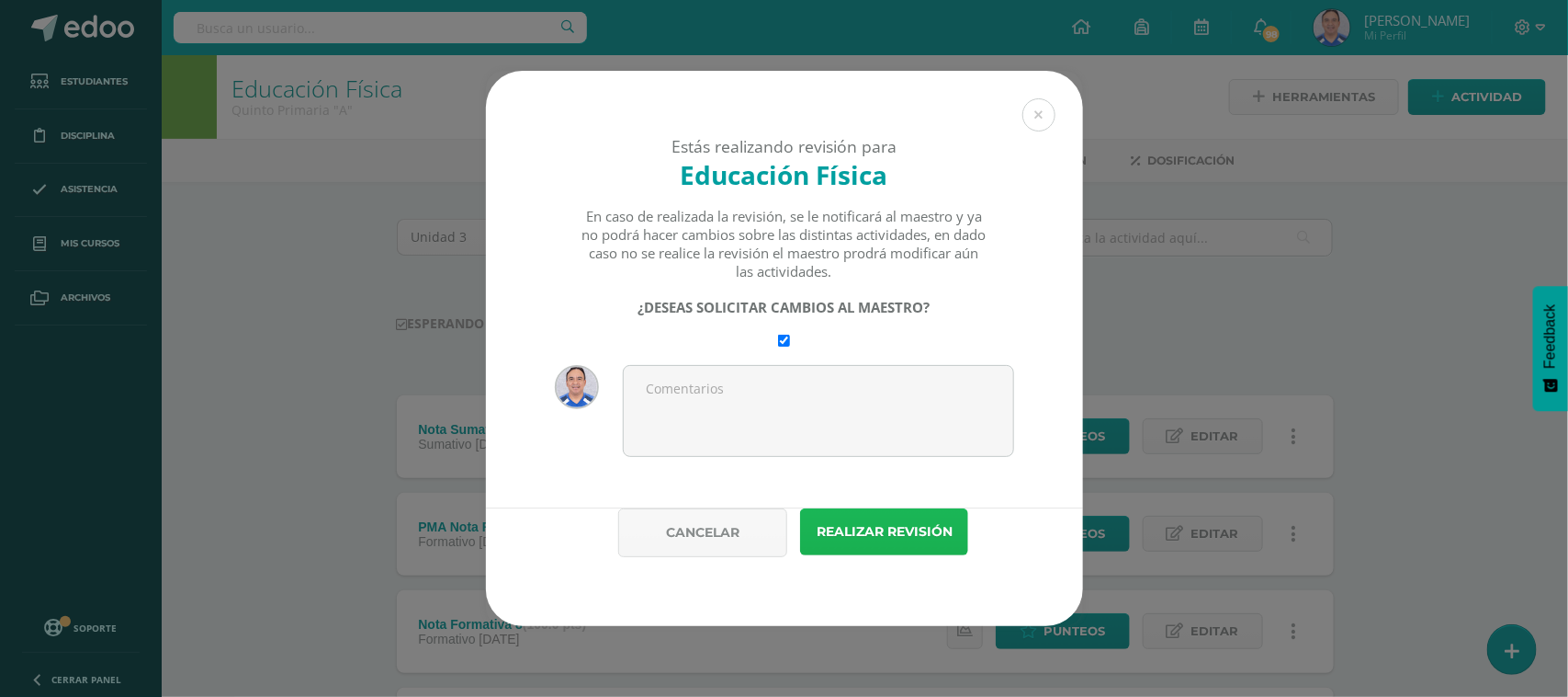
click at [877, 527] on button "Realizar revisión" at bounding box center [884, 531] width 168 height 47
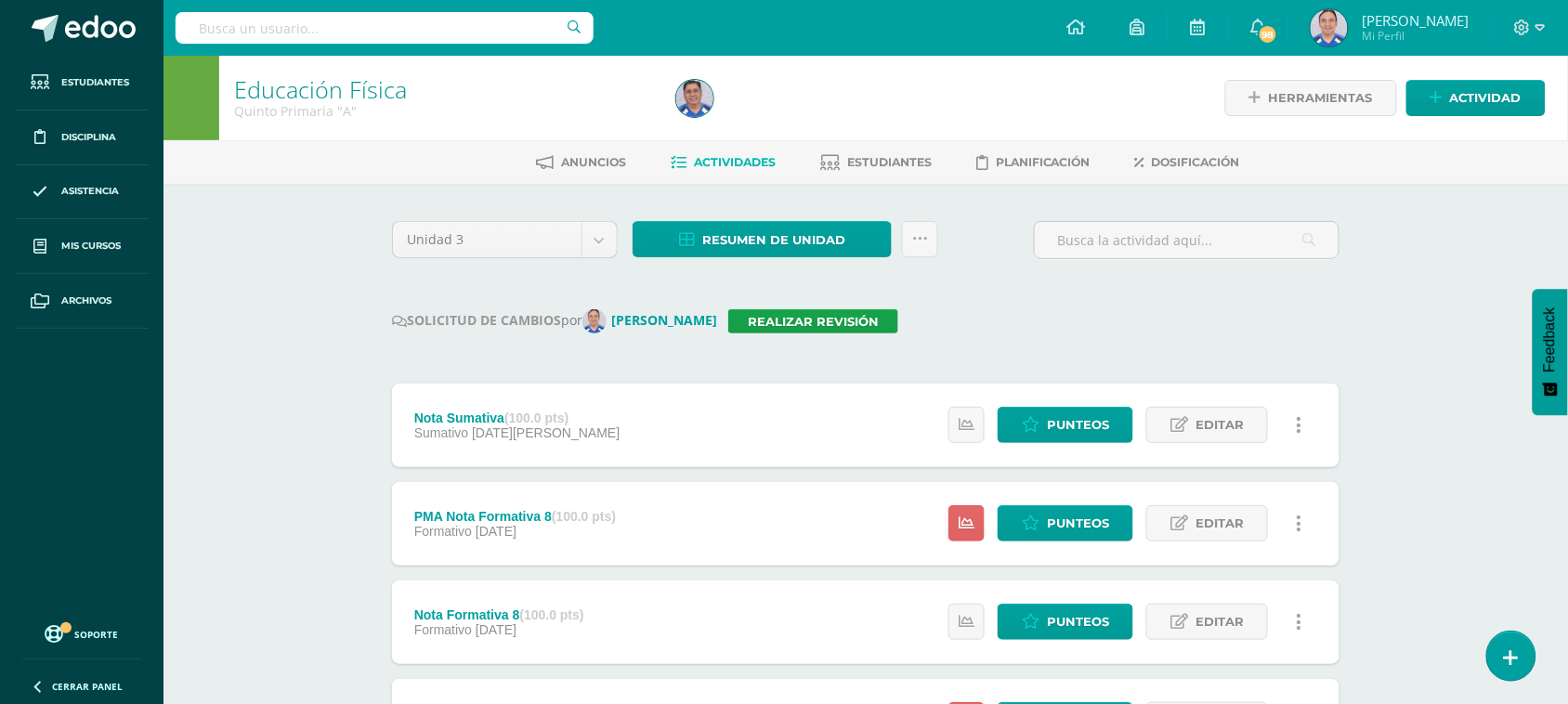
click at [356, 42] on input "text" at bounding box center [385, 28] width 418 height 32
type input "Quinto primaria B"
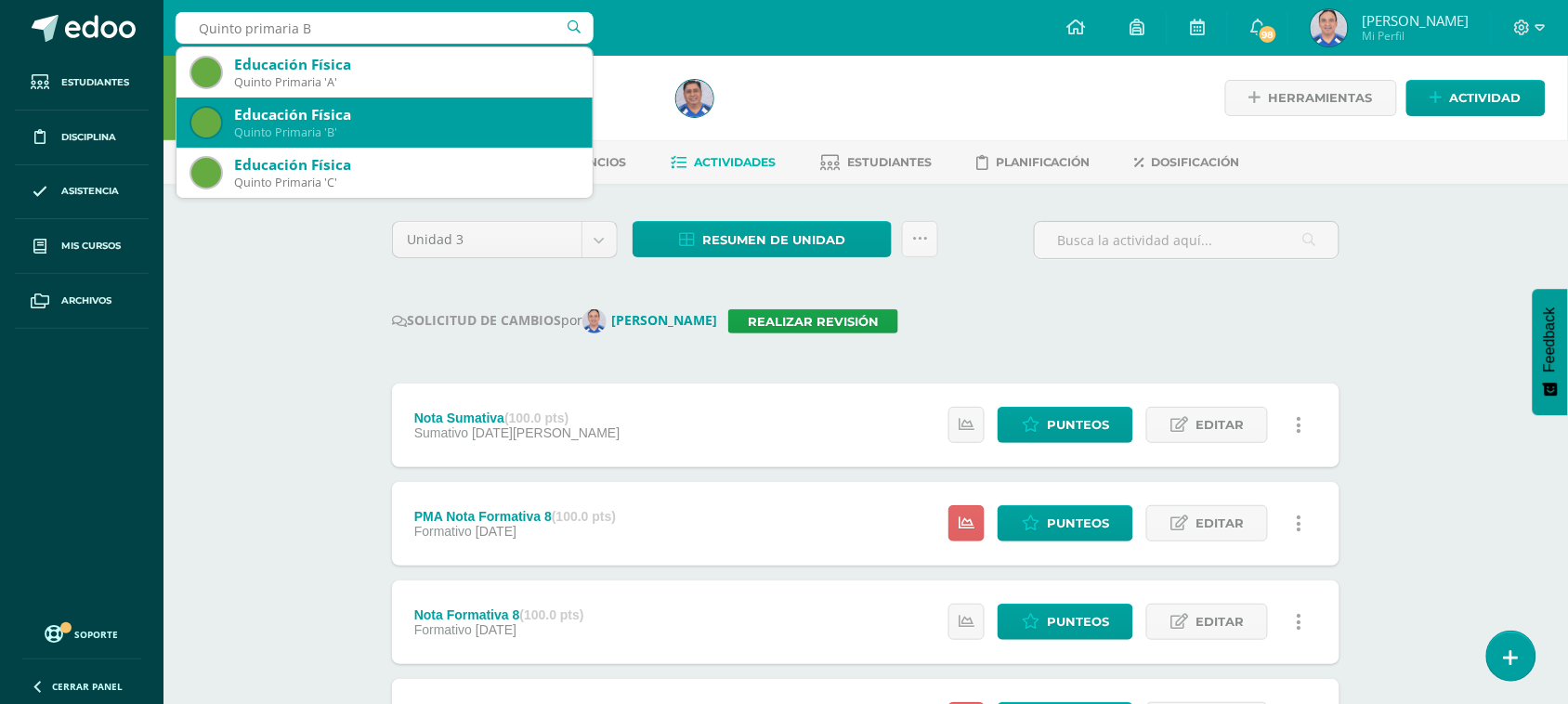
click at [388, 121] on div "Educación Física" at bounding box center [405, 114] width 343 height 20
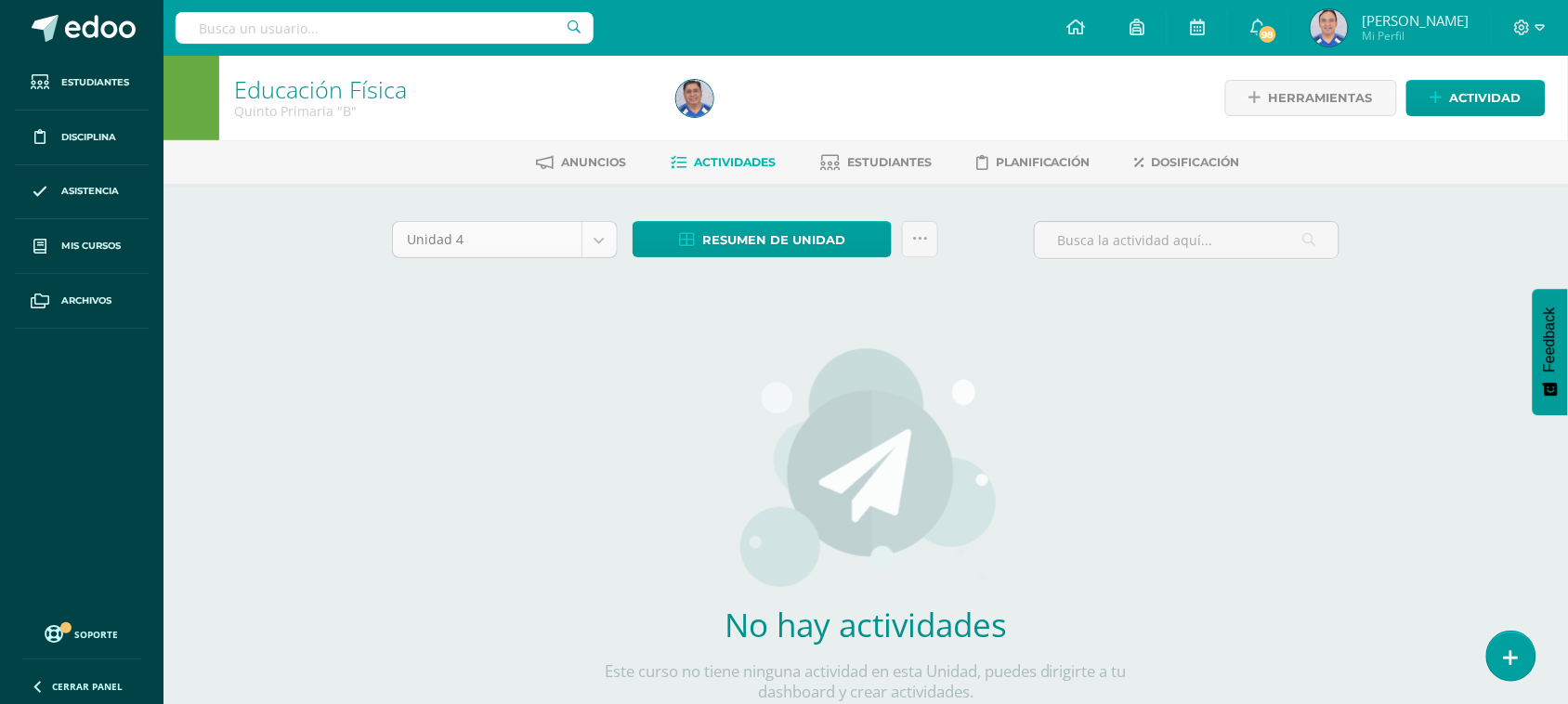
click at [601, 233] on body "Estudiantes Disciplina Asistencia Mis cursos Archivos Soporte Ayuda Reportar un…" at bounding box center [784, 398] width 1568 height 797
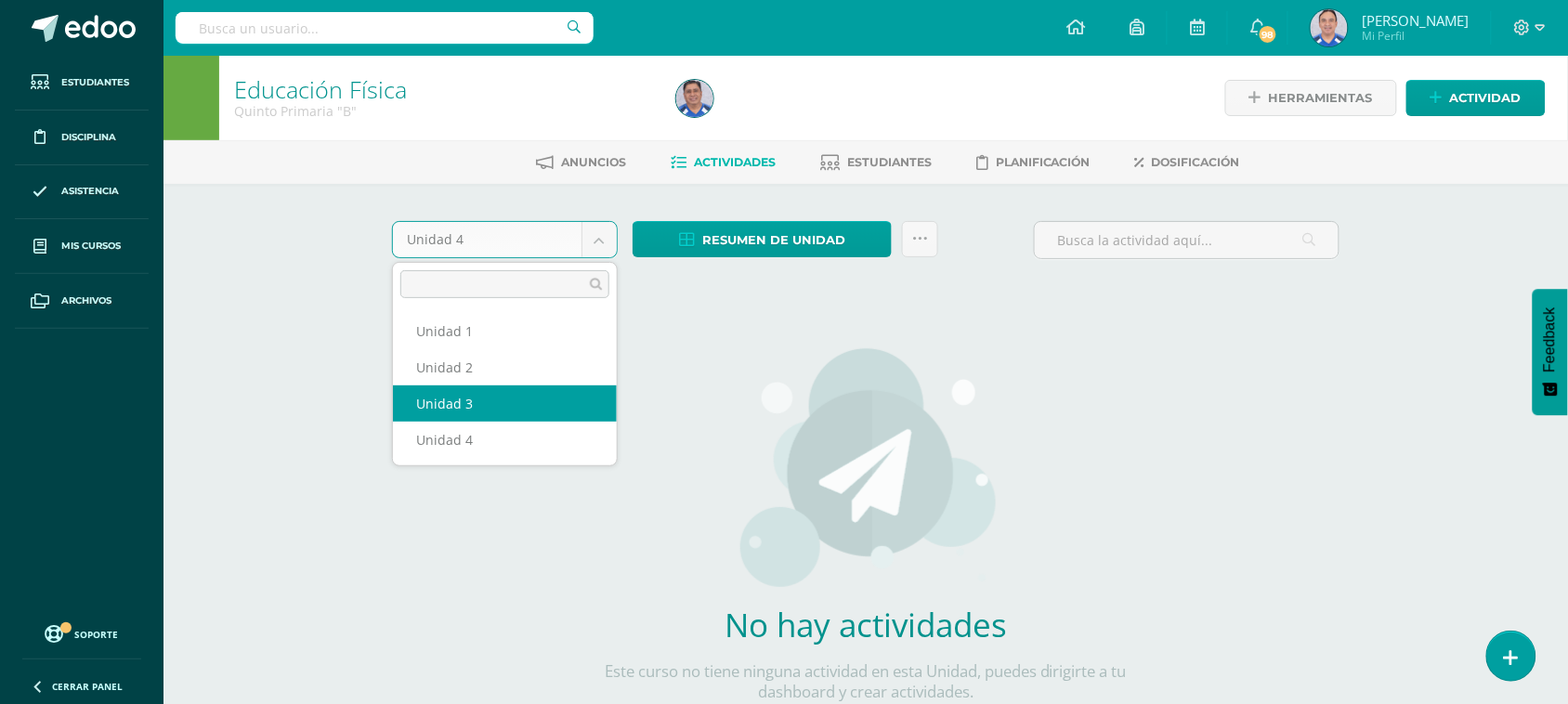
select select "Unidad 3"
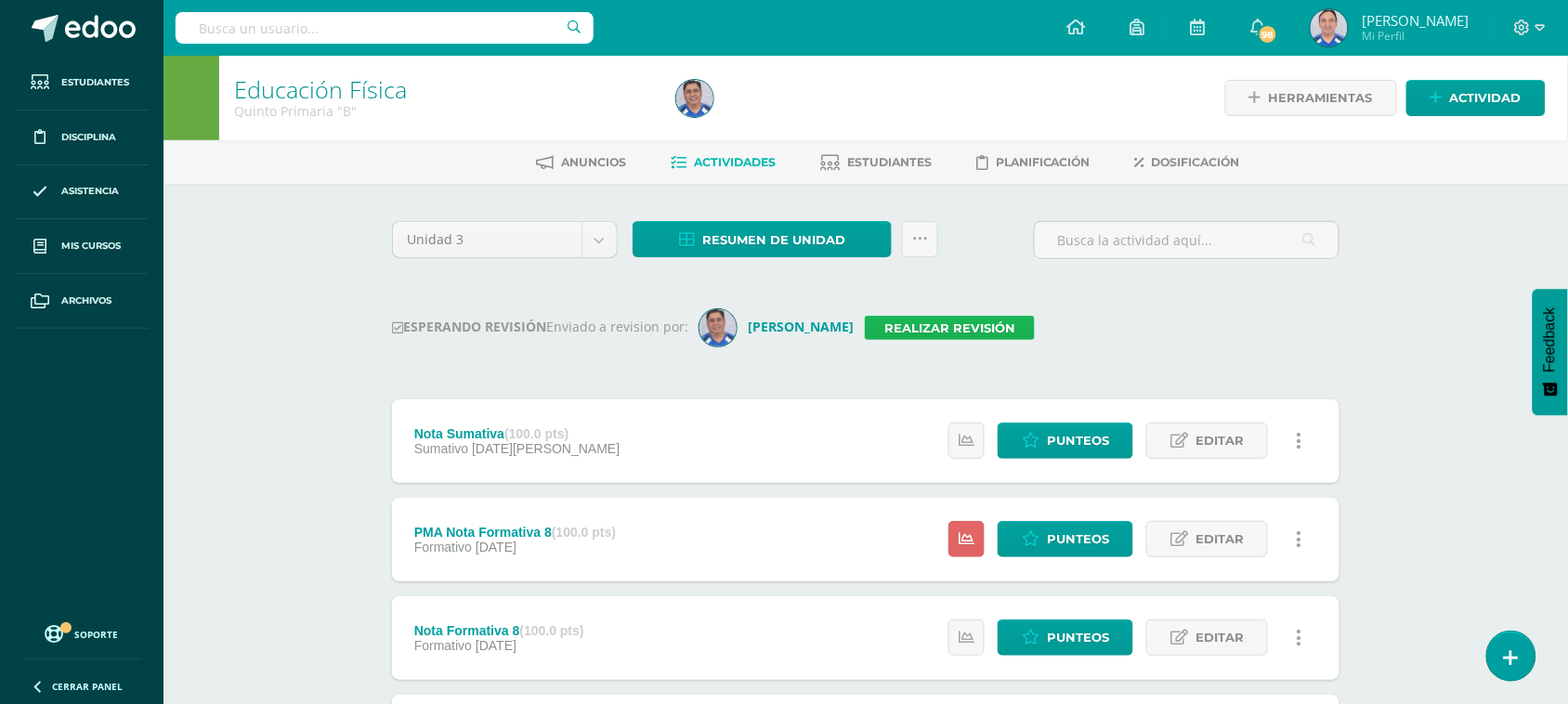
click at [906, 318] on link "Realizar revisión" at bounding box center [951, 328] width 170 height 24
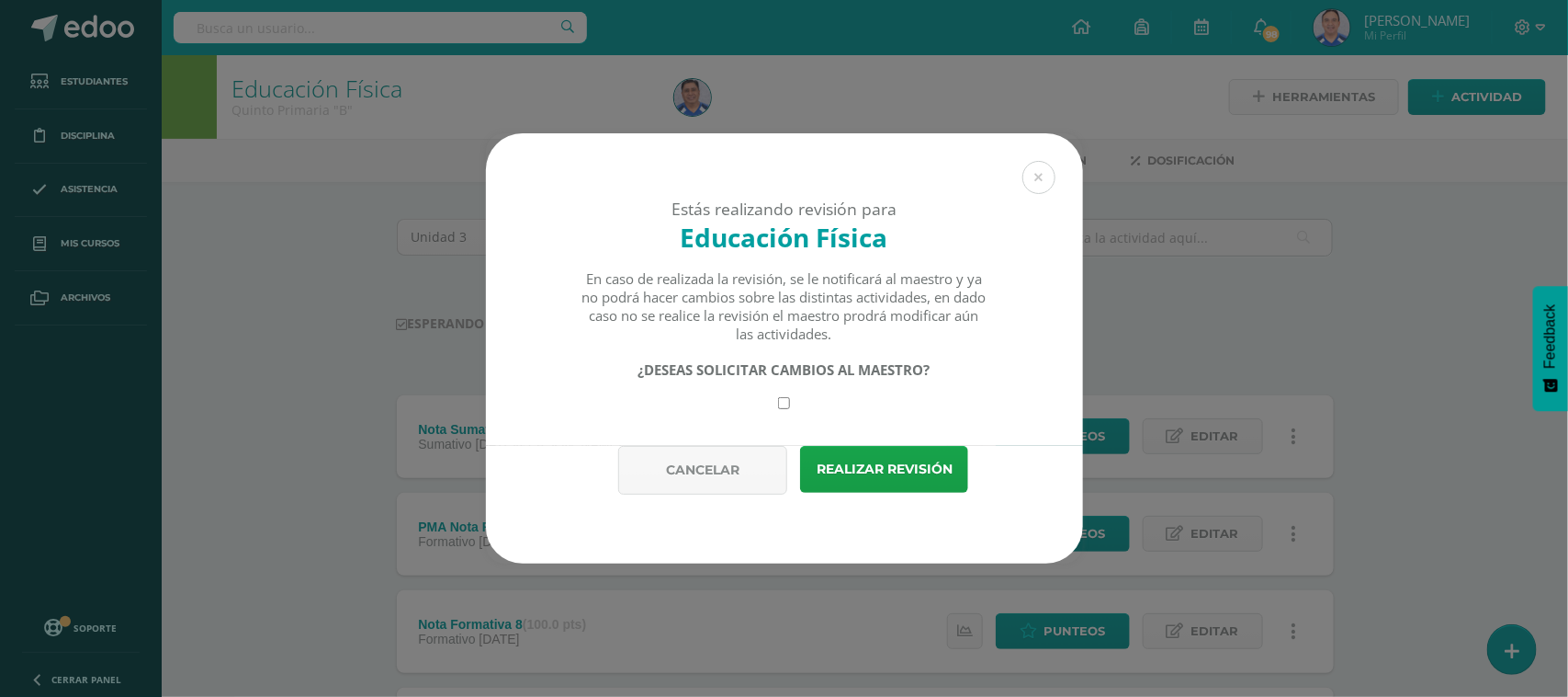
click at [778, 400] on input "checkbox" at bounding box center [784, 403] width 12 height 12
checkbox input "true"
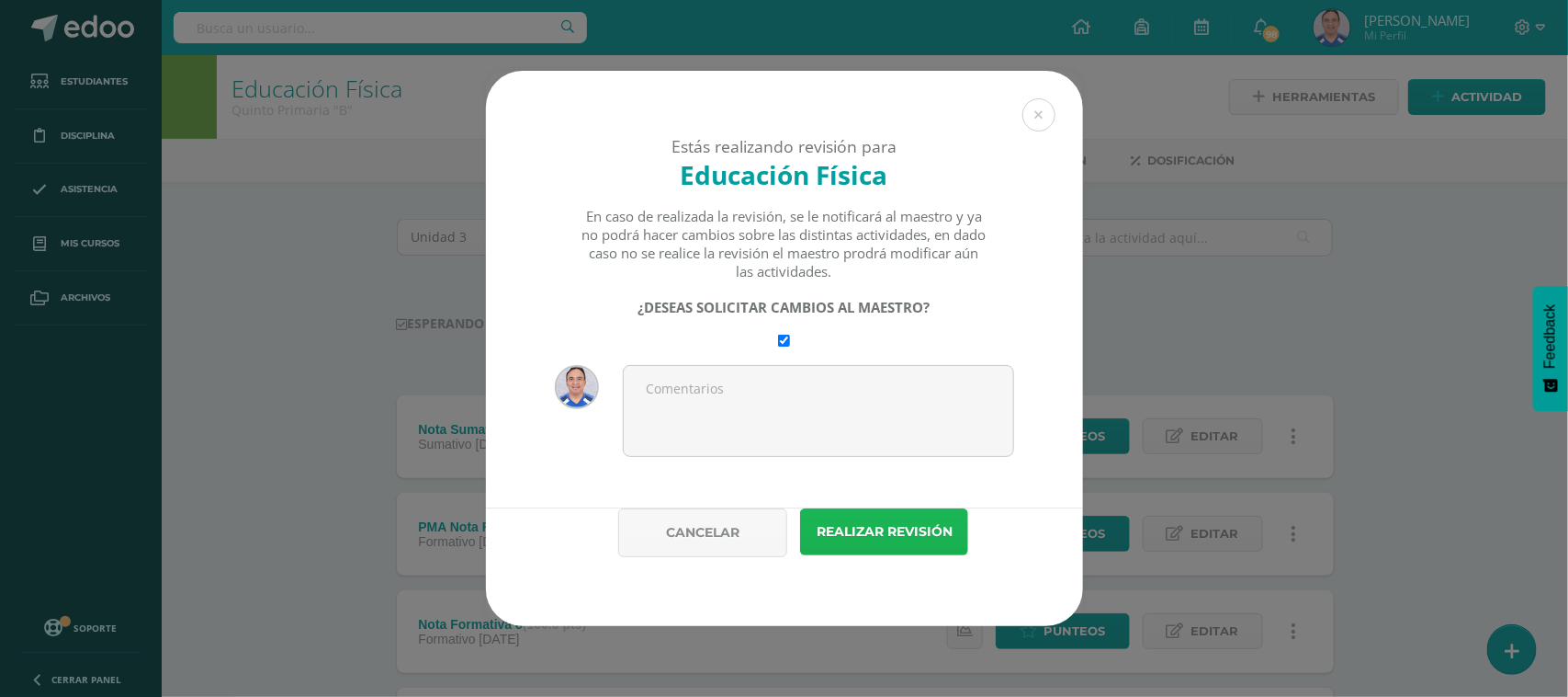
click at [942, 526] on button "Realizar revisión" at bounding box center [884, 531] width 168 height 47
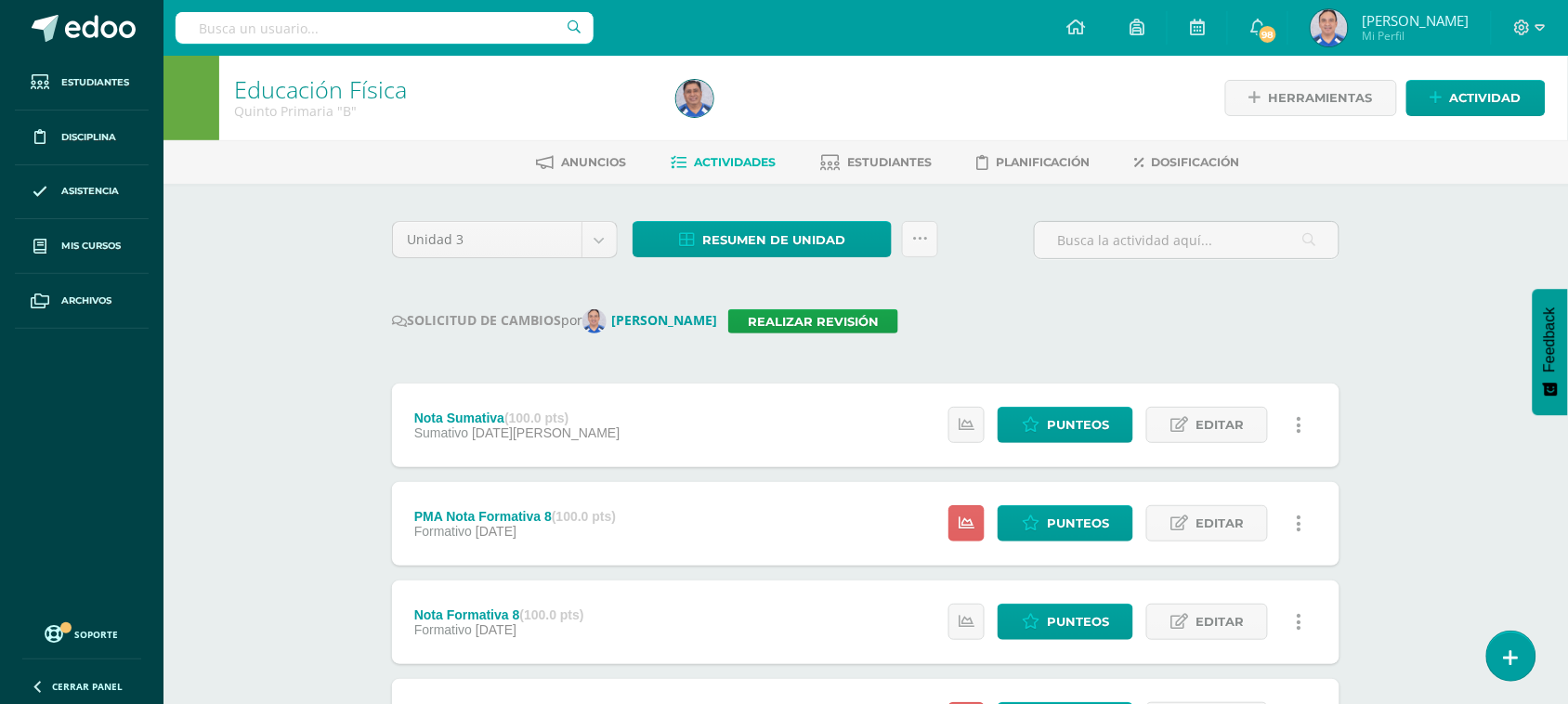
click at [363, 24] on input "text" at bounding box center [385, 28] width 418 height 32
type input "Quinto primaria C"
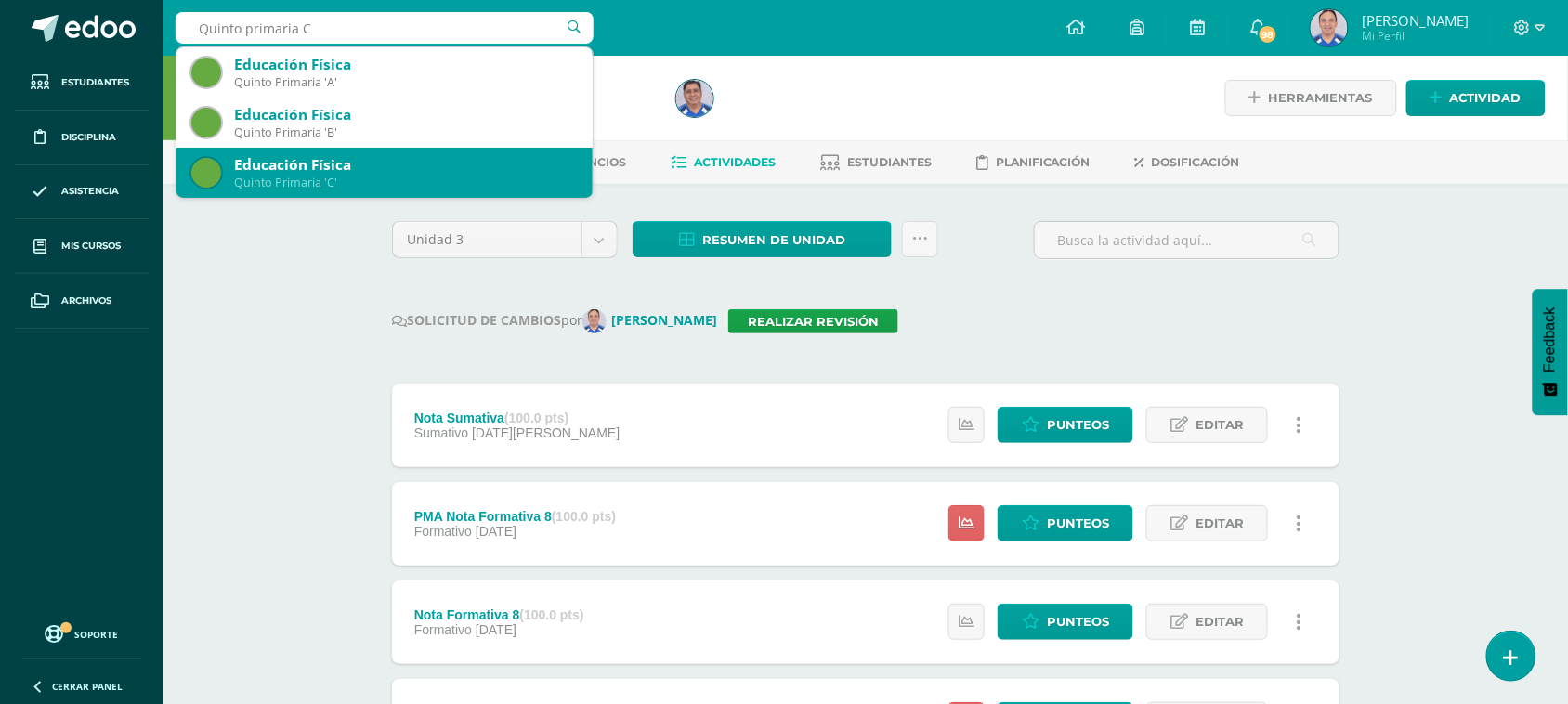
click at [434, 181] on div "Quinto Primaria 'C'" at bounding box center [405, 182] width 343 height 16
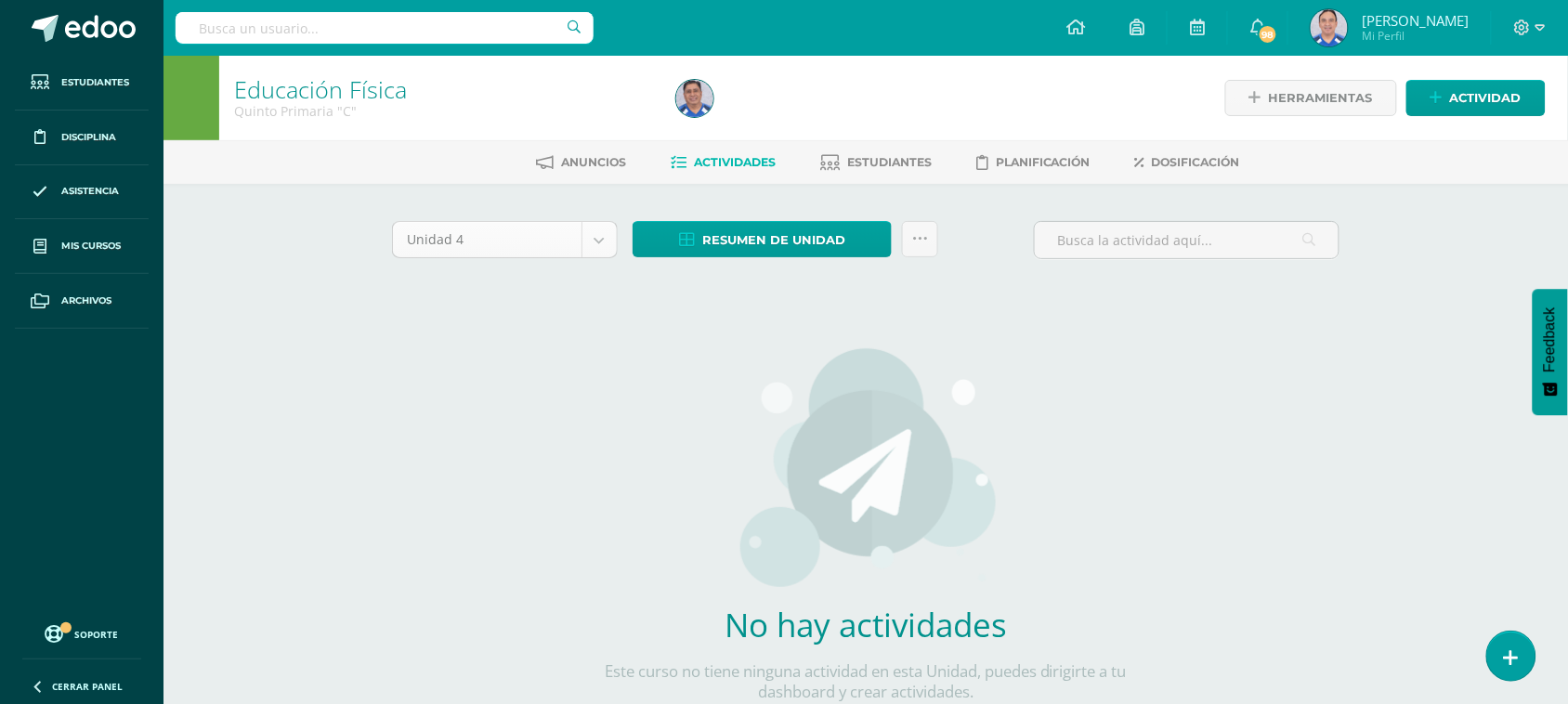
click at [601, 237] on body "Estudiantes Disciplina Asistencia Mis cursos Archivos Soporte Ayuda Reportar un…" at bounding box center [784, 398] width 1568 height 797
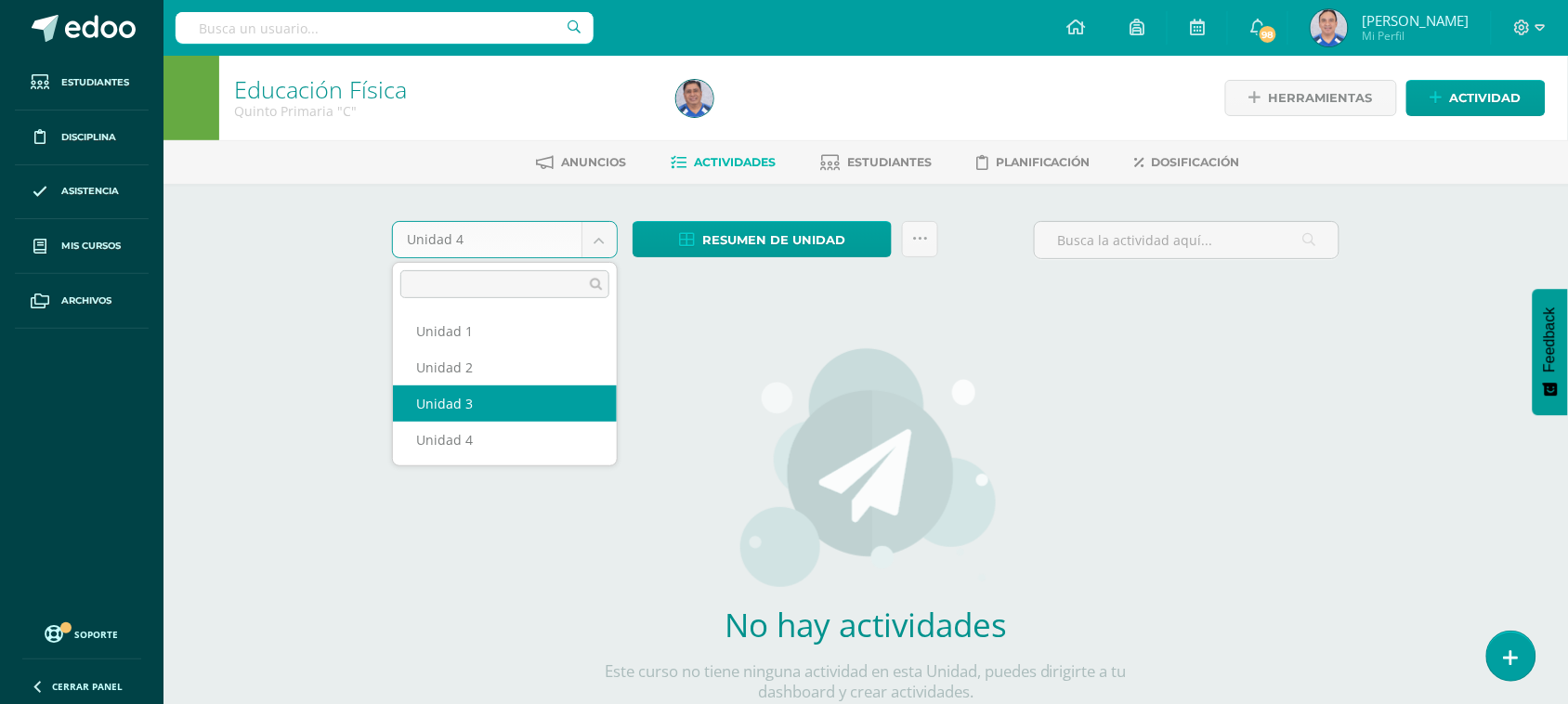
select select "Unidad 3"
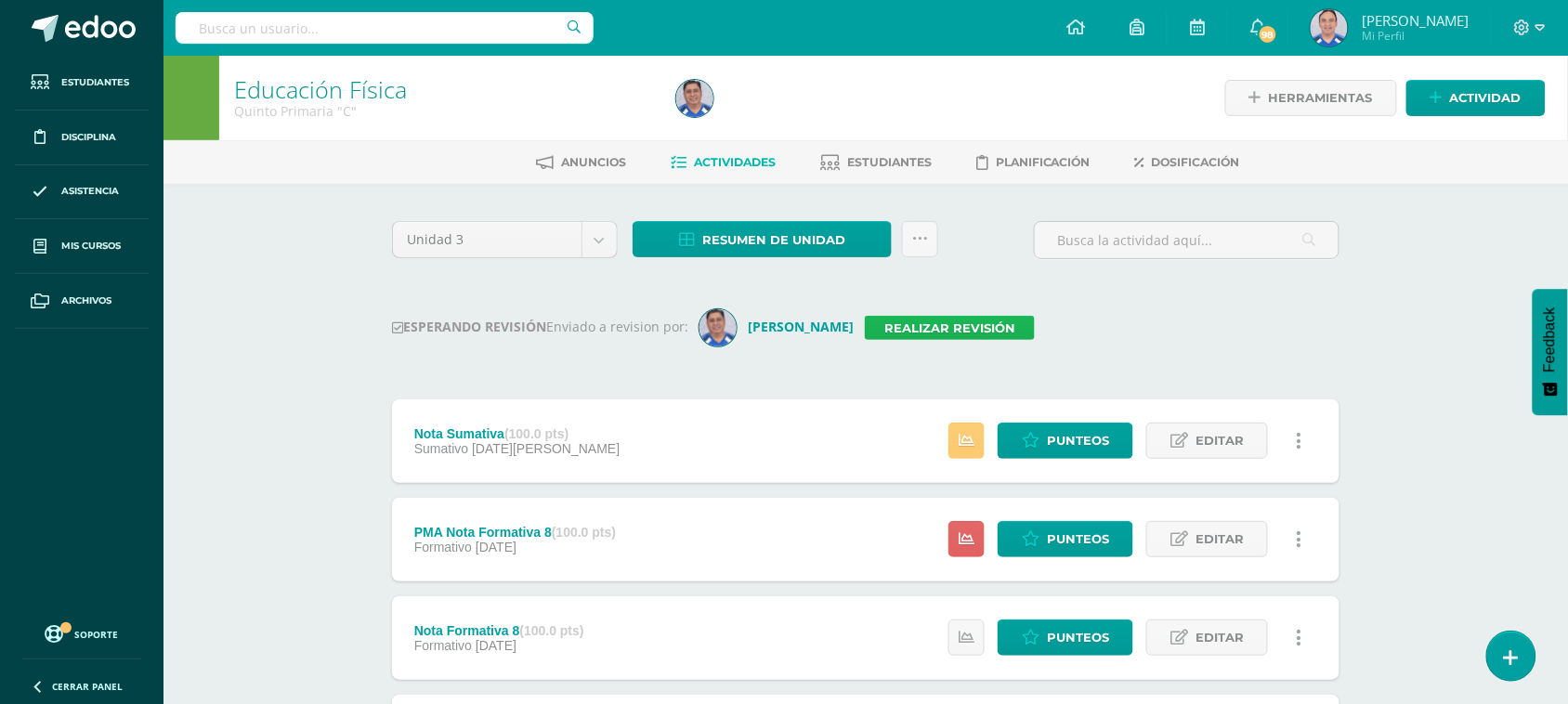
click at [924, 332] on link "Realizar revisión" at bounding box center [951, 328] width 170 height 24
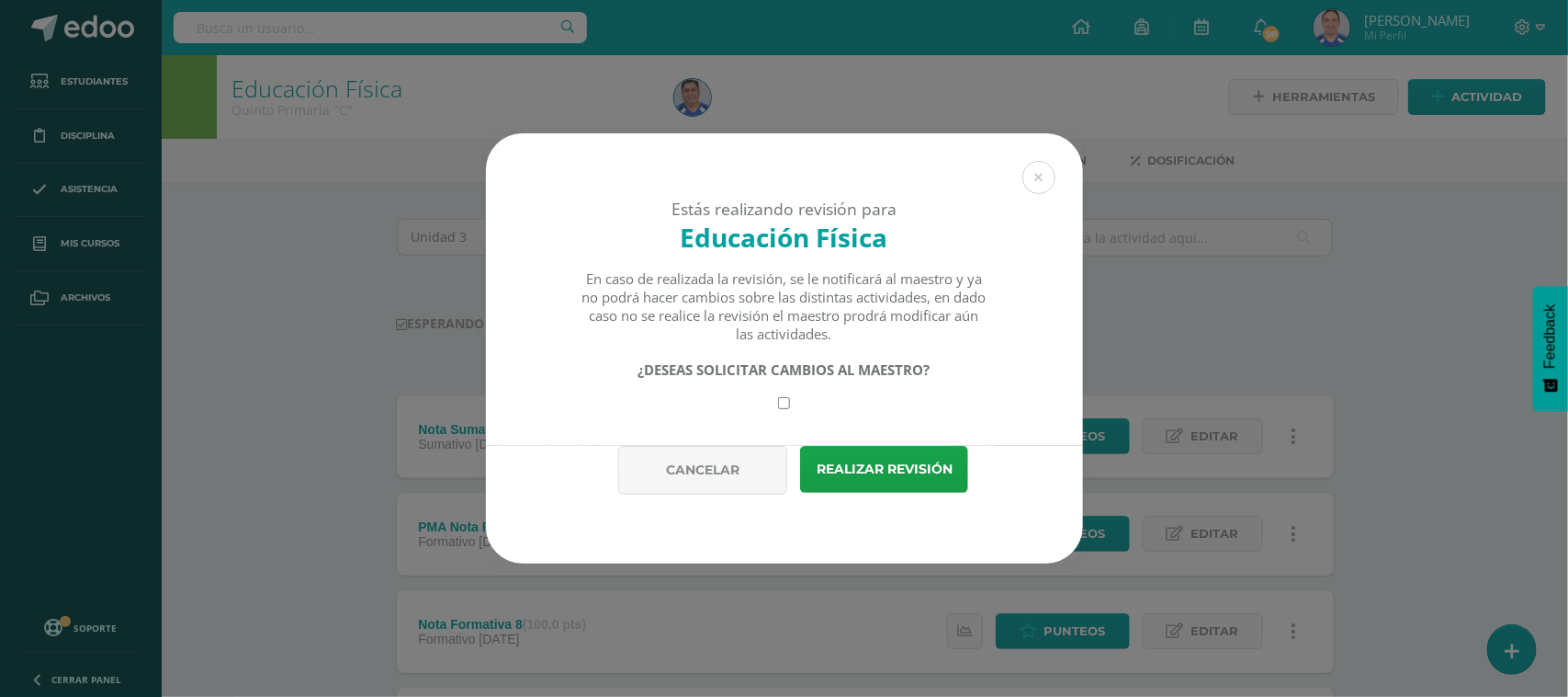
click at [784, 407] on input "checkbox" at bounding box center [784, 403] width 12 height 12
checkbox input "true"
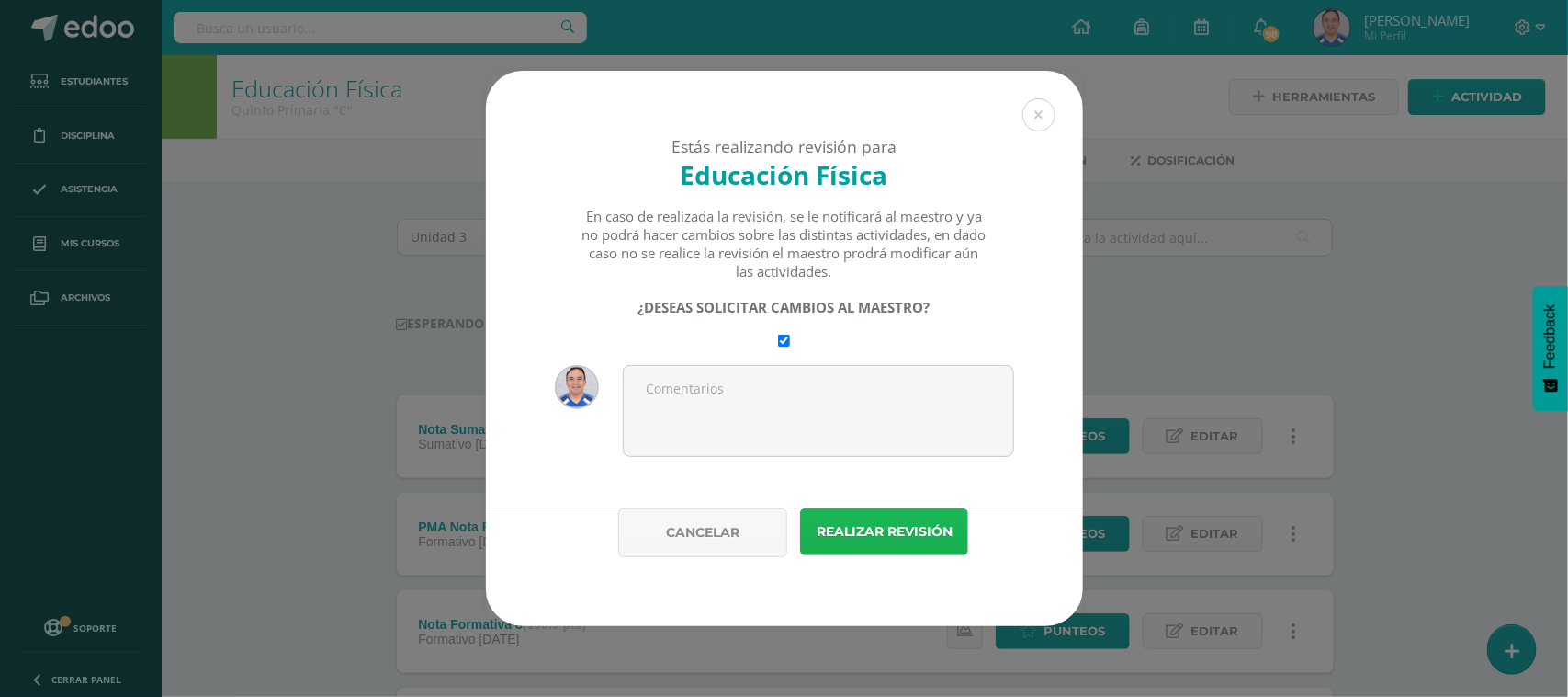
click at [879, 521] on button "Realizar revisión" at bounding box center [884, 531] width 168 height 47
